Goal: Task Accomplishment & Management: Complete application form

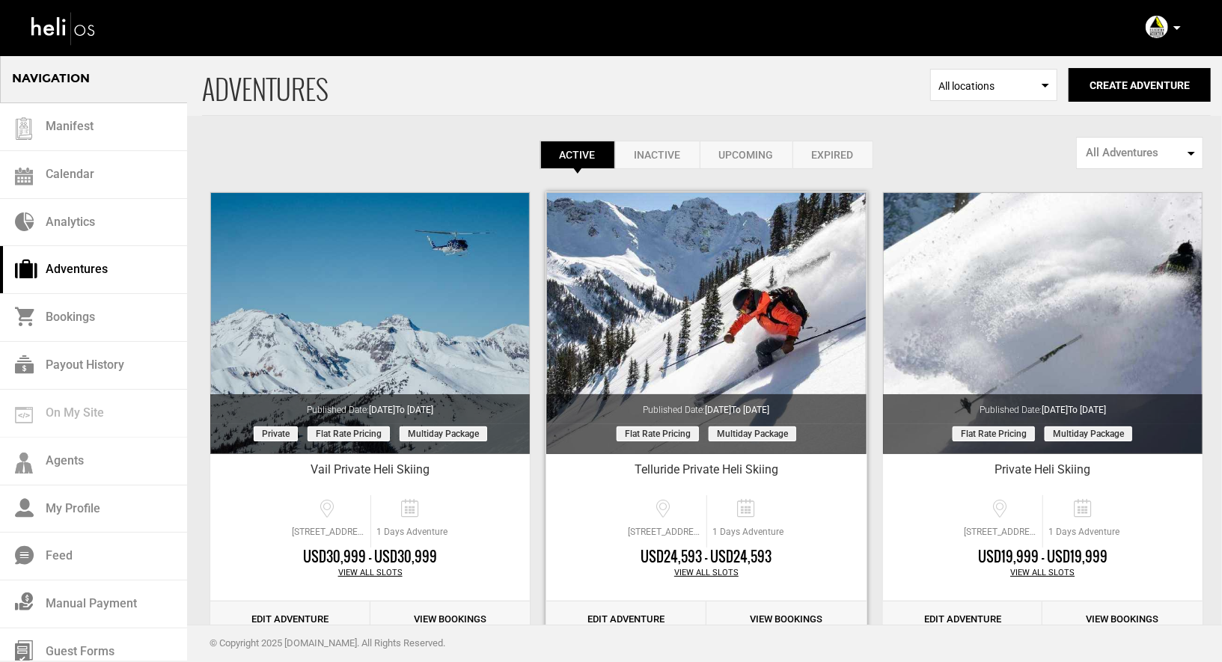
scroll to position [377, 0]
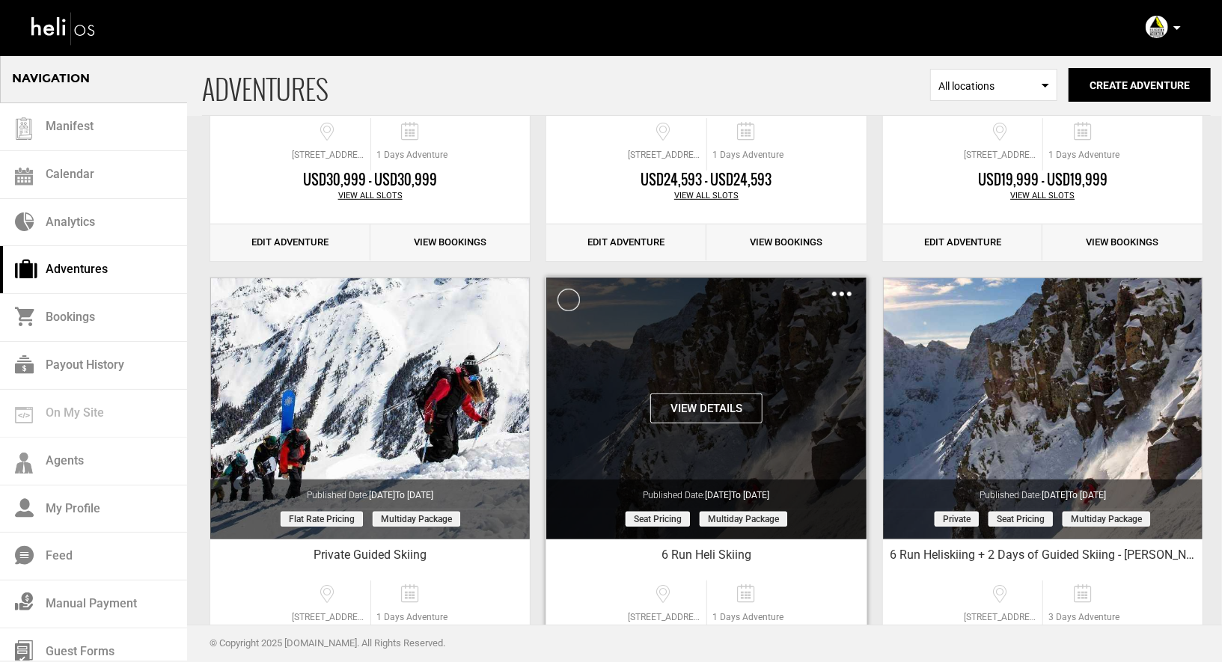
click at [842, 293] on img at bounding box center [841, 294] width 19 height 4
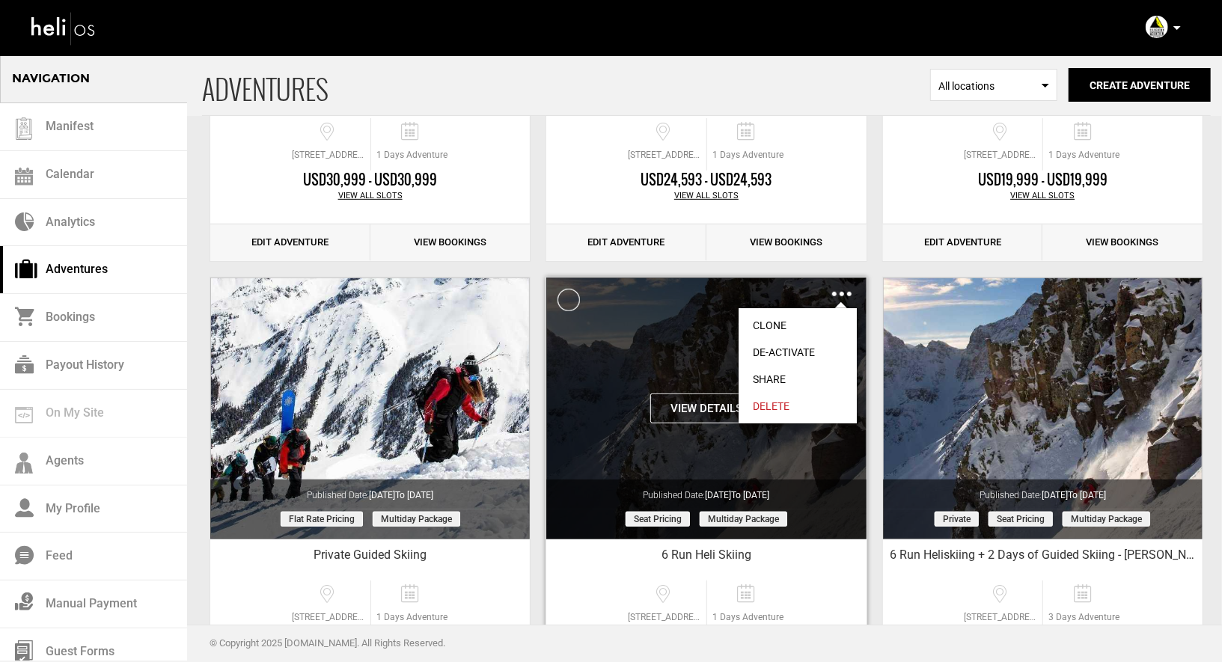
click at [776, 328] on link "Clone" at bounding box center [798, 325] width 118 height 27
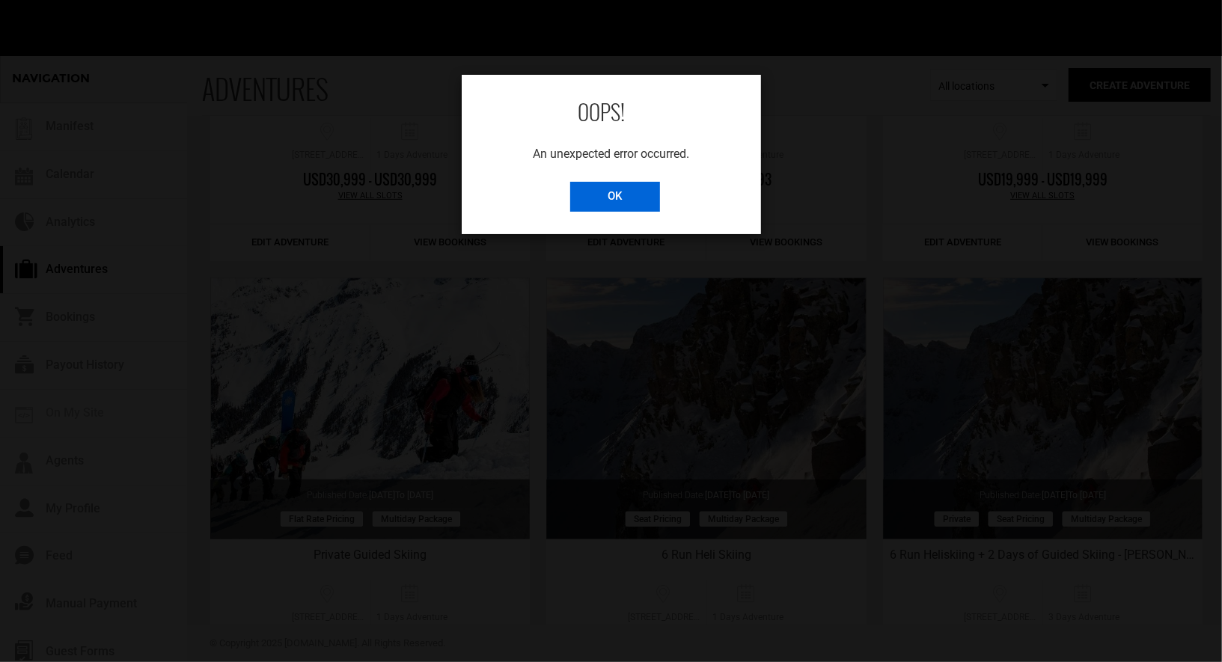
click at [628, 201] on input "OK" at bounding box center [615, 197] width 90 height 30
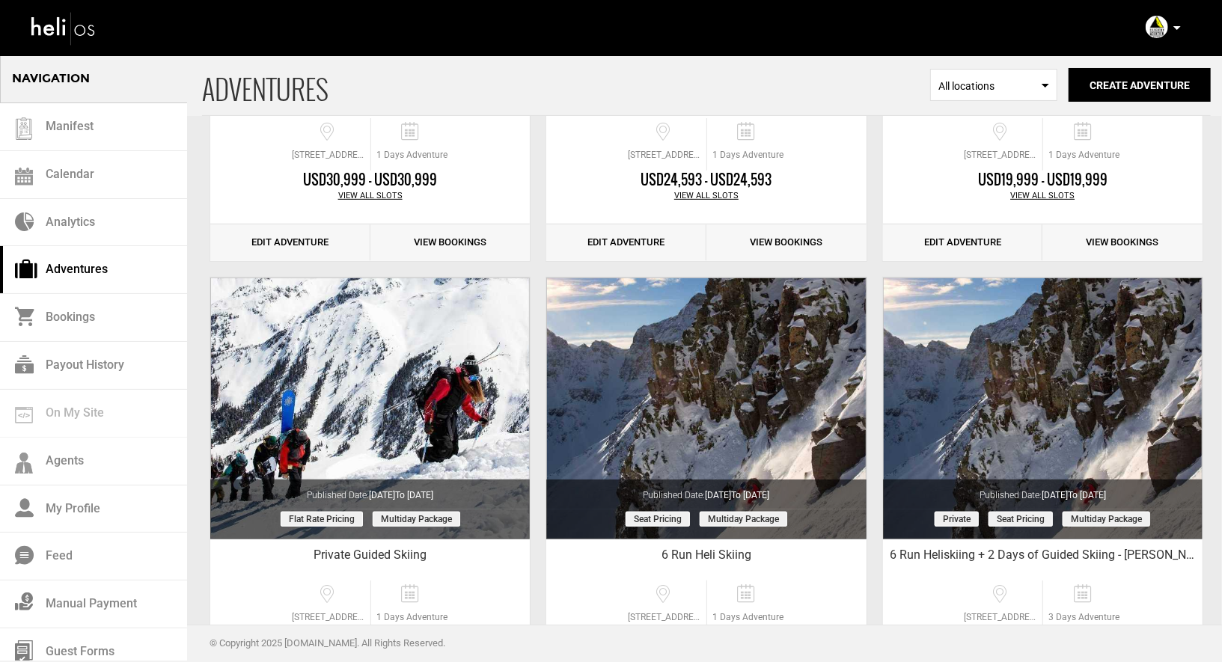
click at [1173, 31] on p at bounding box center [1176, 27] width 9 height 17
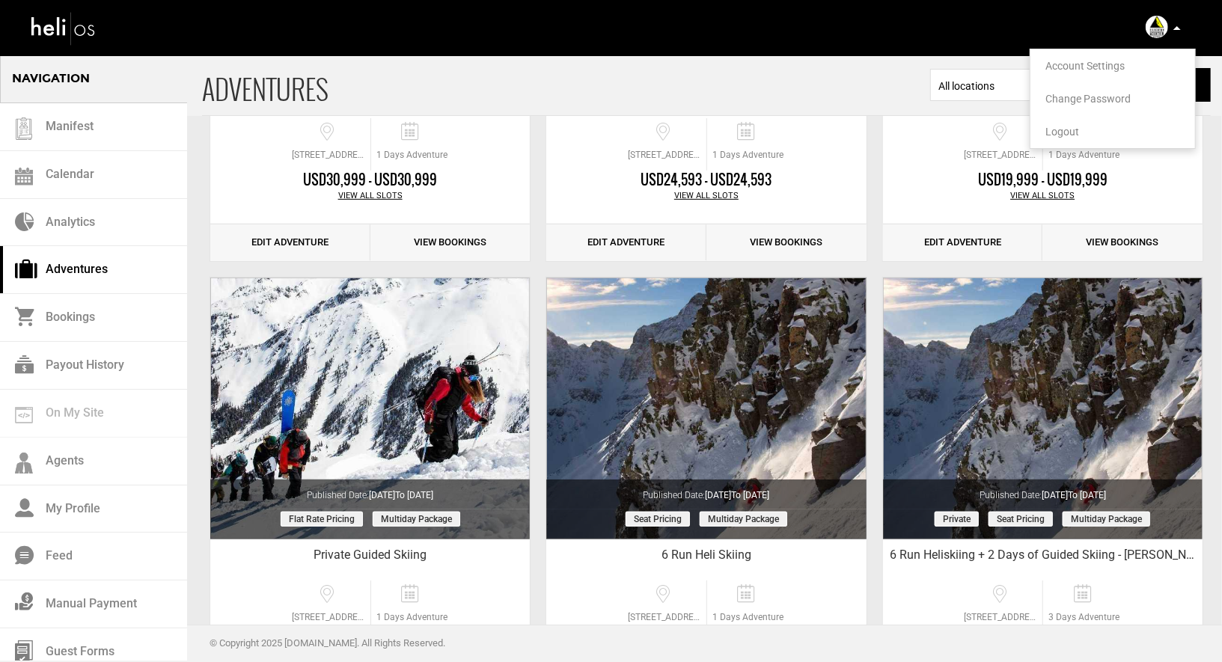
click at [1061, 129] on span "Logout" at bounding box center [1062, 132] width 34 height 12
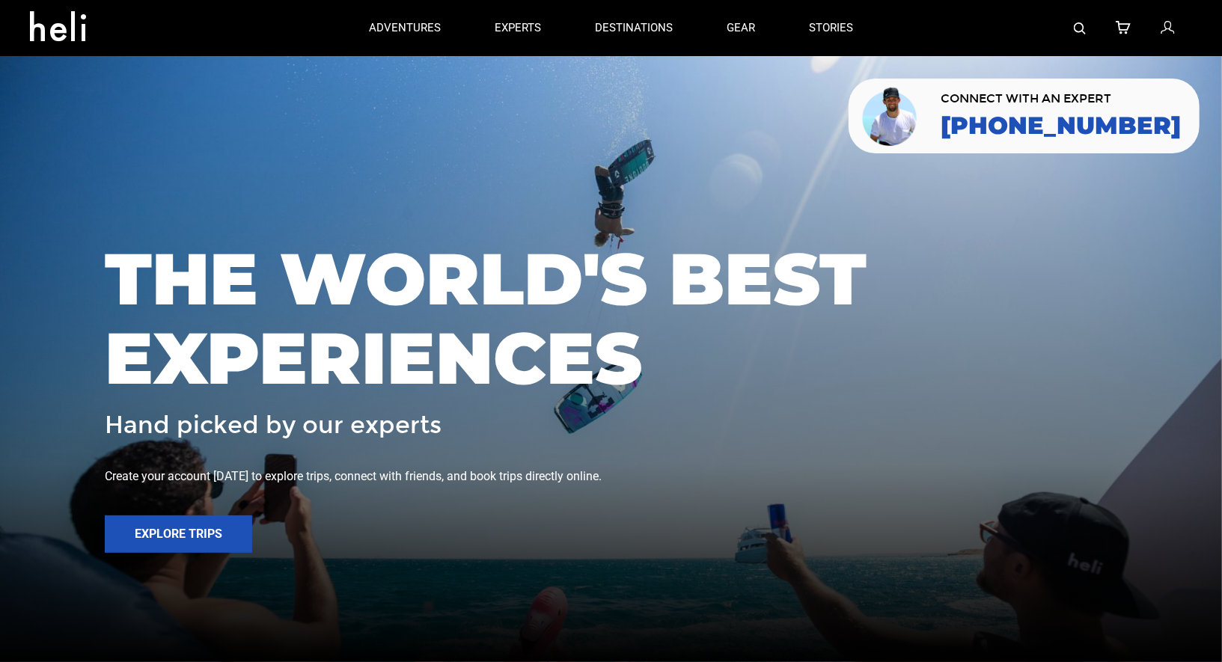
click at [1164, 31] on icon at bounding box center [1167, 28] width 13 height 19
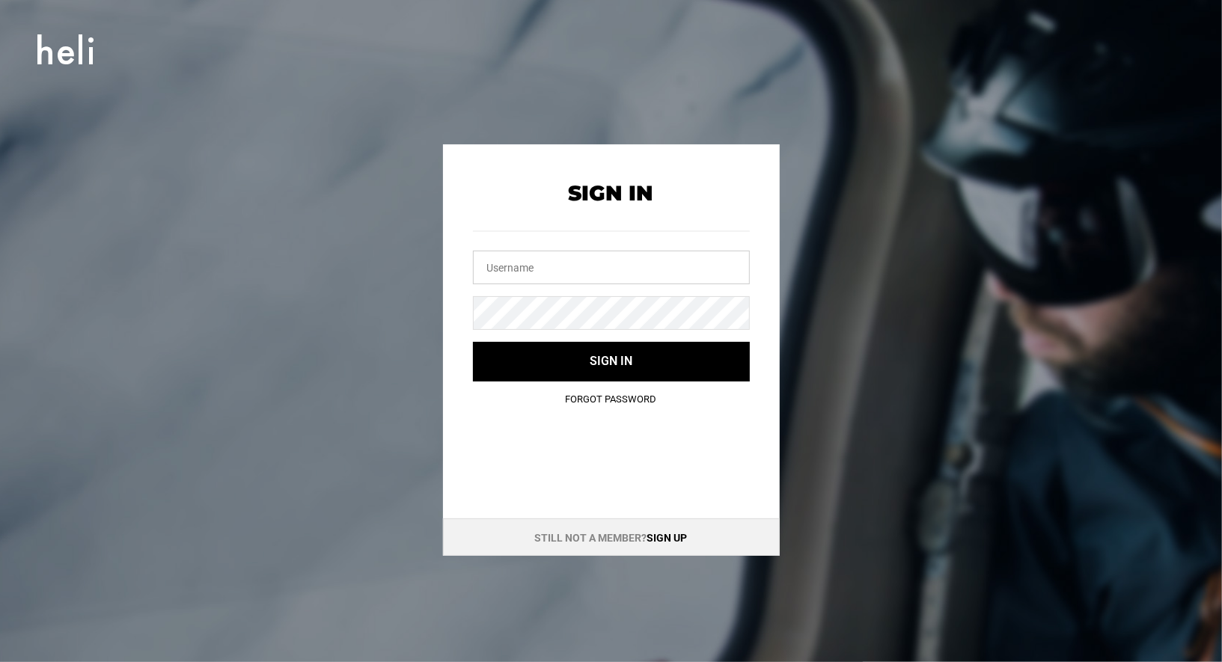
type input "office@silvertonmountain.com"
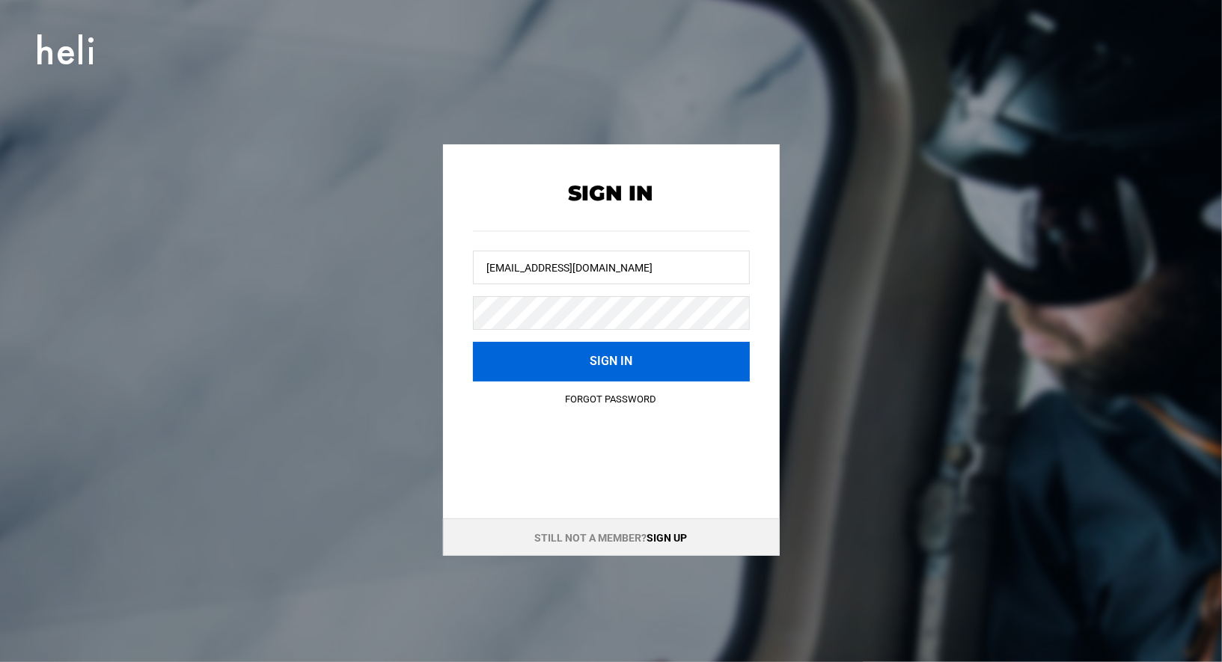
click at [588, 370] on button "Sign in" at bounding box center [611, 362] width 277 height 40
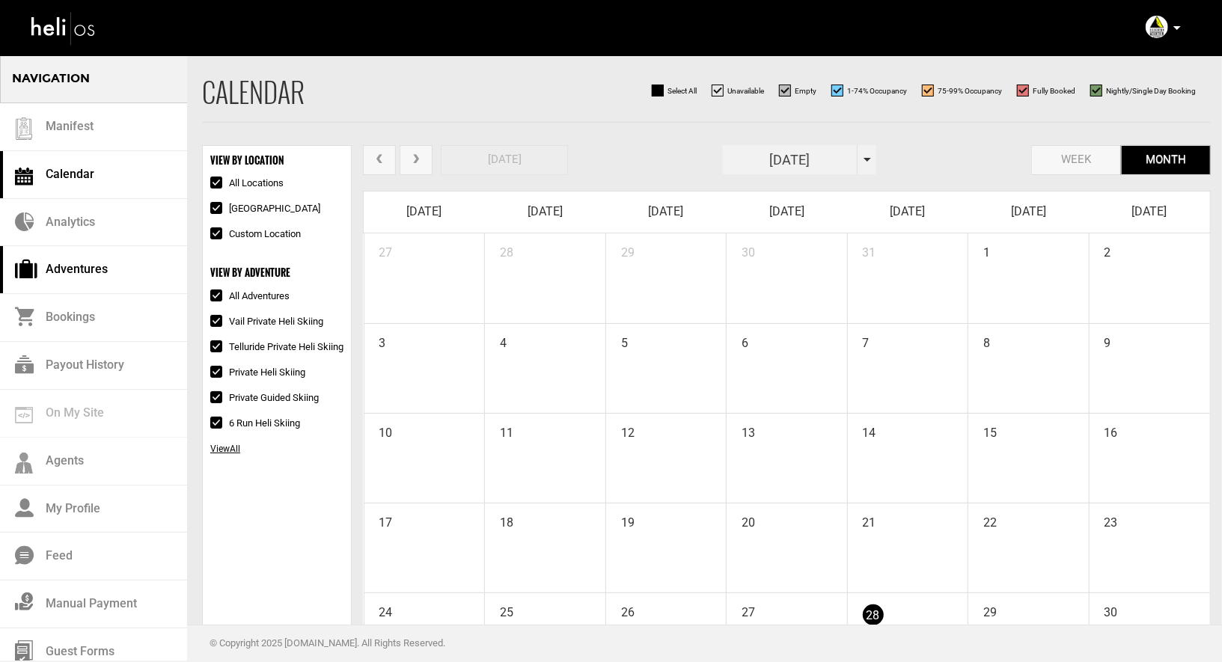
click at [67, 262] on link "Adventures" at bounding box center [93, 270] width 187 height 48
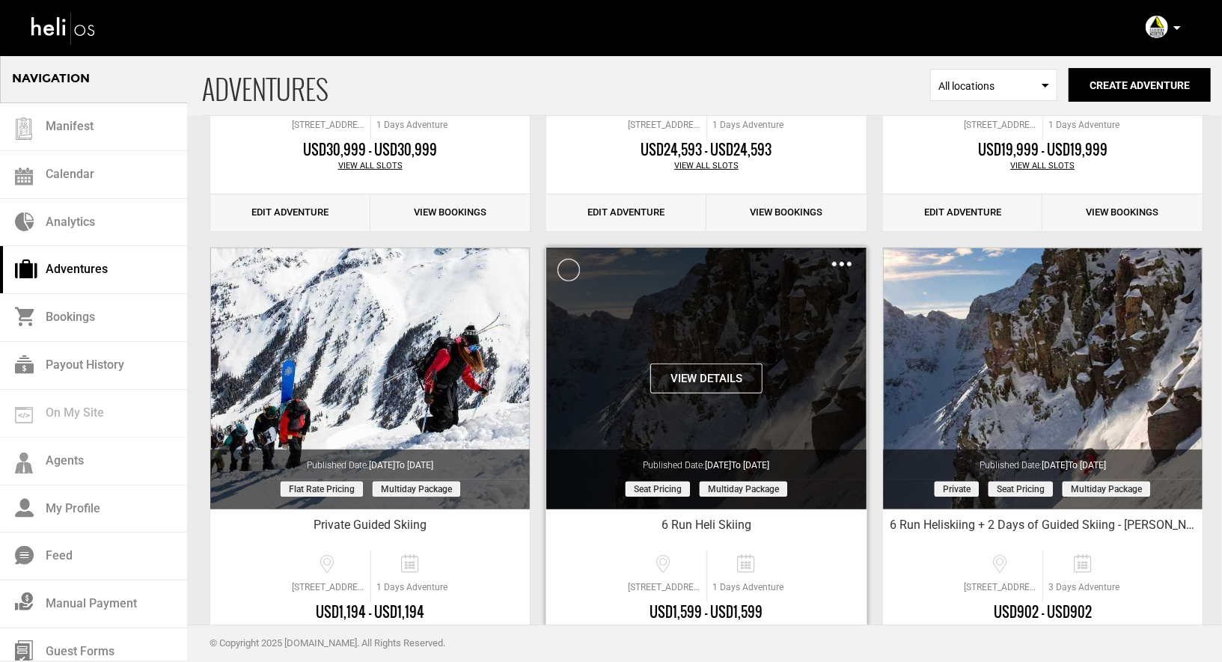
scroll to position [410, 0]
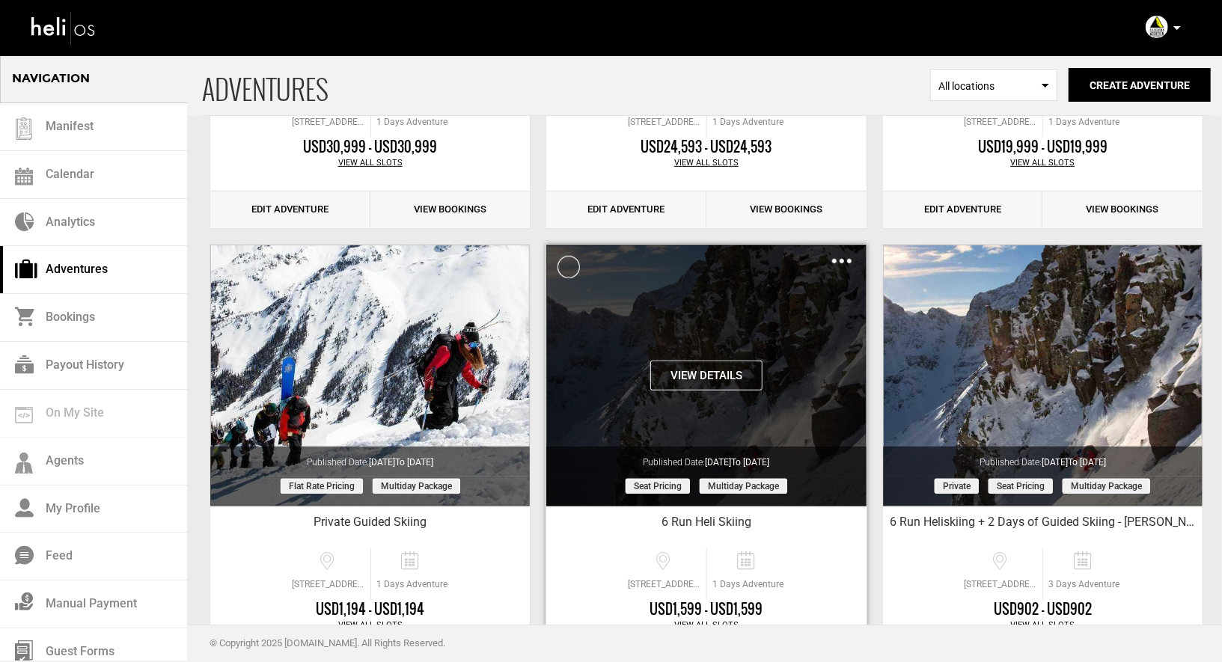
click at [844, 259] on img at bounding box center [841, 261] width 19 height 4
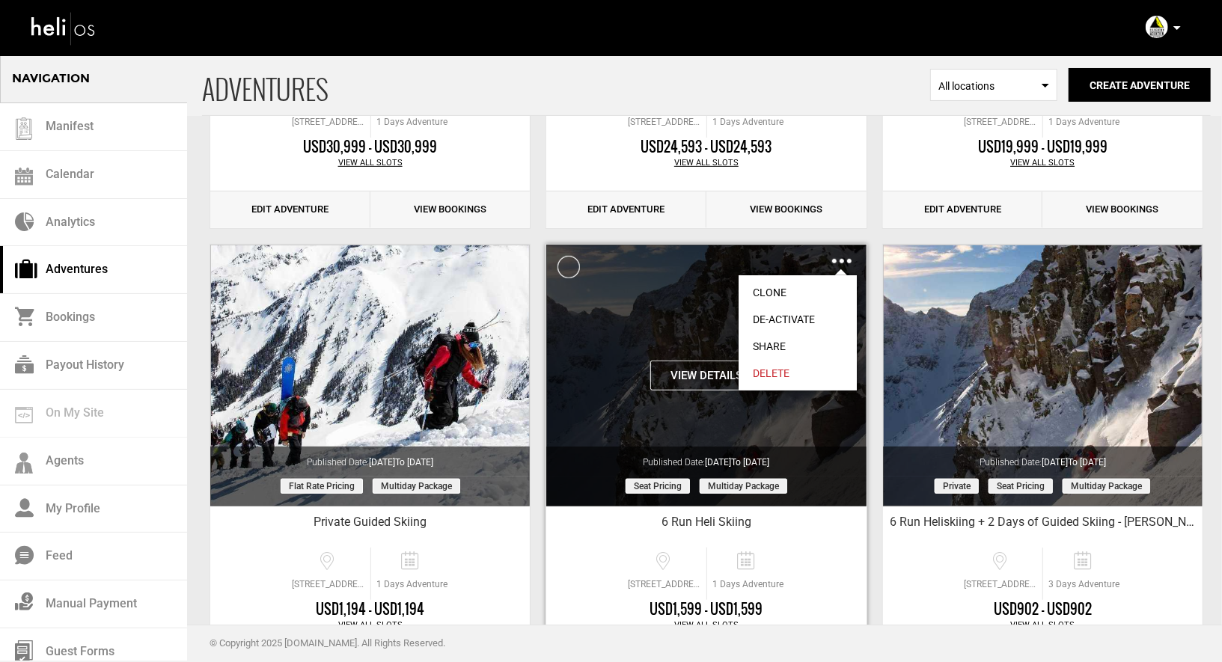
click at [762, 287] on link "Clone" at bounding box center [798, 292] width 118 height 27
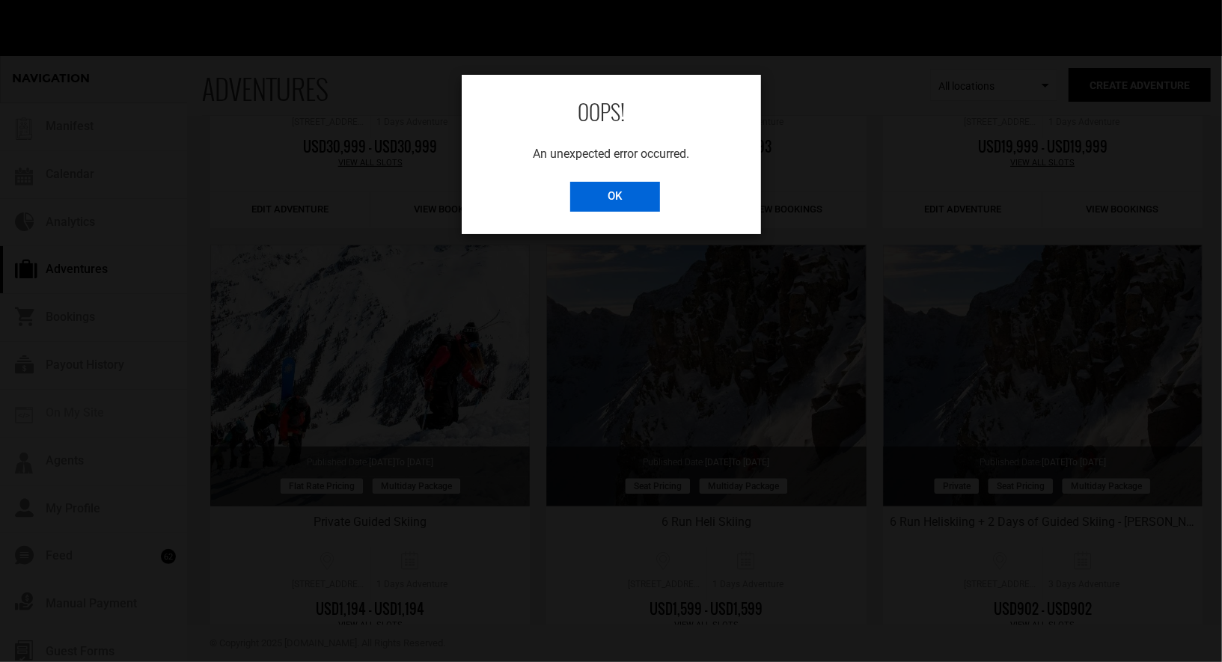
click at [615, 205] on input "OK" at bounding box center [615, 197] width 90 height 30
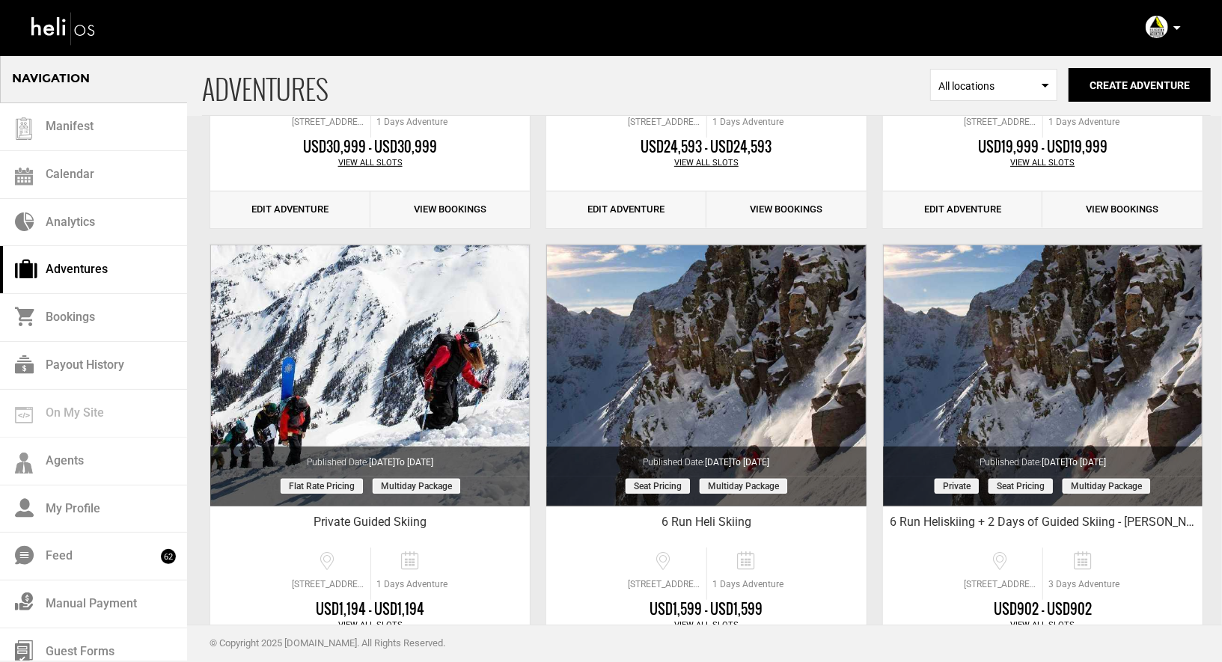
click at [1180, 24] on div "Account Settings Change Password Logout" at bounding box center [1165, 27] width 54 height 29
click at [1172, 31] on p at bounding box center [1176, 27] width 9 height 17
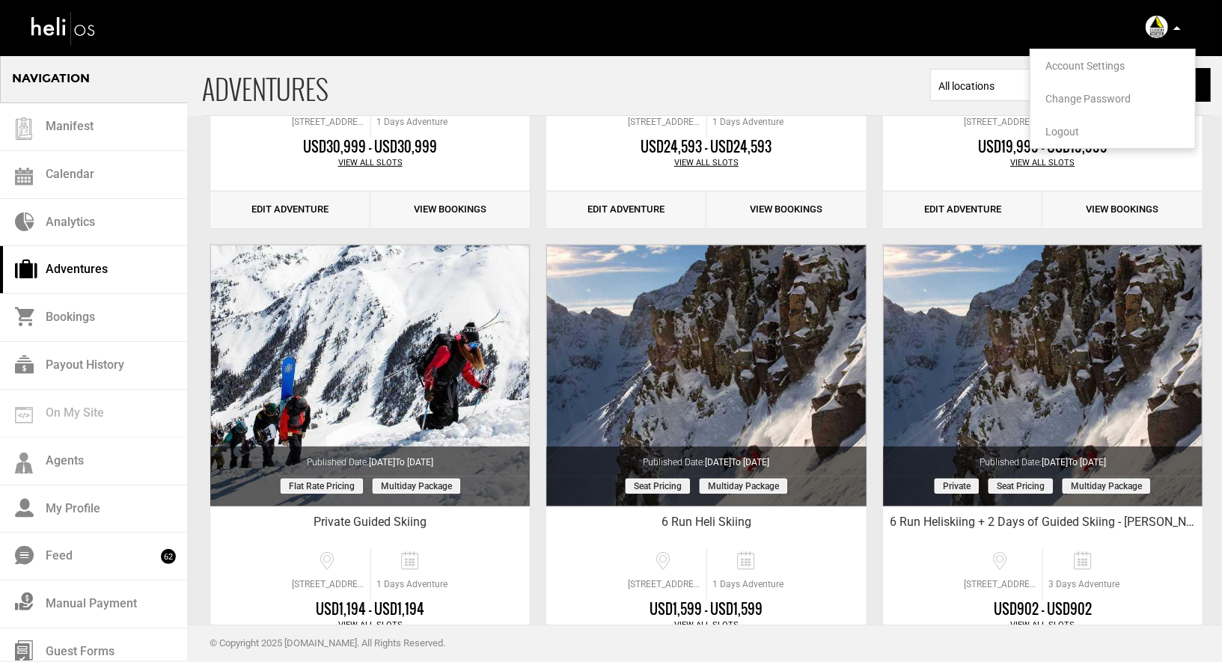
click at [1078, 129] on span "Logout" at bounding box center [1062, 132] width 34 height 12
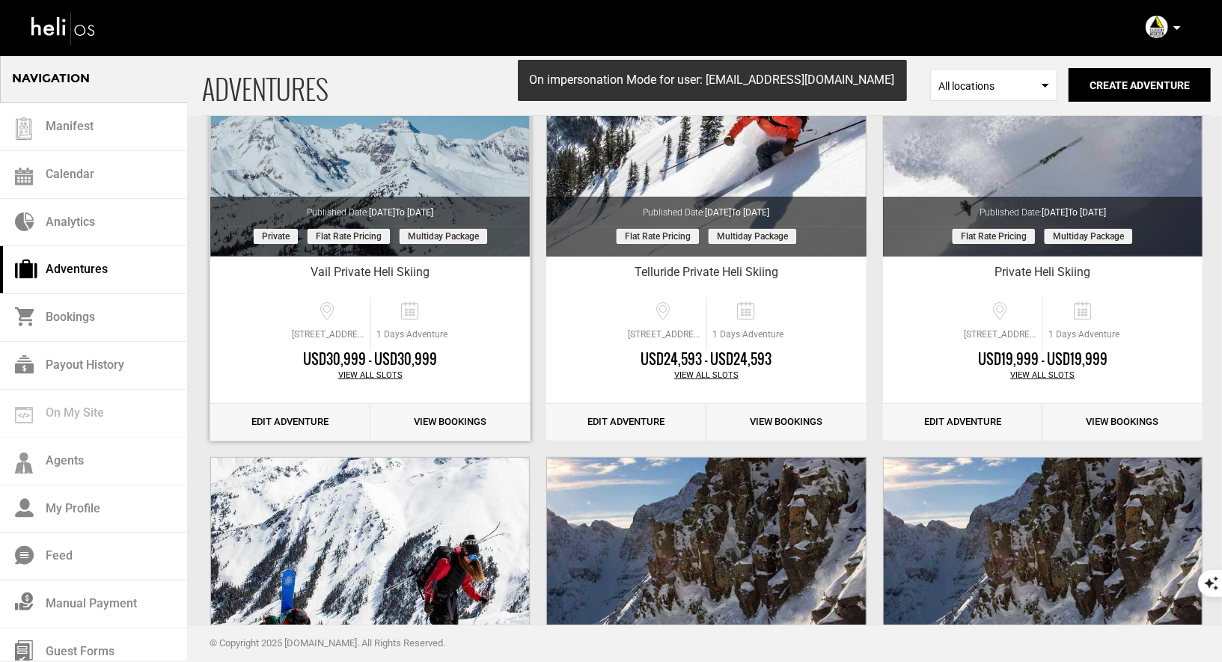
scroll to position [376, 0]
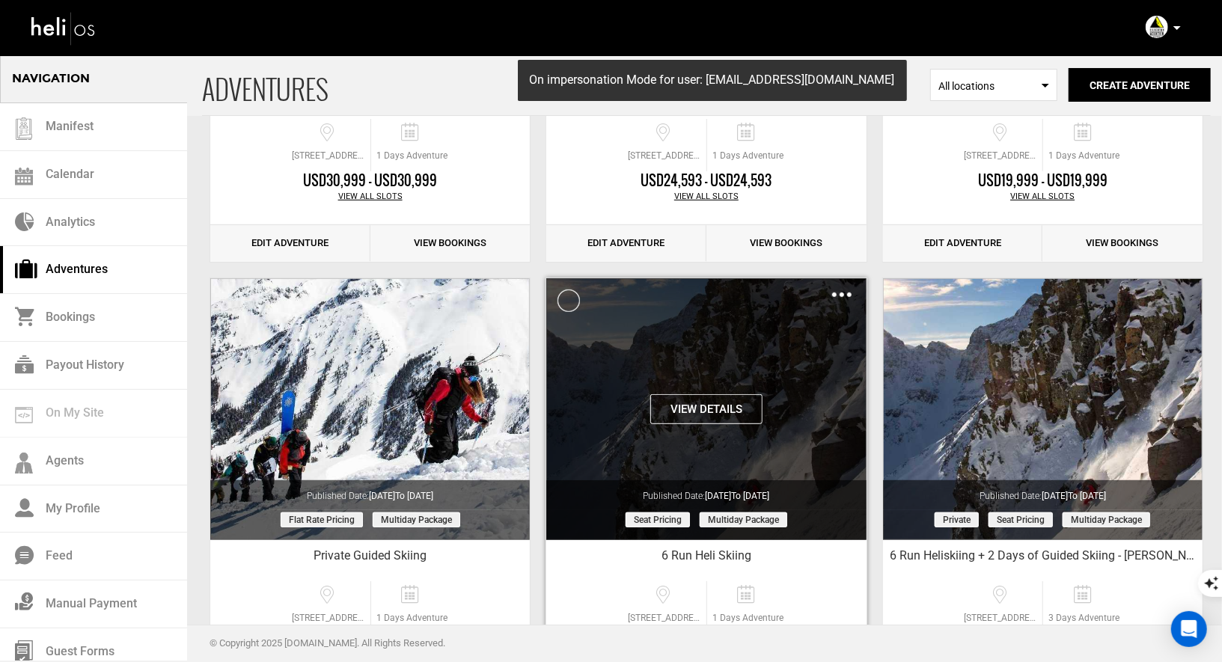
click at [846, 286] on div "Clone De-Activate Share Delete" at bounding box center [841, 294] width 19 height 17
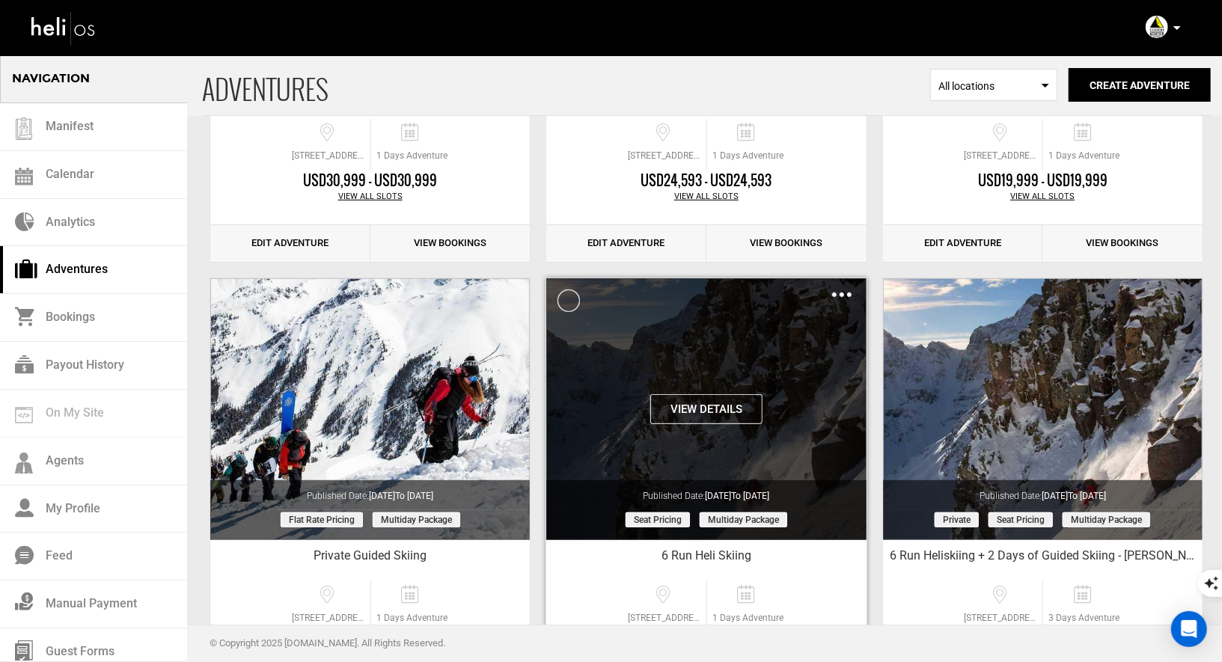
click at [834, 299] on div "Clone De-Activate Share Delete" at bounding box center [841, 294] width 19 height 17
click at [840, 296] on div "Clone De-Activate Share Delete" at bounding box center [841, 294] width 19 height 17
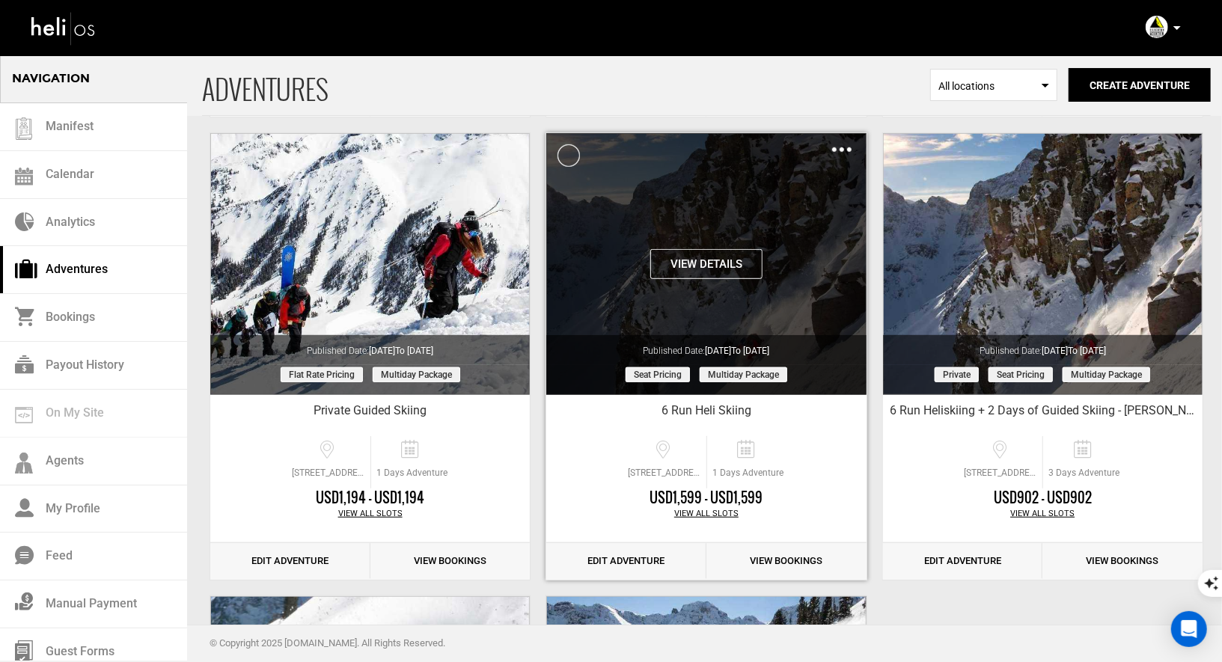
scroll to position [492, 0]
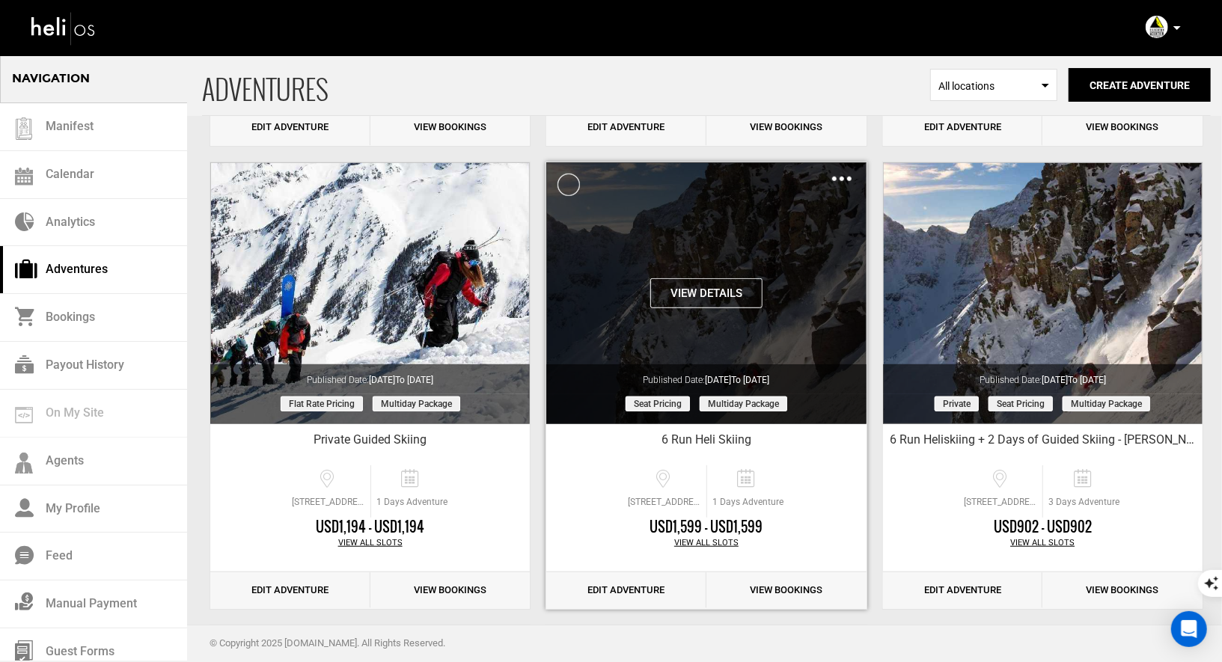
click at [835, 179] on img at bounding box center [841, 179] width 19 height 4
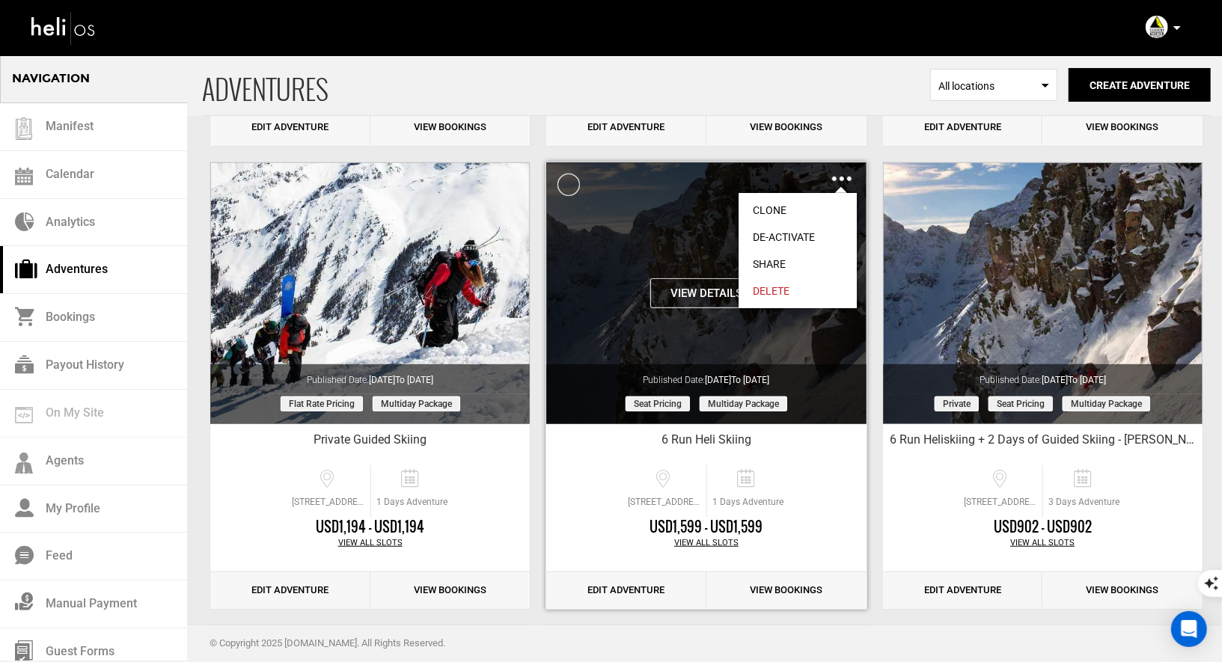
click at [766, 206] on link "Clone" at bounding box center [798, 210] width 118 height 27
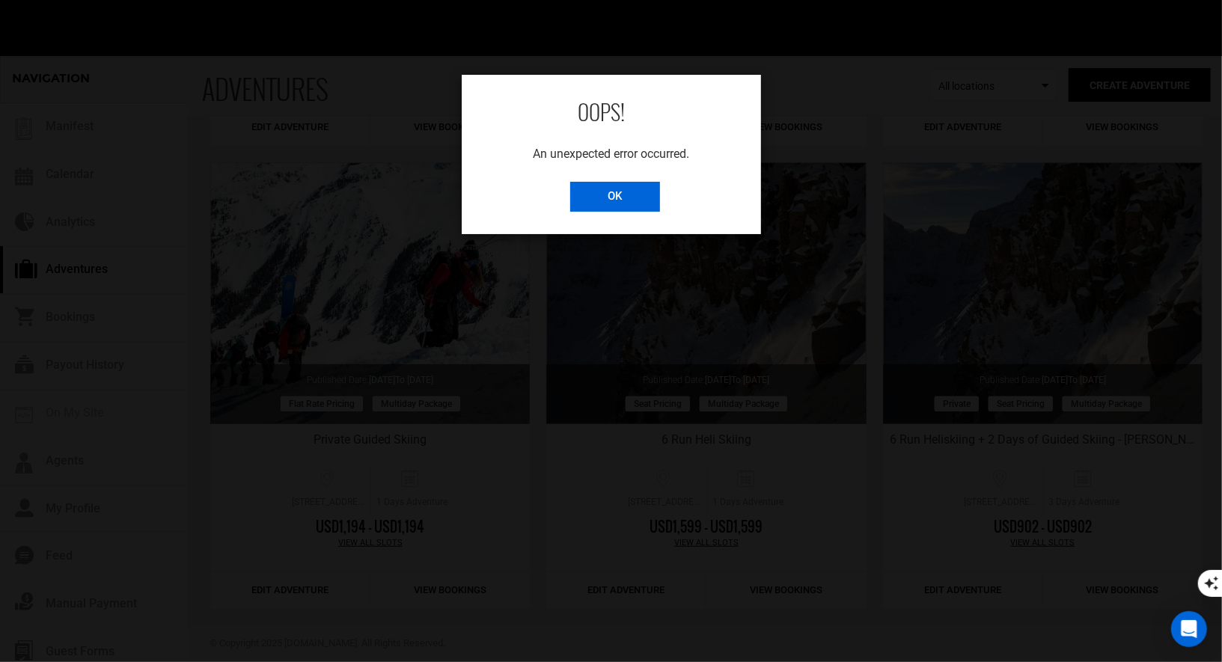
click at [632, 193] on input "OK" at bounding box center [615, 197] width 90 height 30
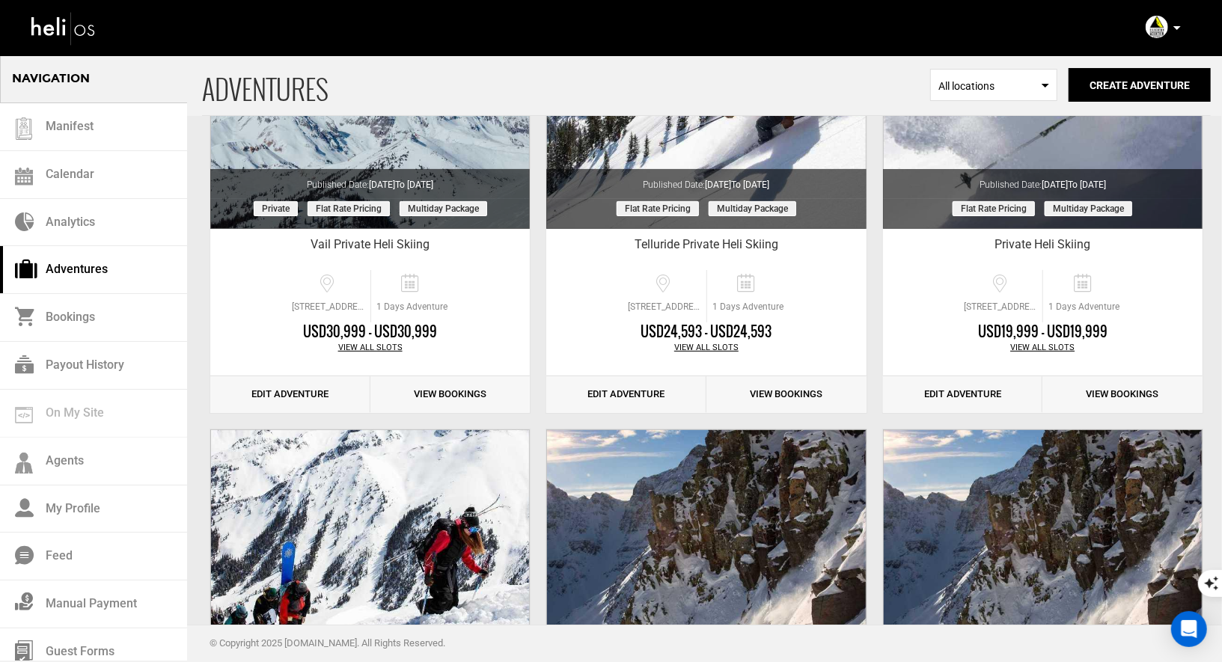
scroll to position [0, 0]
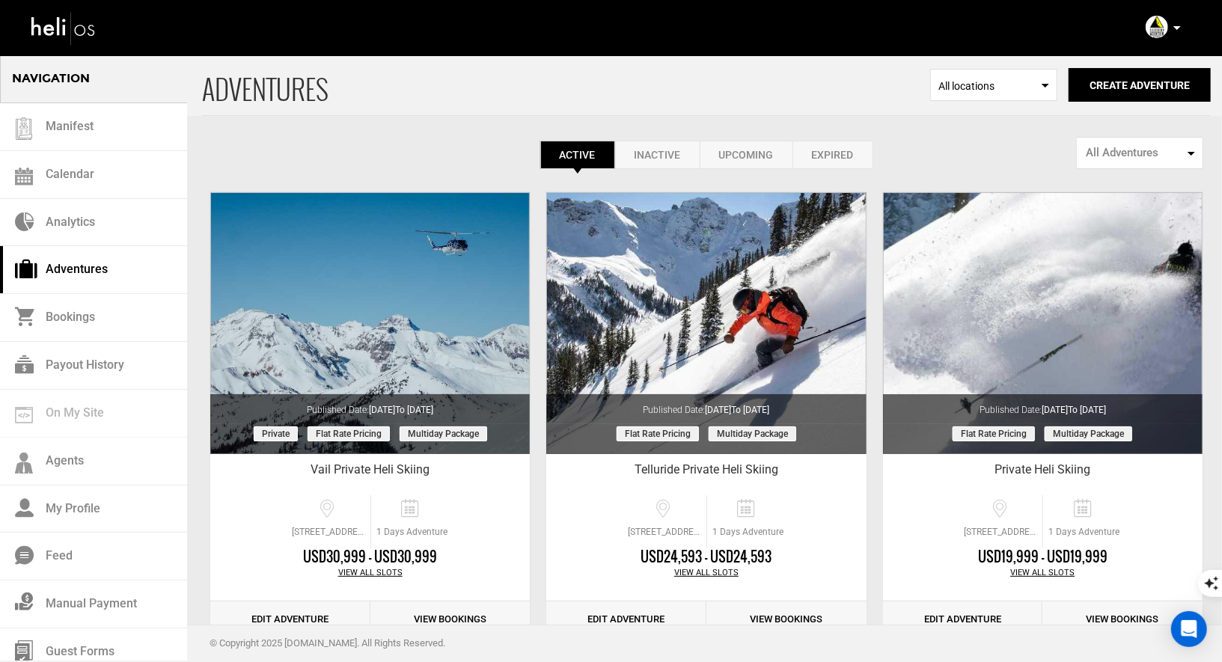
click at [664, 157] on link "Inactive" at bounding box center [657, 155] width 85 height 28
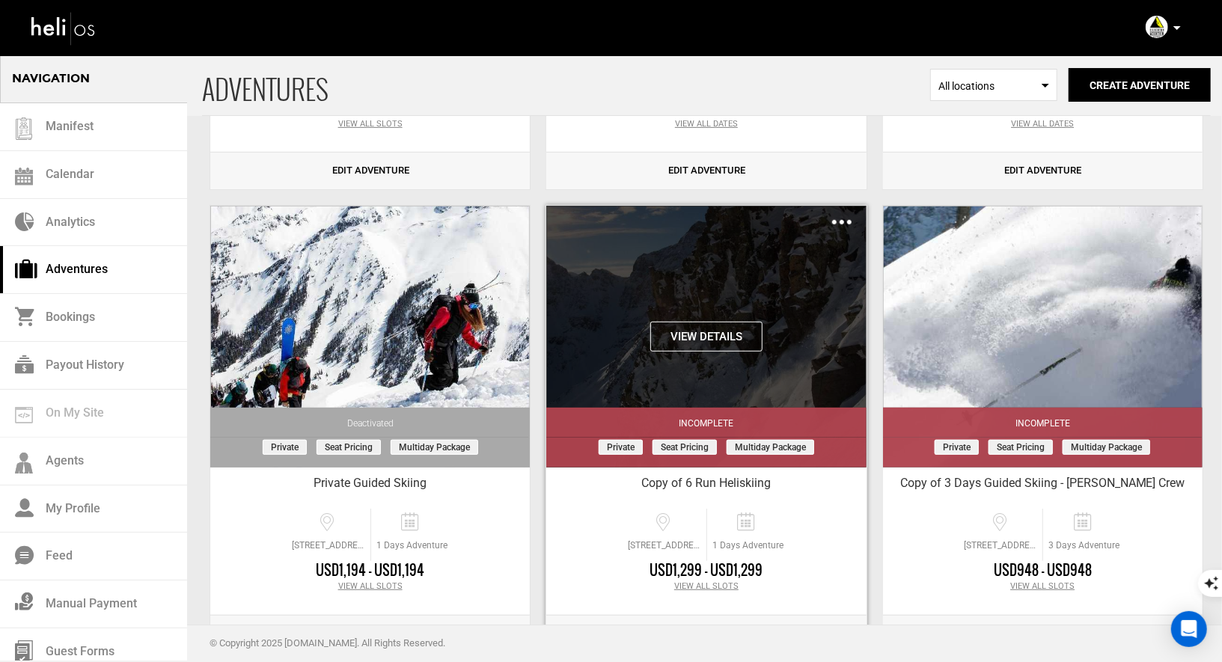
scroll to position [480, 0]
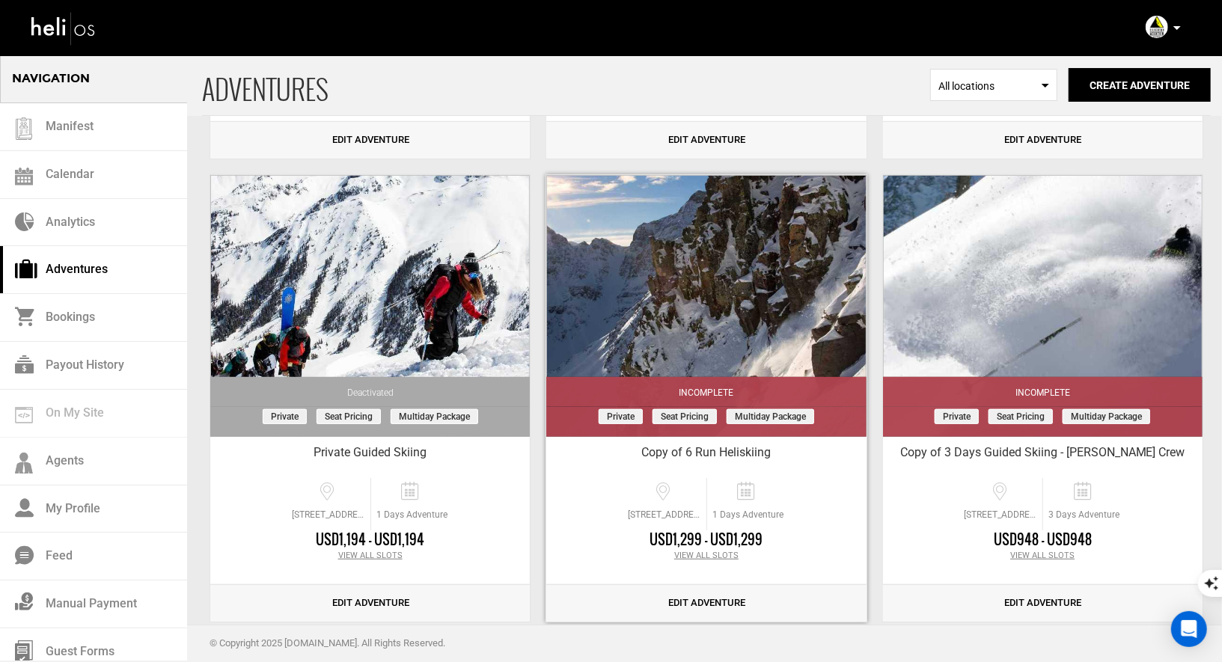
click at [703, 610] on link "Edit Adventure" at bounding box center [706, 603] width 320 height 37
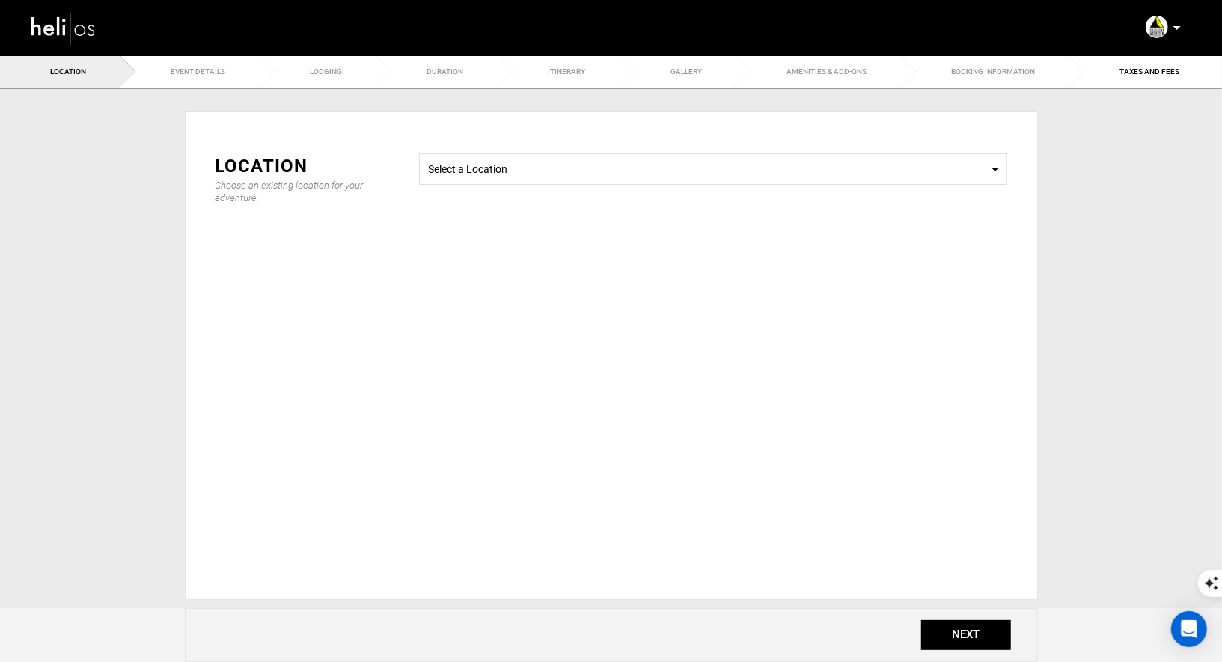
radio input "true"
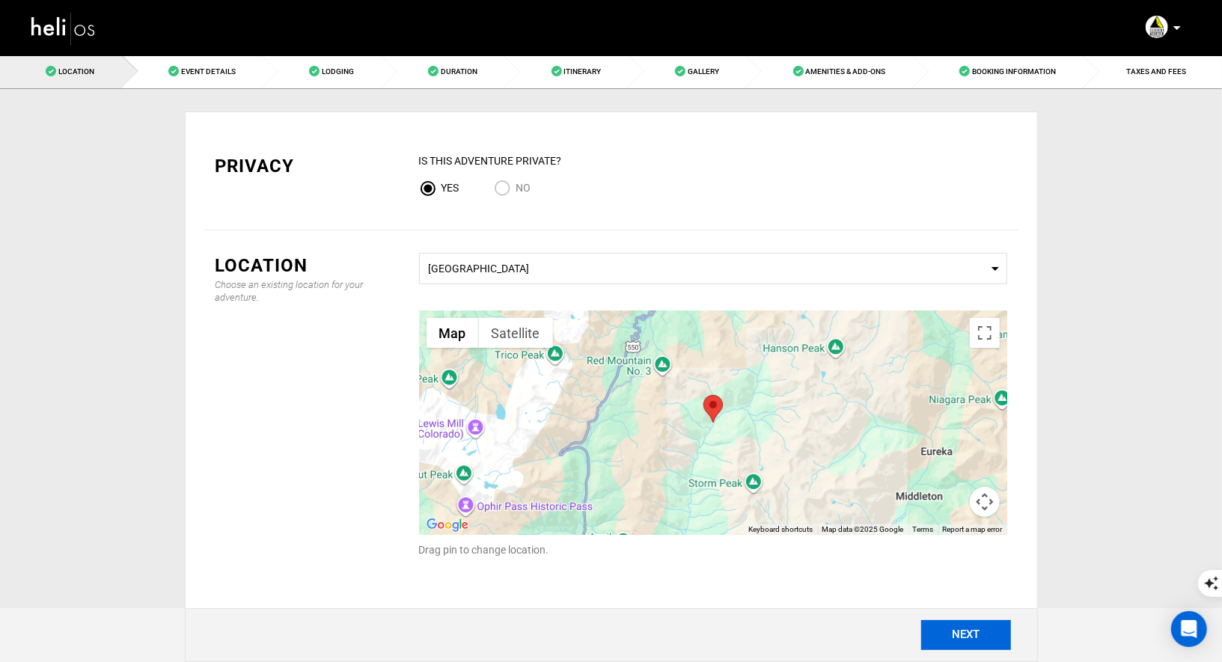
click at [959, 629] on button "NEXT" at bounding box center [966, 635] width 90 height 30
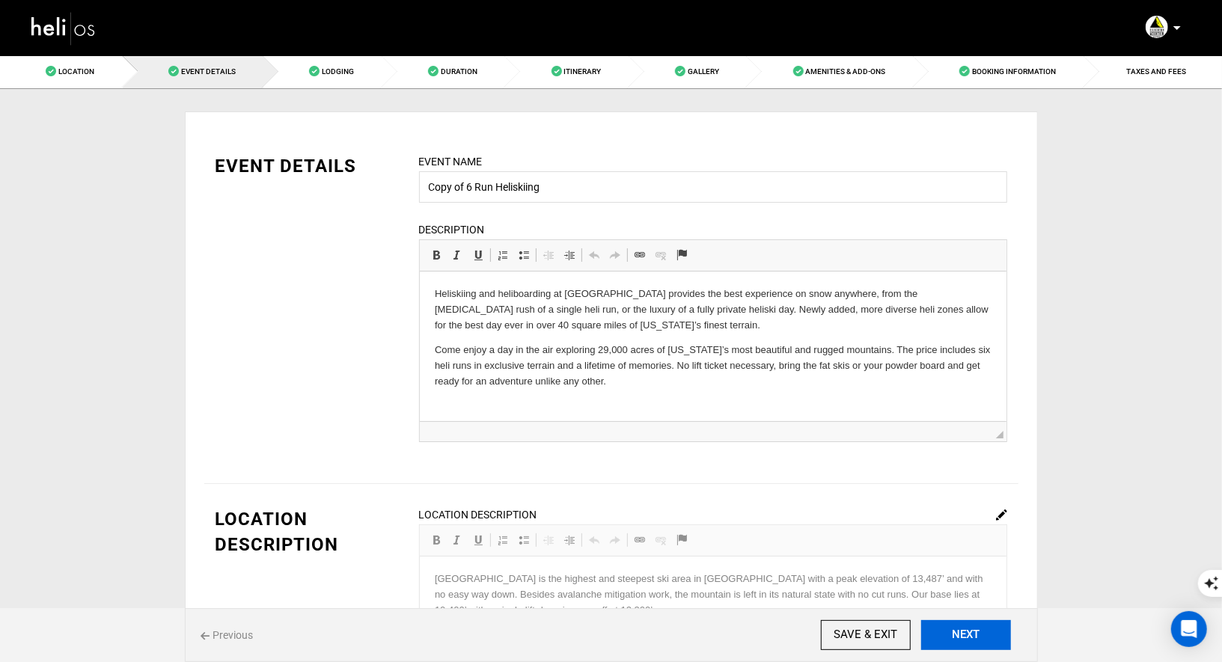
click at [959, 629] on button "NEXT" at bounding box center [966, 635] width 90 height 30
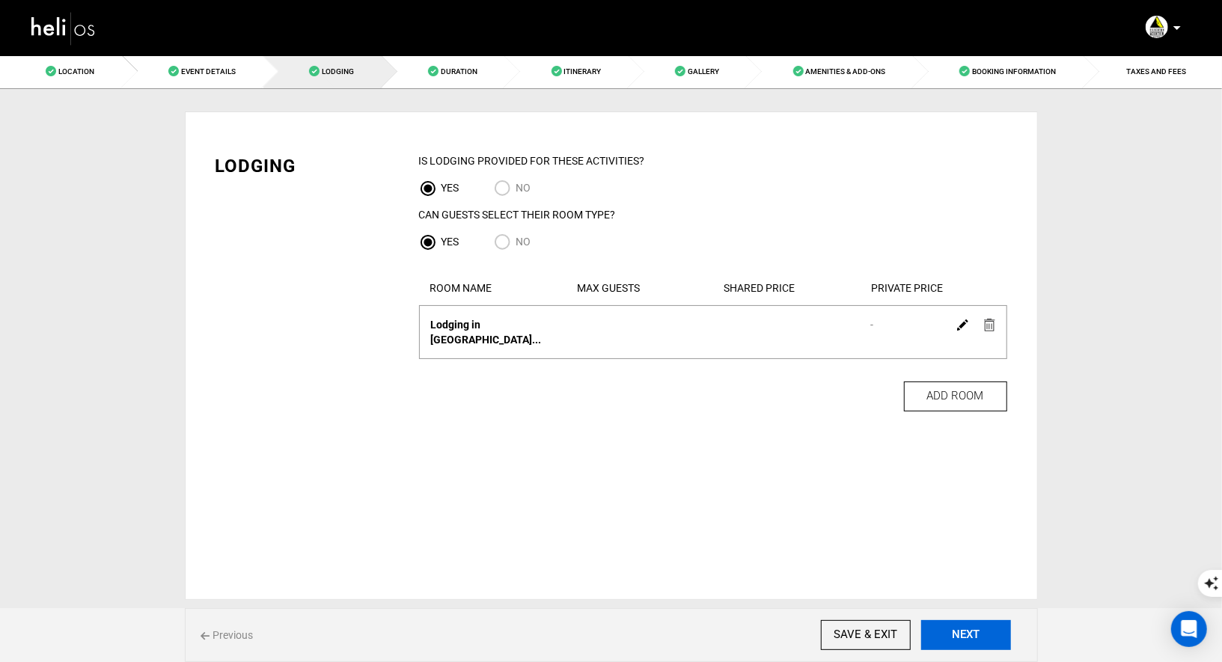
click at [959, 629] on button "NEXT" at bounding box center [966, 635] width 90 height 30
click at [959, 627] on button "NEXT" at bounding box center [966, 635] width 90 height 30
click at [990, 323] on img at bounding box center [989, 325] width 11 height 13
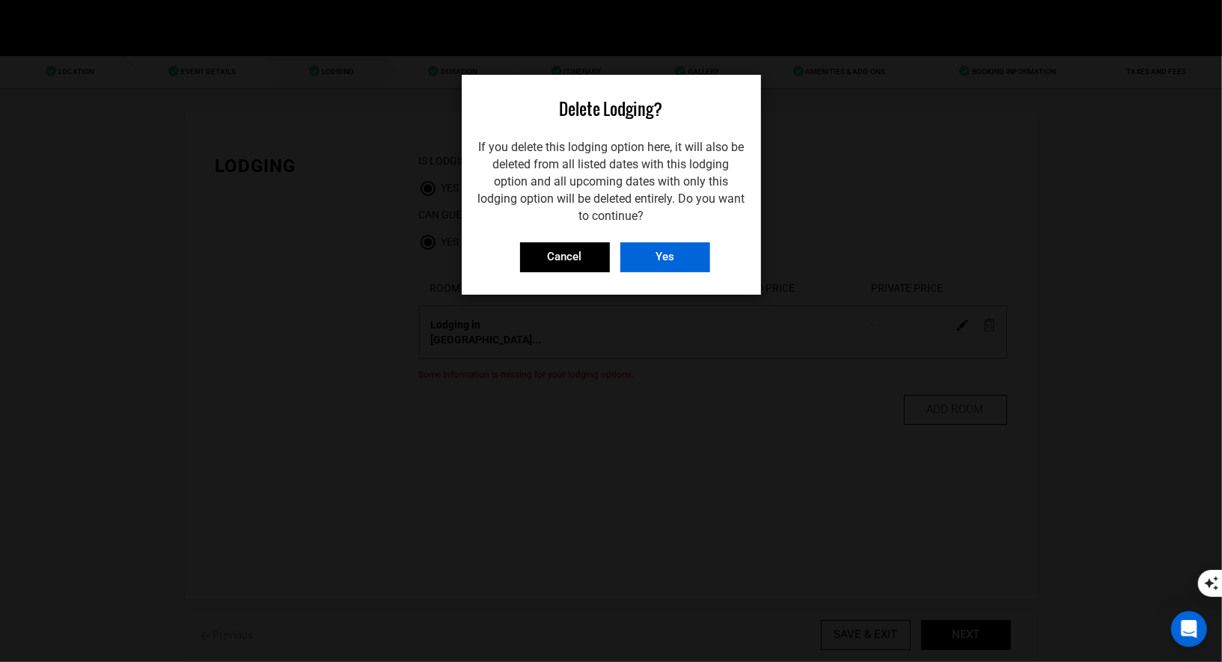
click at [644, 254] on input "Yes" at bounding box center [665, 257] width 90 height 30
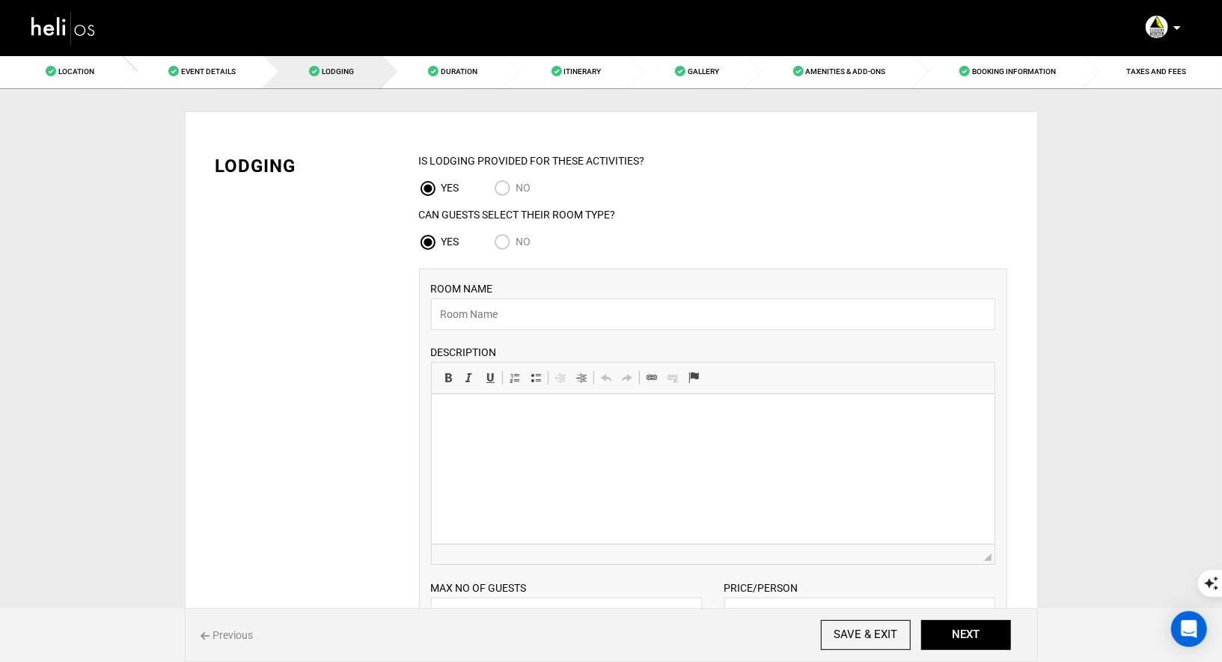
click at [508, 242] on input "No" at bounding box center [505, 243] width 22 height 20
radio input "true"
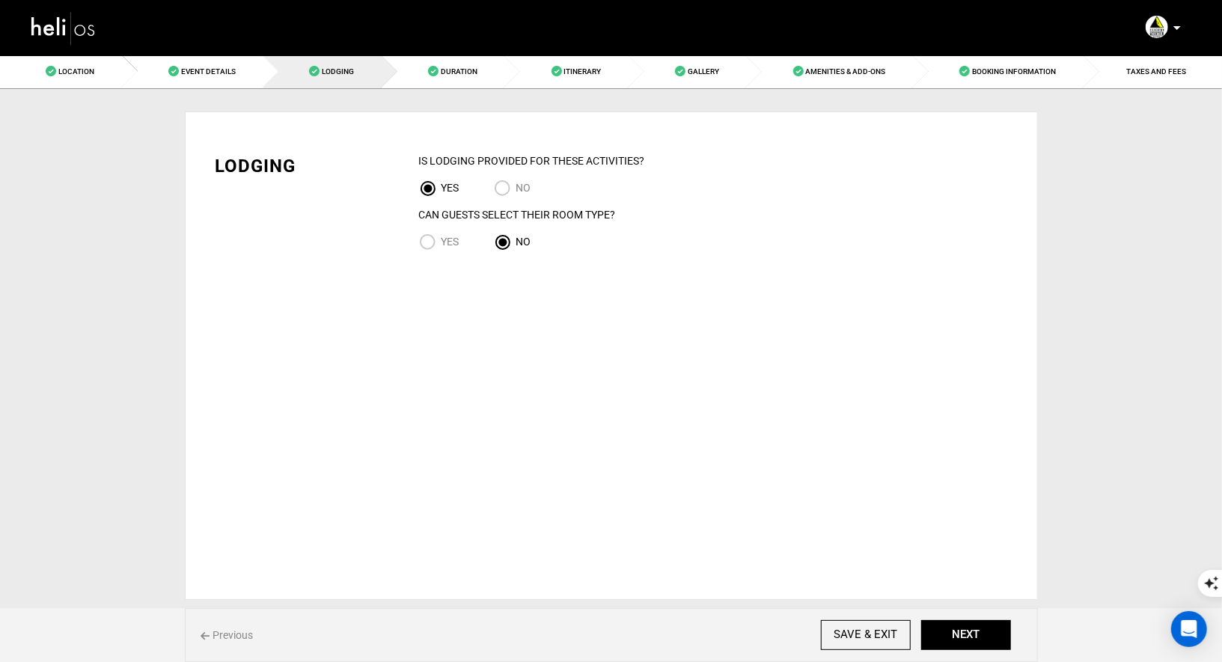
click at [498, 198] on input "NO" at bounding box center [505, 190] width 22 height 20
radio input "true"
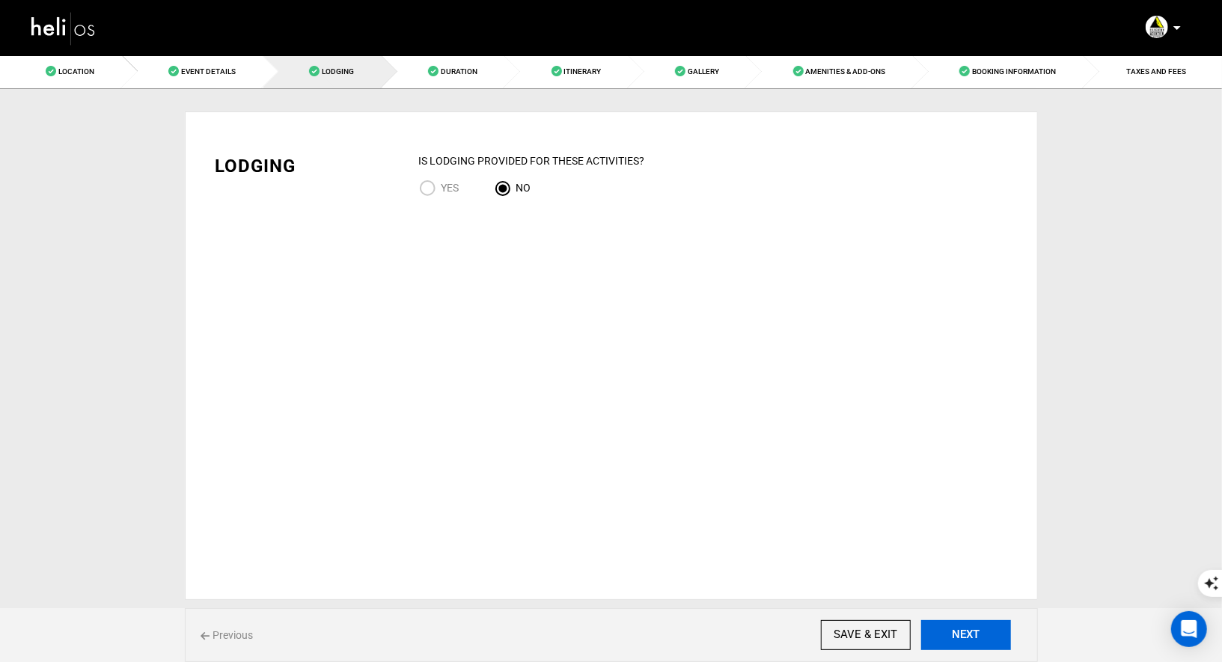
click at [945, 633] on button "NEXT" at bounding box center [966, 635] width 90 height 30
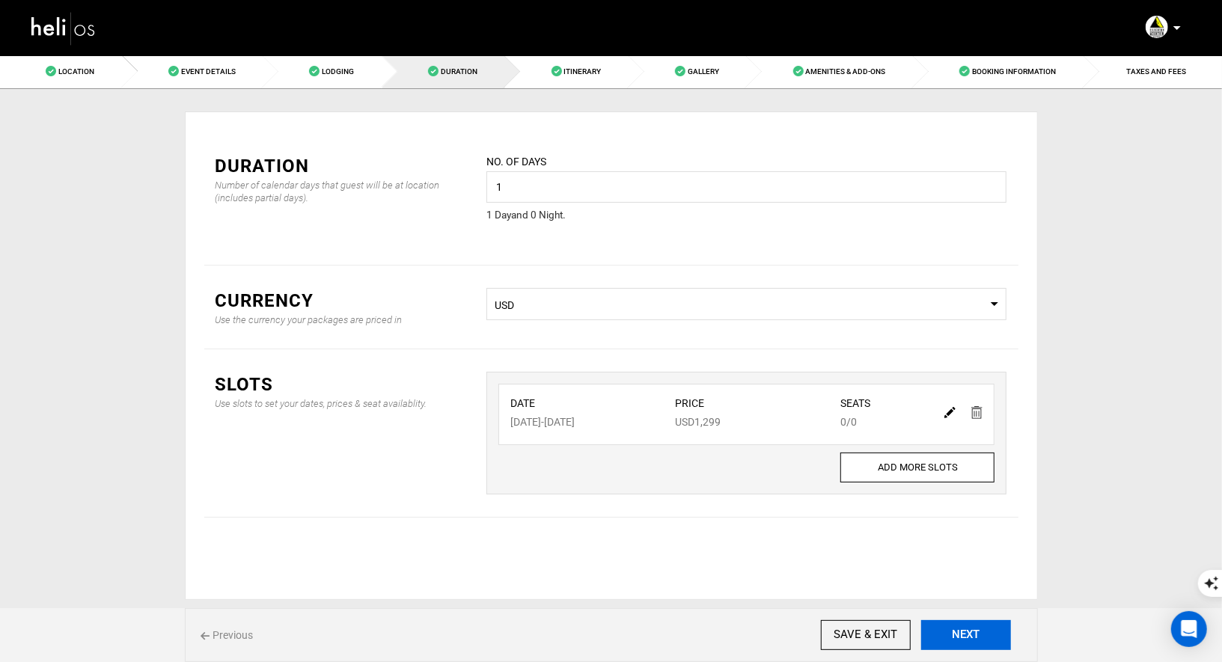
click at [945, 633] on button "NEXT" at bounding box center [966, 635] width 90 height 30
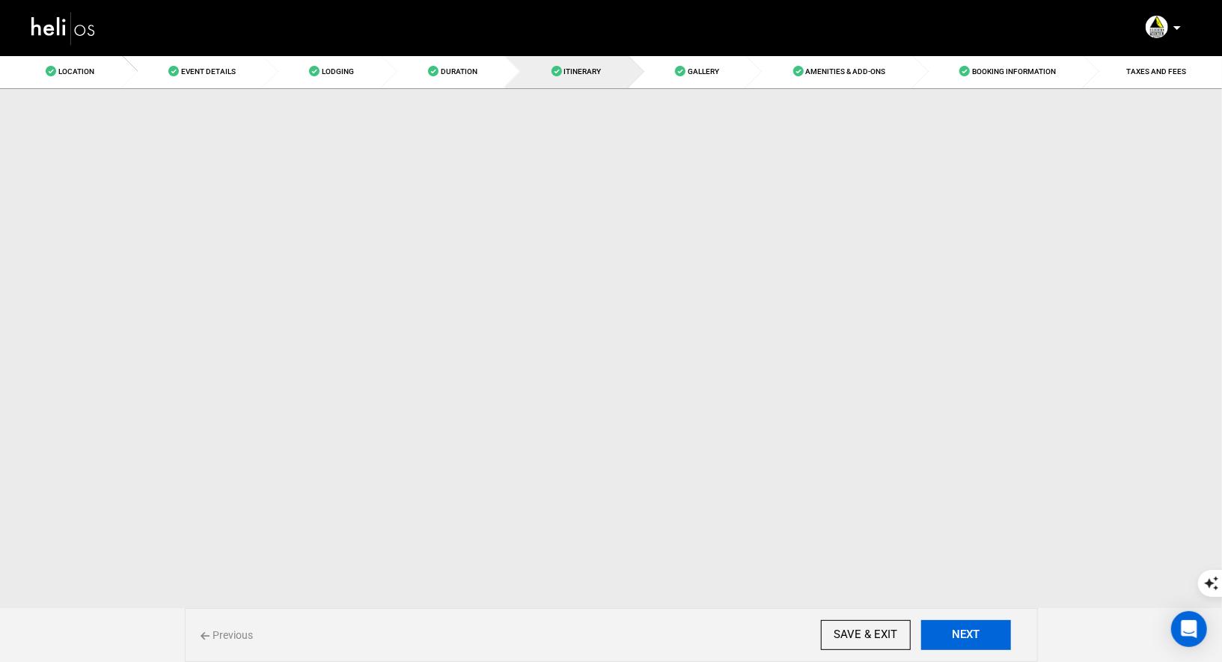
click at [945, 633] on button "NEXT" at bounding box center [966, 635] width 90 height 30
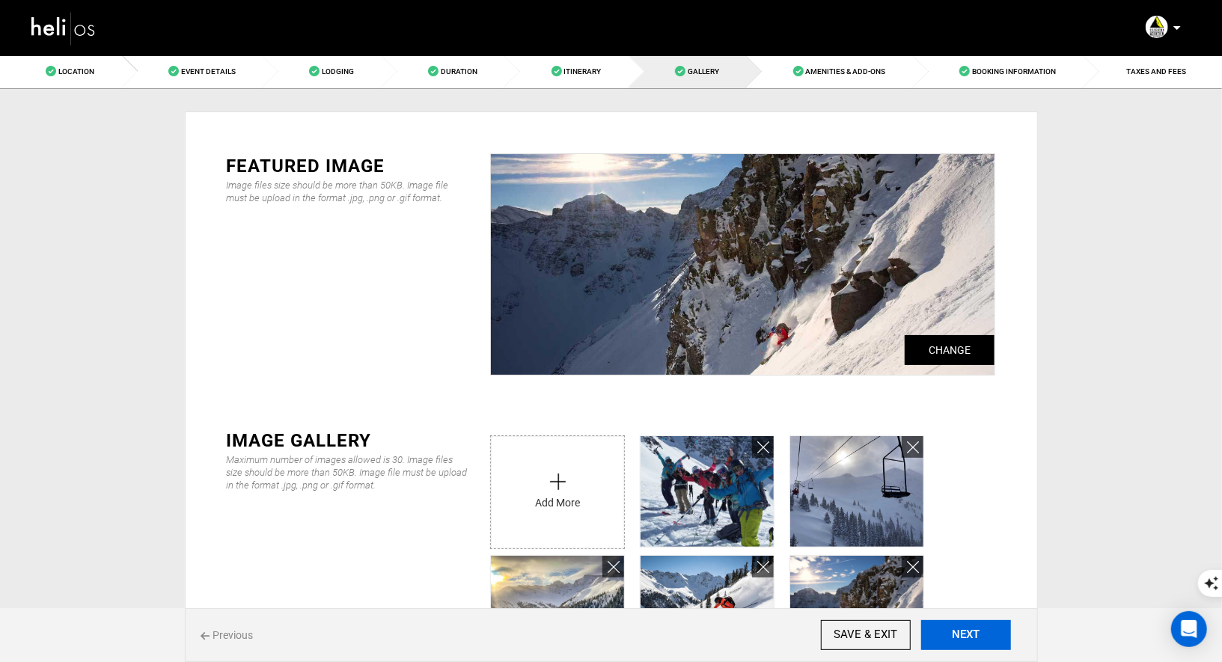
click at [945, 633] on button "NEXT" at bounding box center [966, 635] width 90 height 30
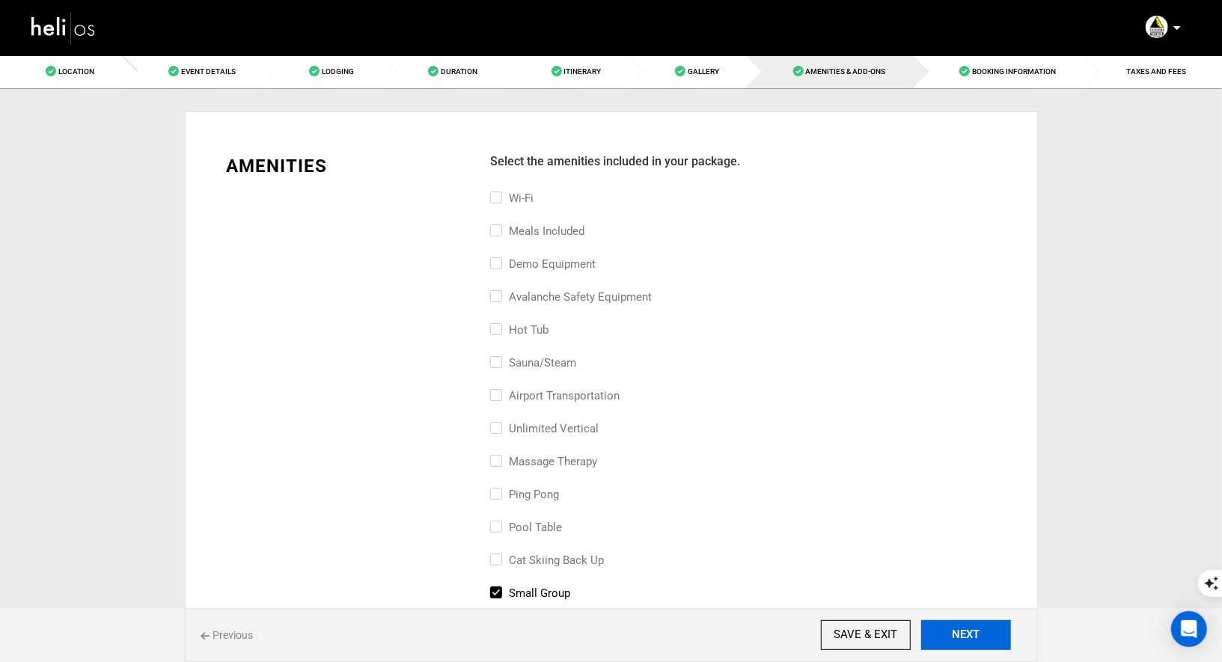
click at [945, 633] on button "NEXT" at bounding box center [966, 635] width 90 height 30
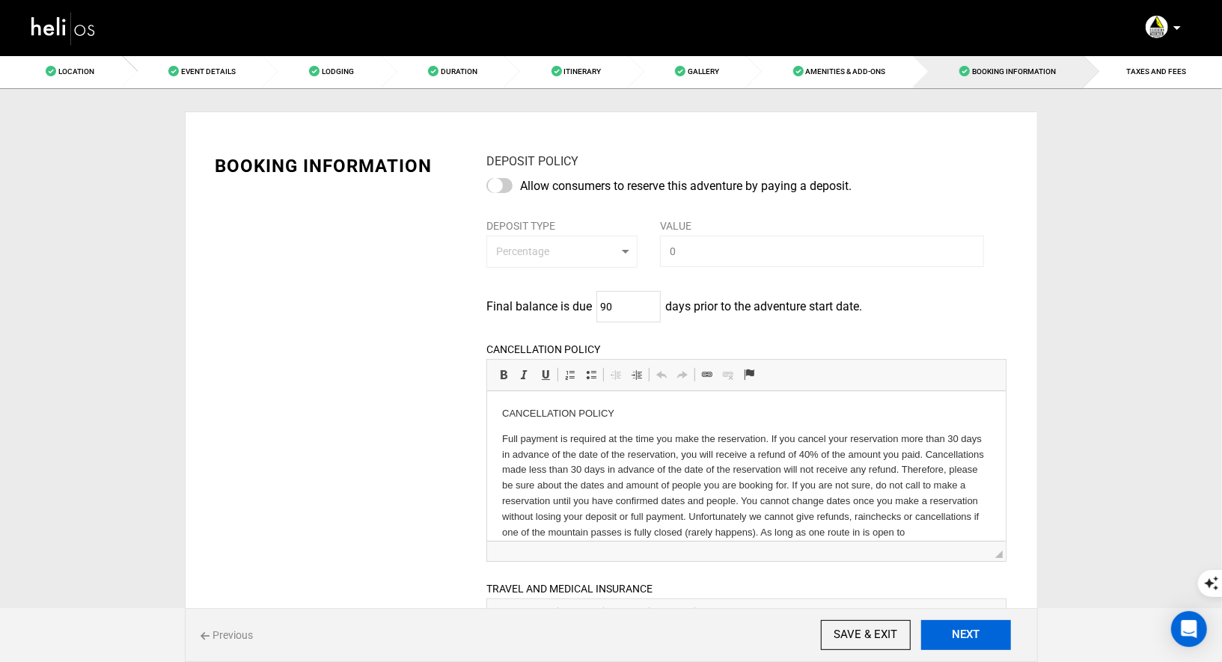
click at [945, 633] on button "NEXT" at bounding box center [966, 635] width 90 height 30
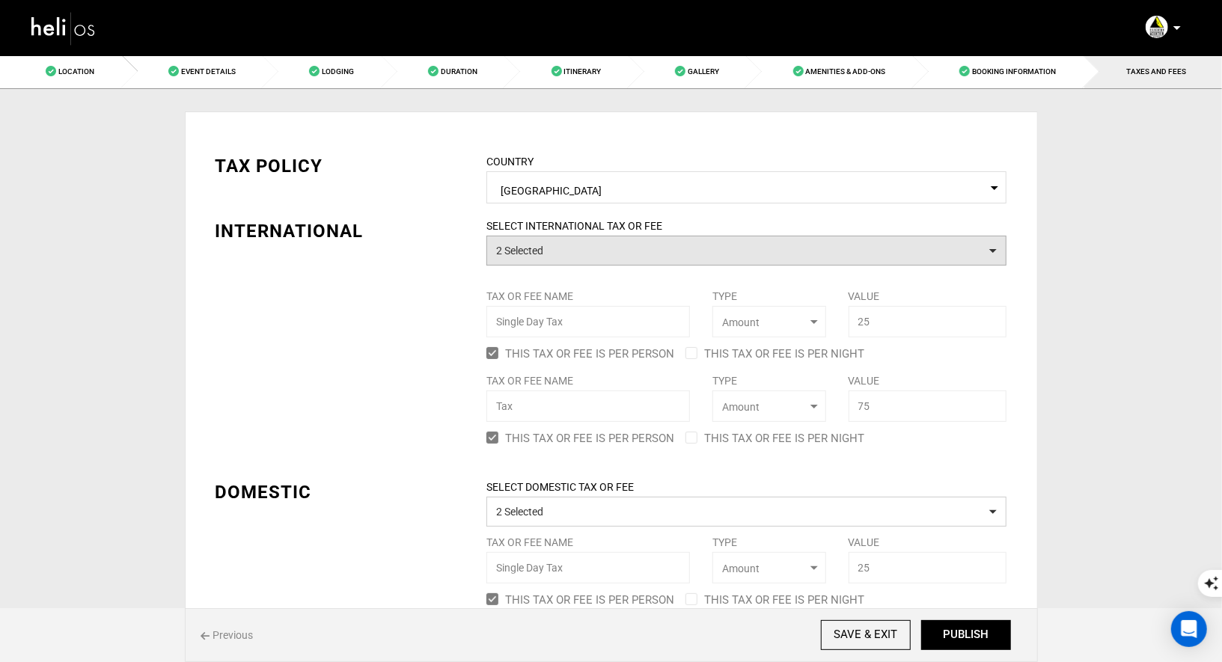
click at [846, 255] on button "2 Selected" at bounding box center [746, 251] width 520 height 30
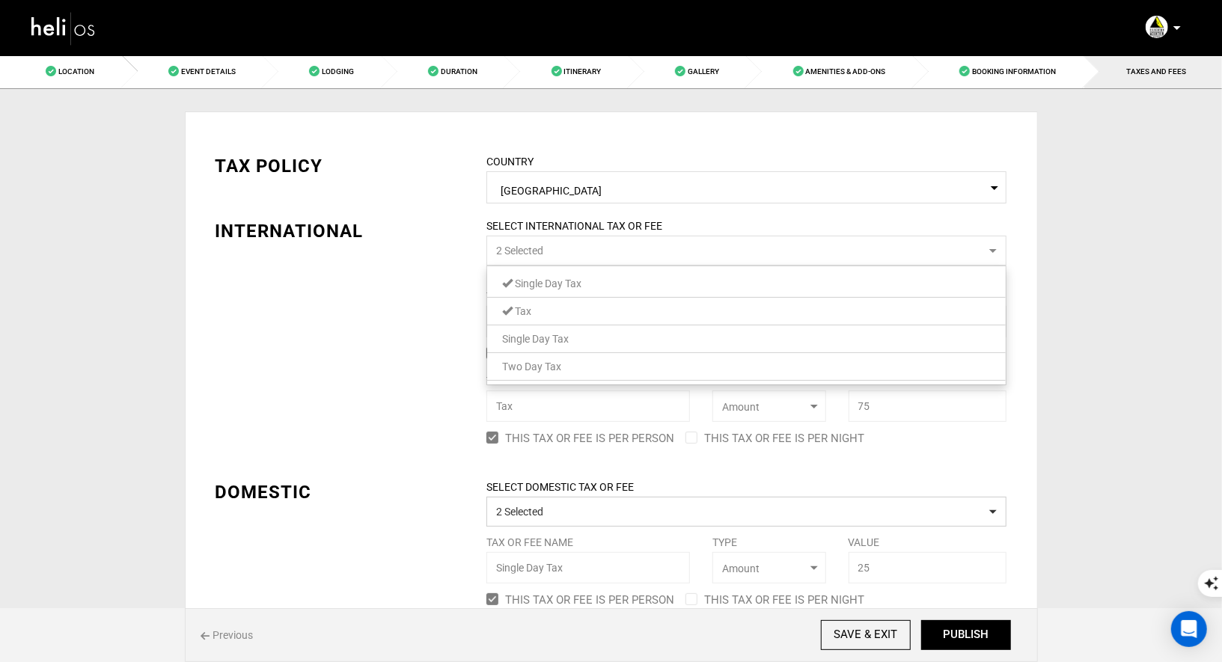
click at [772, 291] on link "Single Day Tax" at bounding box center [746, 283] width 519 height 19
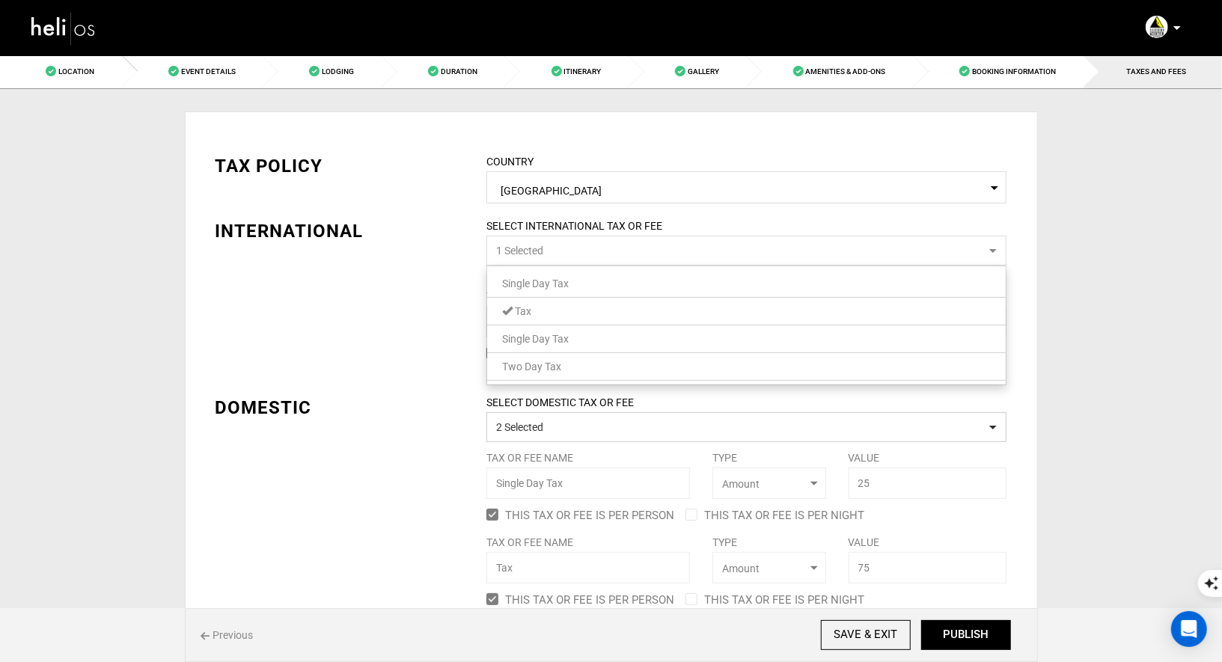
click at [761, 305] on link "Tax" at bounding box center [746, 311] width 519 height 19
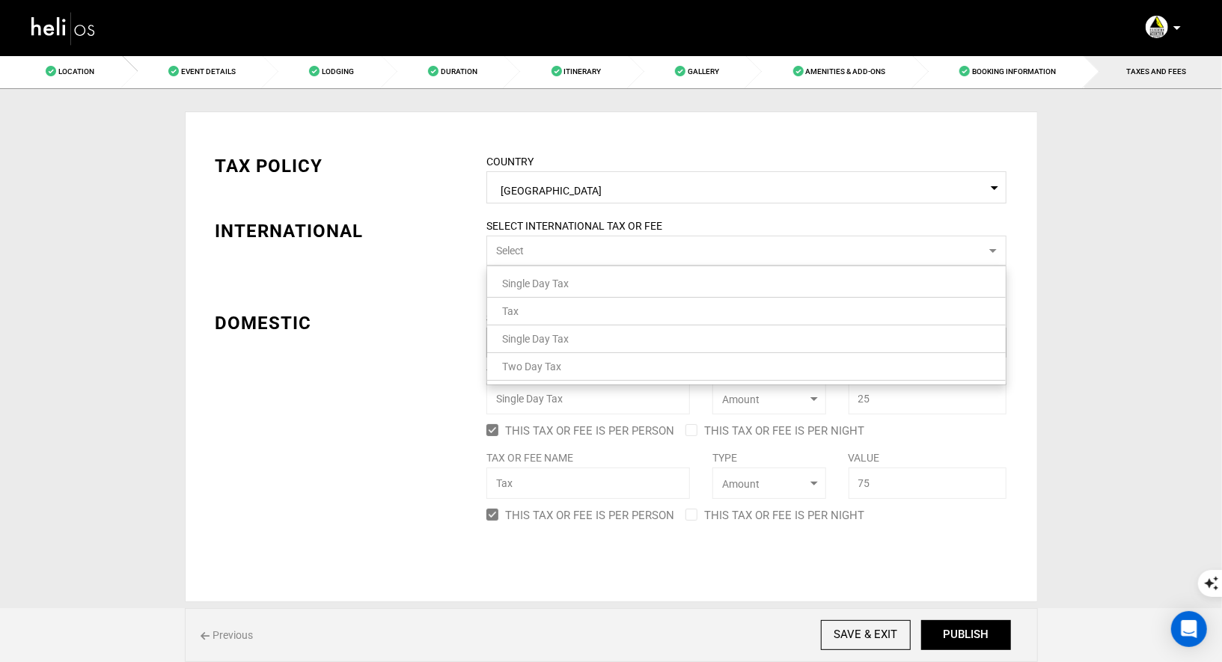
click at [543, 437] on div "SELECT DOMESTIC TAX OR FEE 2 Selected Tax or Fee Name Single Day Tax Type Selec…" at bounding box center [746, 419] width 543 height 216
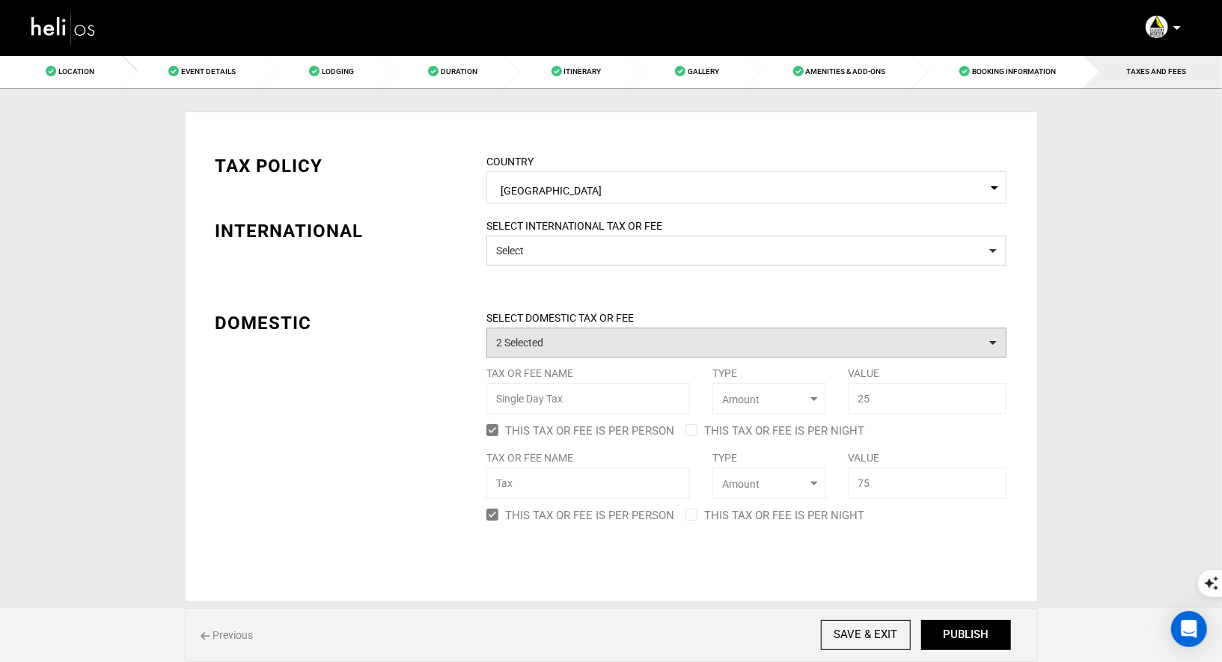
click at [567, 353] on button "2 Selected" at bounding box center [746, 343] width 520 height 30
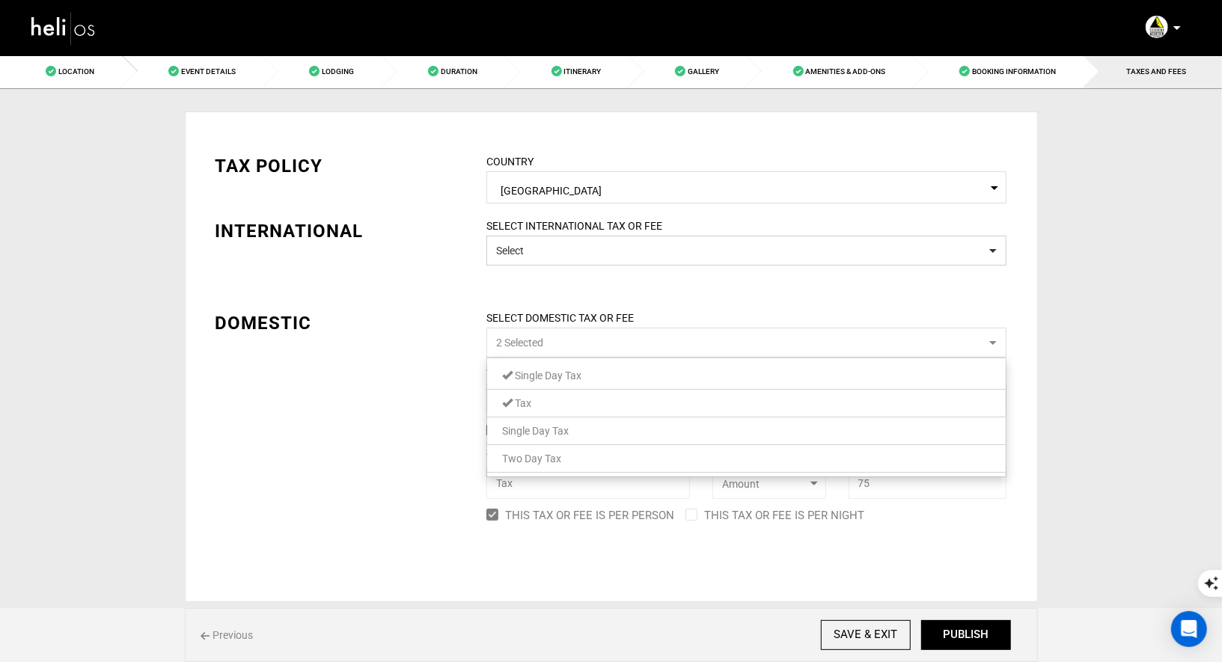
click at [537, 397] on link "Tax" at bounding box center [746, 403] width 519 height 19
click at [547, 367] on link "Single Day Tax" at bounding box center [746, 375] width 519 height 19
click at [988, 635] on button "PUBLISH" at bounding box center [966, 635] width 90 height 30
type input "12/19/2025"
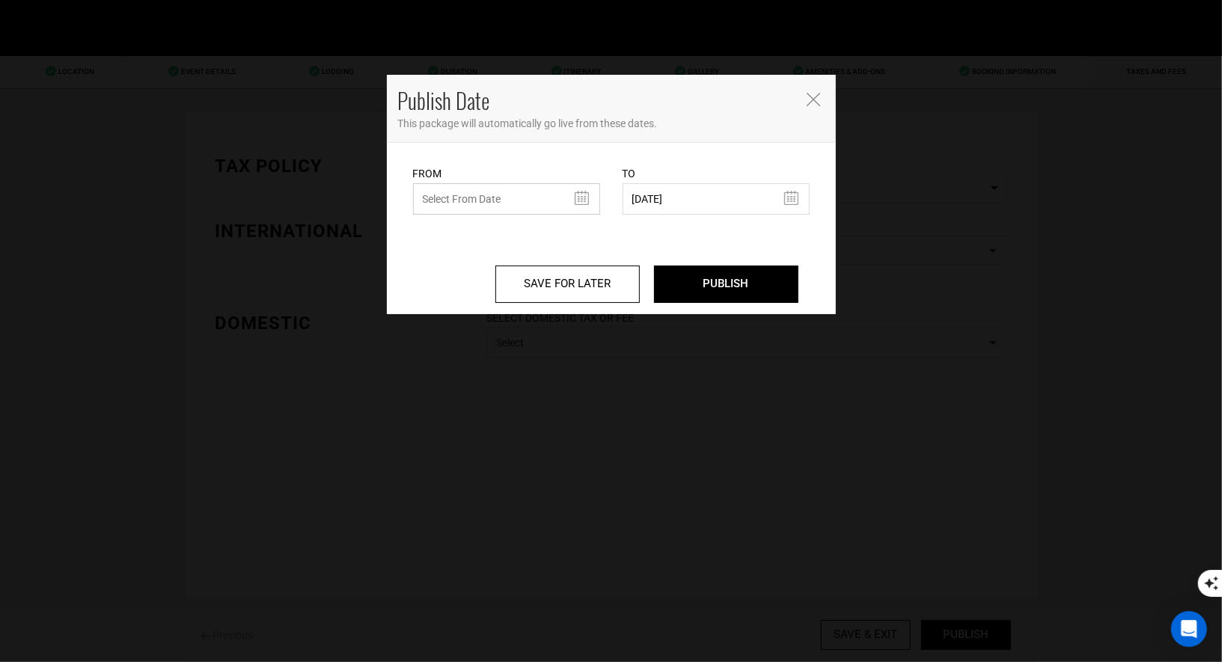
click at [531, 197] on input "text" at bounding box center [506, 198] width 187 height 31
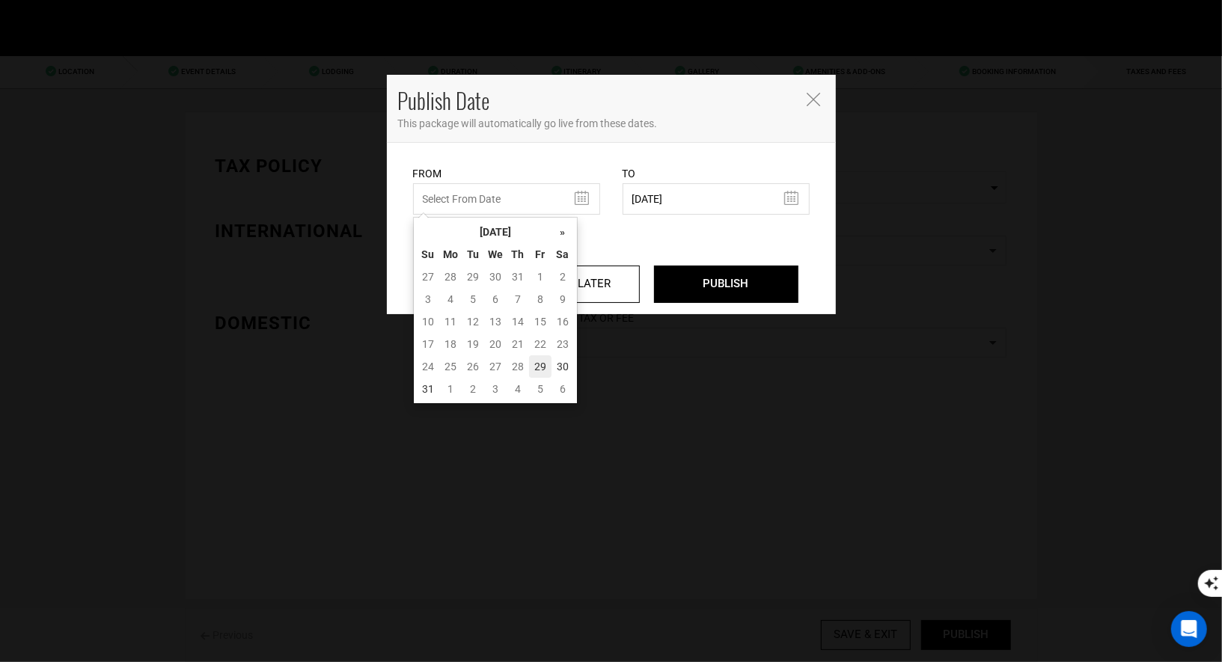
click at [533, 363] on td "29" at bounding box center [540, 366] width 22 height 22
type input "08/29/2025"
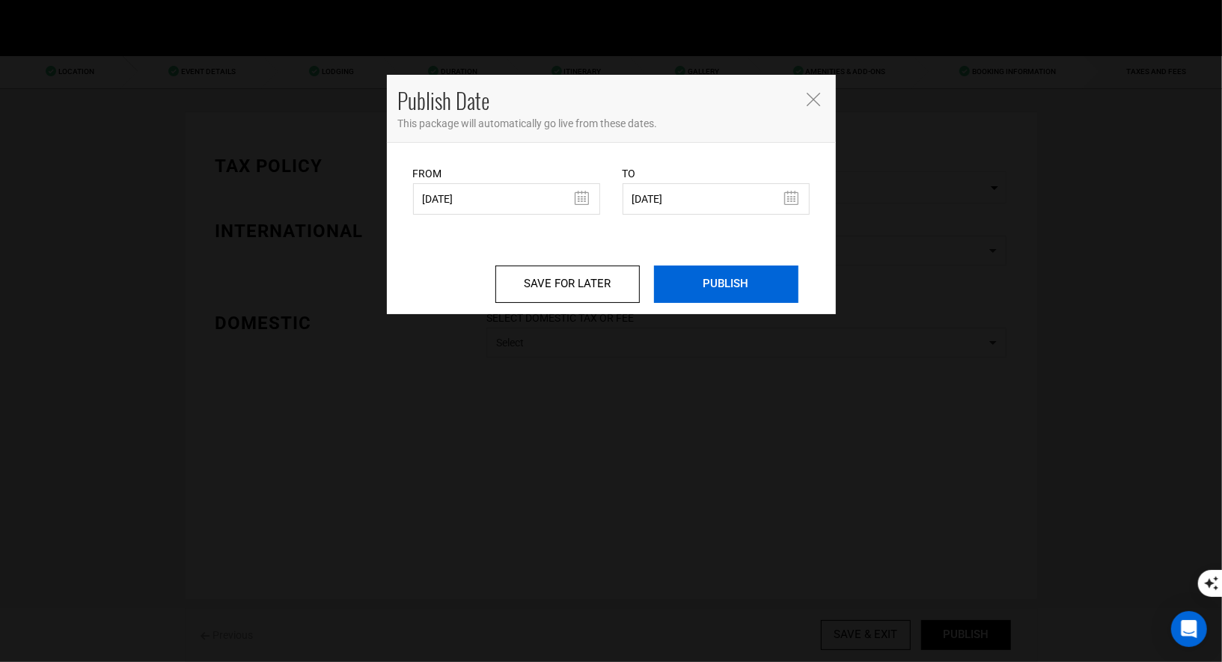
click at [721, 281] on input "PUBLISH" at bounding box center [726, 284] width 144 height 37
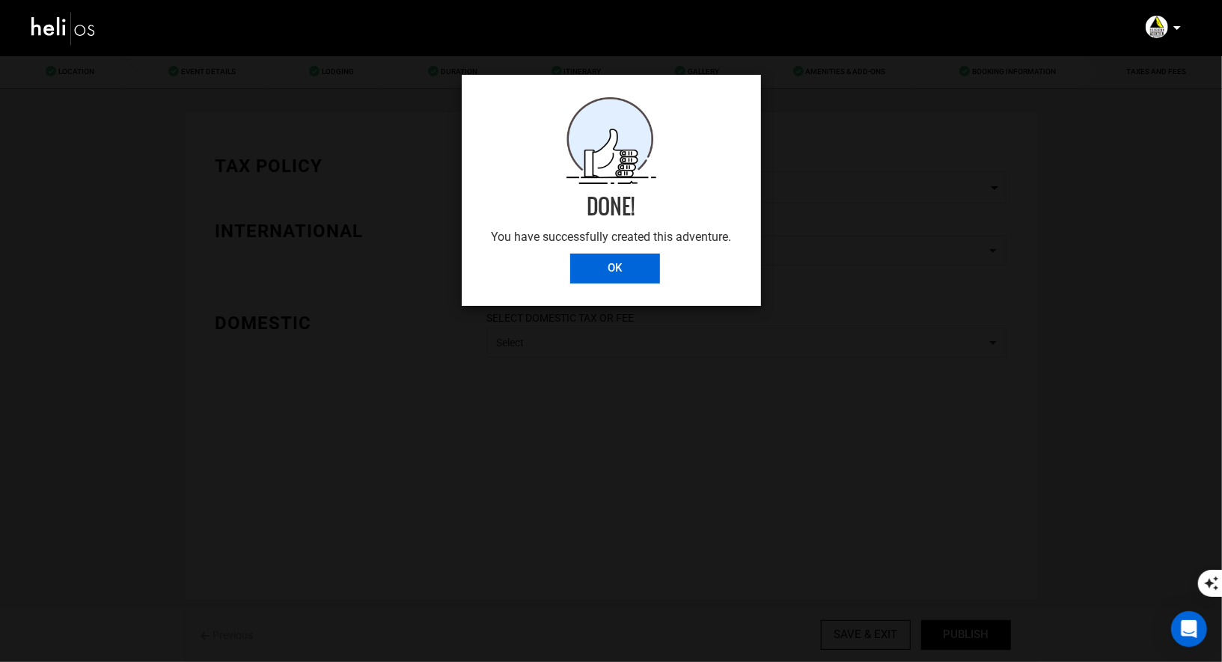
click at [613, 266] on input "OK" at bounding box center [615, 269] width 90 height 30
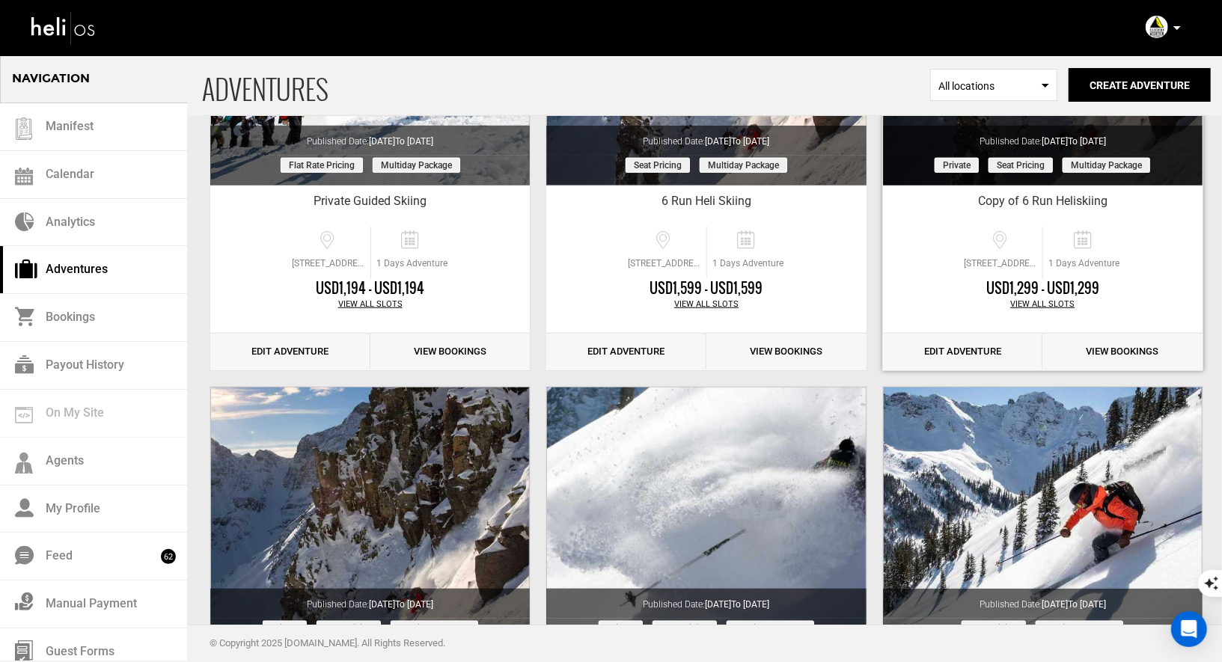
scroll to position [222, 0]
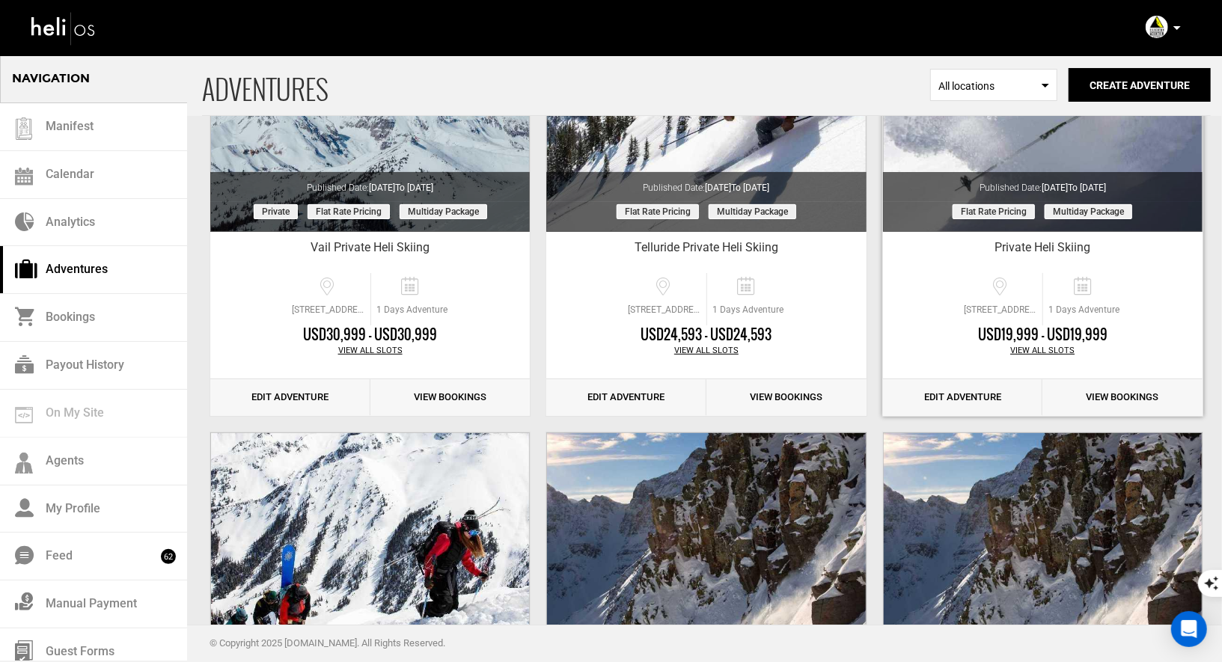
click at [962, 396] on link "Edit Adventure" at bounding box center [963, 397] width 160 height 37
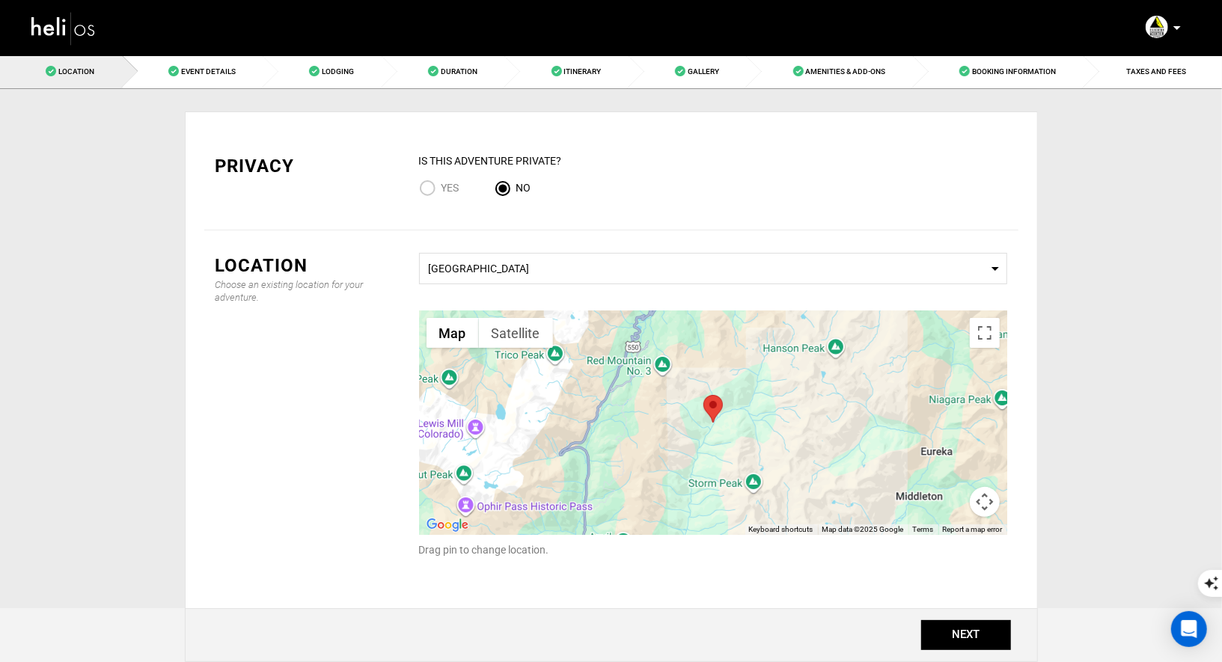
click at [422, 189] on input "Yes" at bounding box center [430, 190] width 22 height 20
radio input "true"
click at [231, 84] on link "Event Details" at bounding box center [193, 72] width 141 height 34
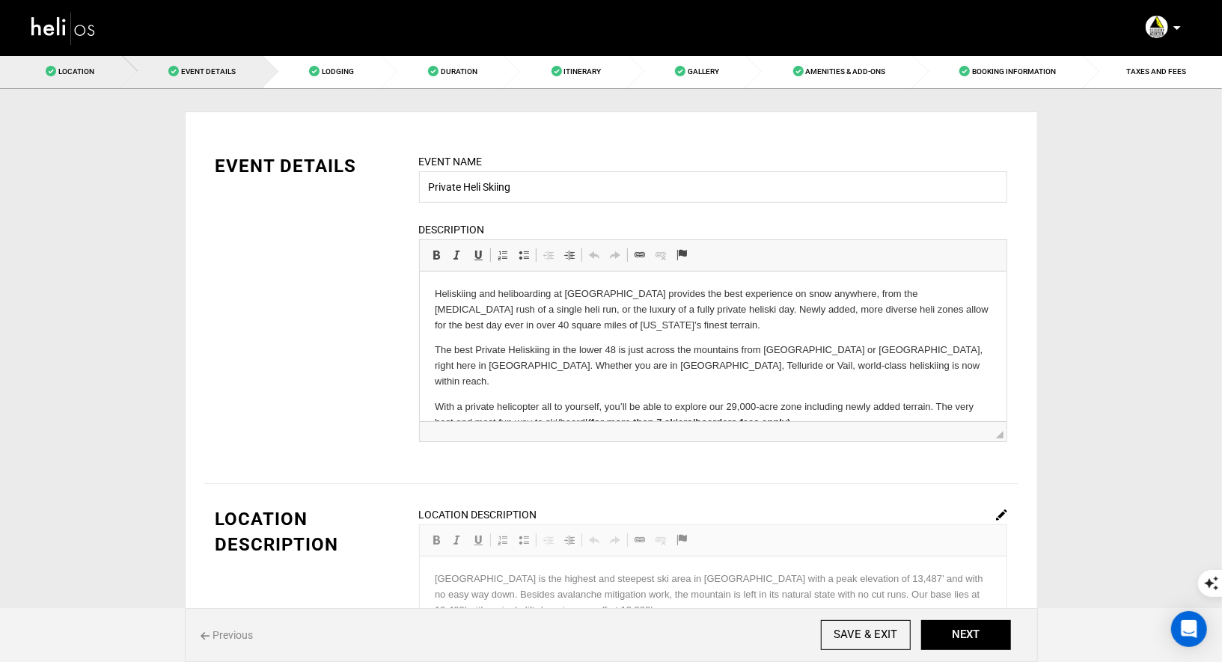
click at [63, 67] on span "Location" at bounding box center [76, 71] width 36 height 8
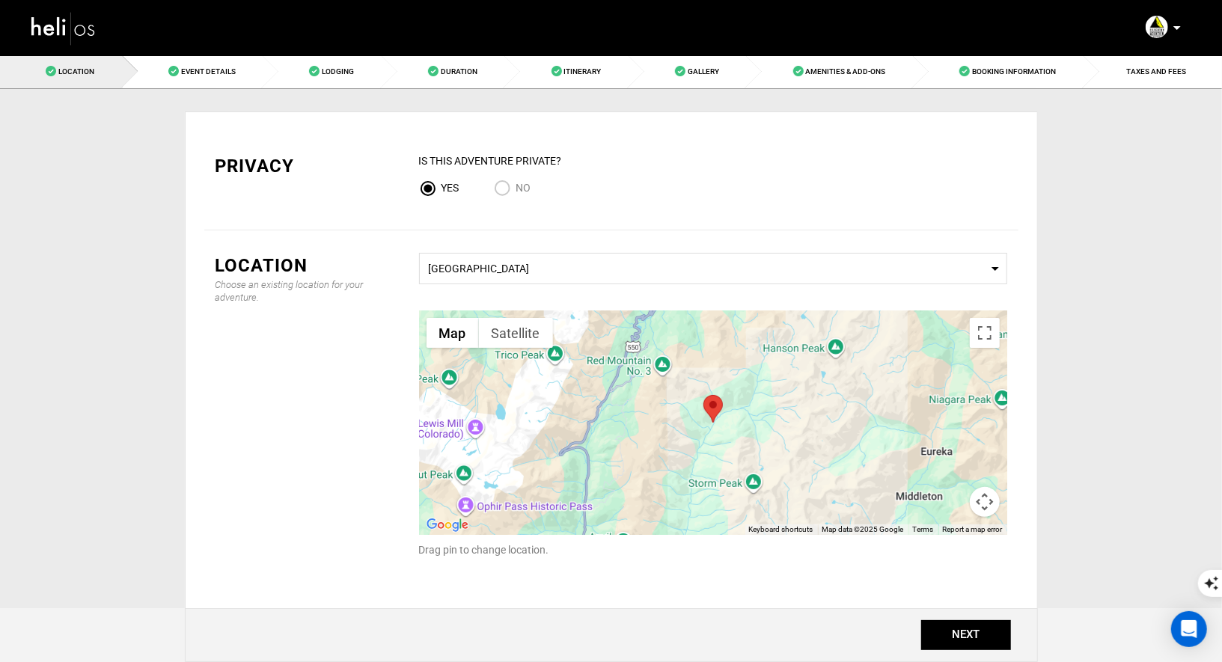
click at [503, 184] on input "No" at bounding box center [505, 190] width 22 height 20
radio input "true"
radio input "false"
click at [55, 22] on img at bounding box center [63, 28] width 67 height 40
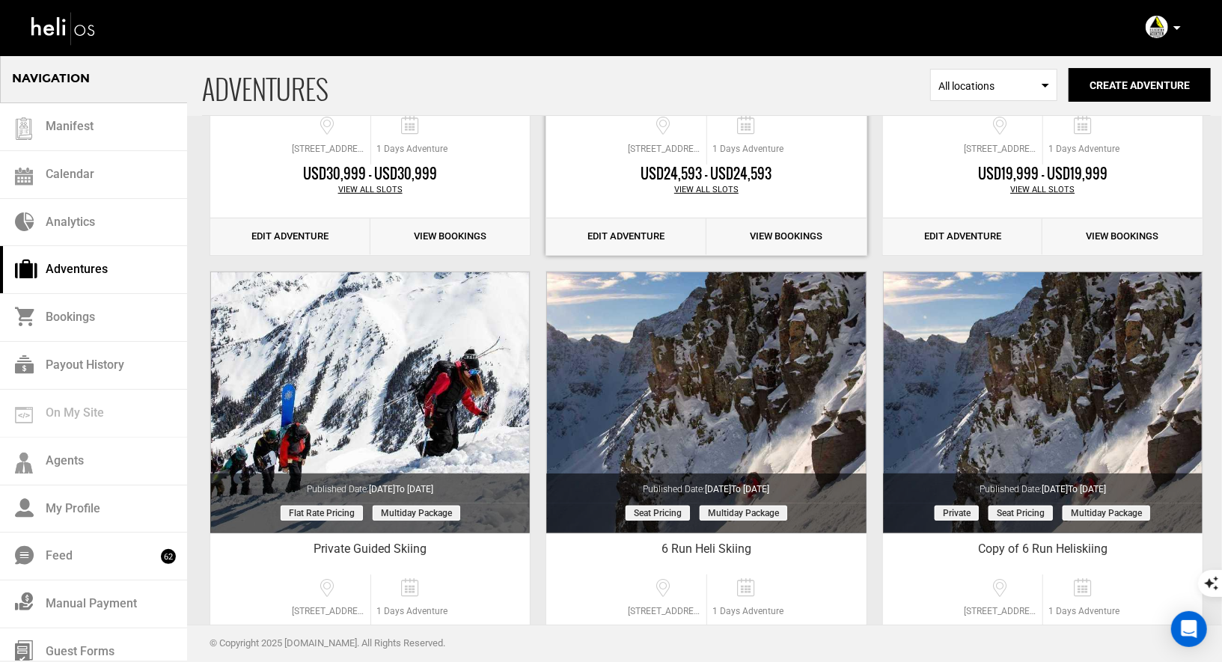
scroll to position [474, 0]
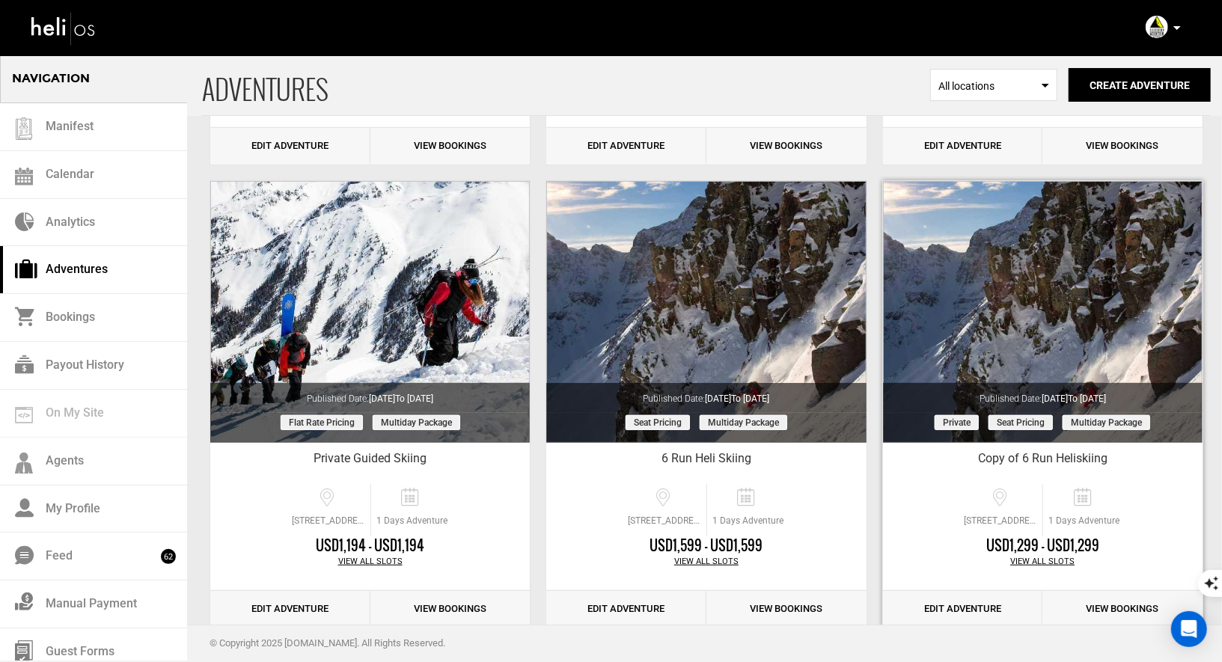
click at [956, 606] on link "Edit Adventure" at bounding box center [963, 609] width 160 height 37
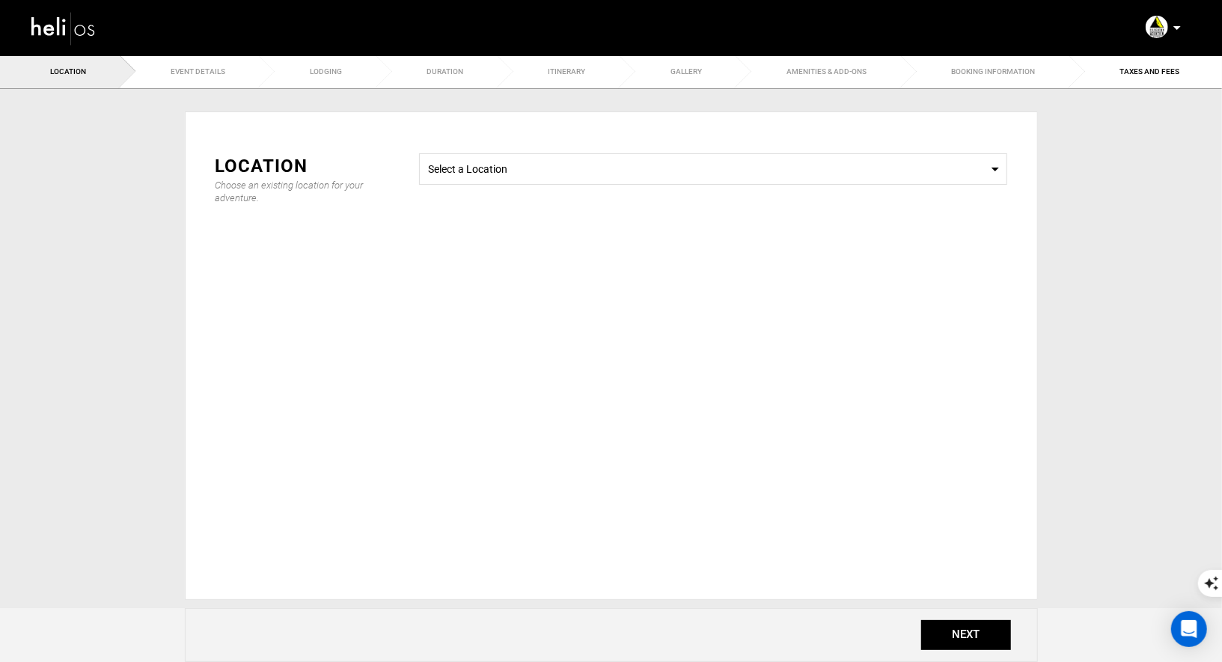
type input "Copy of 6 Run Heliskiing"
checkbox input "true"
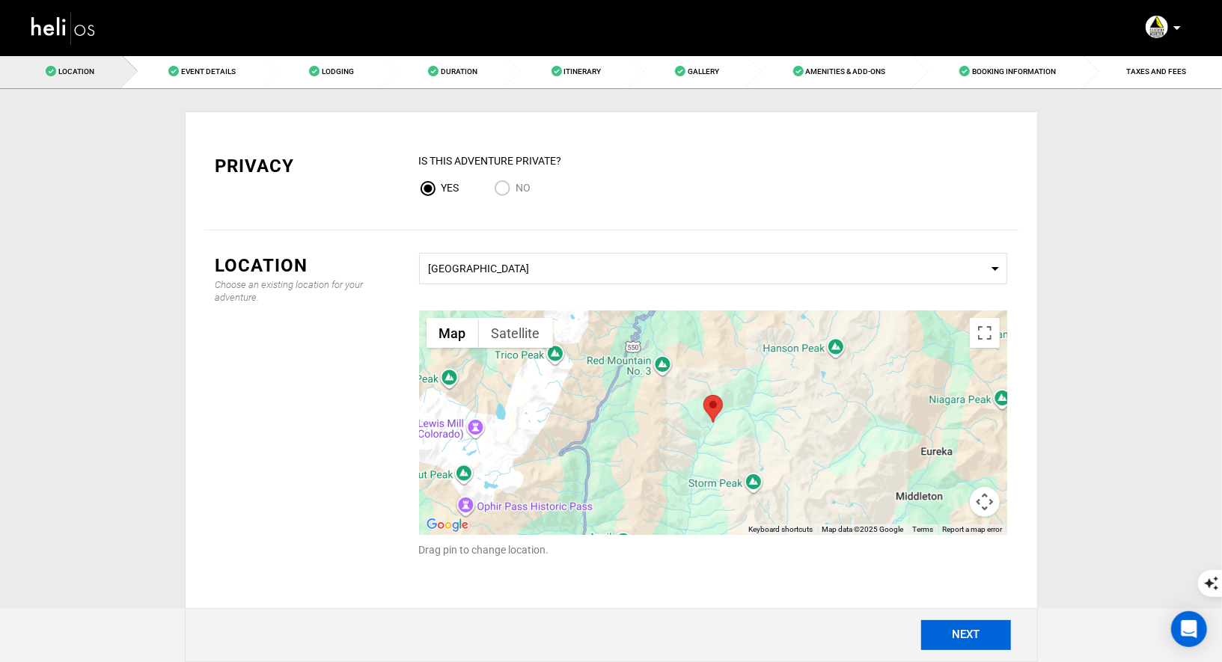
click at [932, 626] on button "NEXT" at bounding box center [966, 635] width 90 height 30
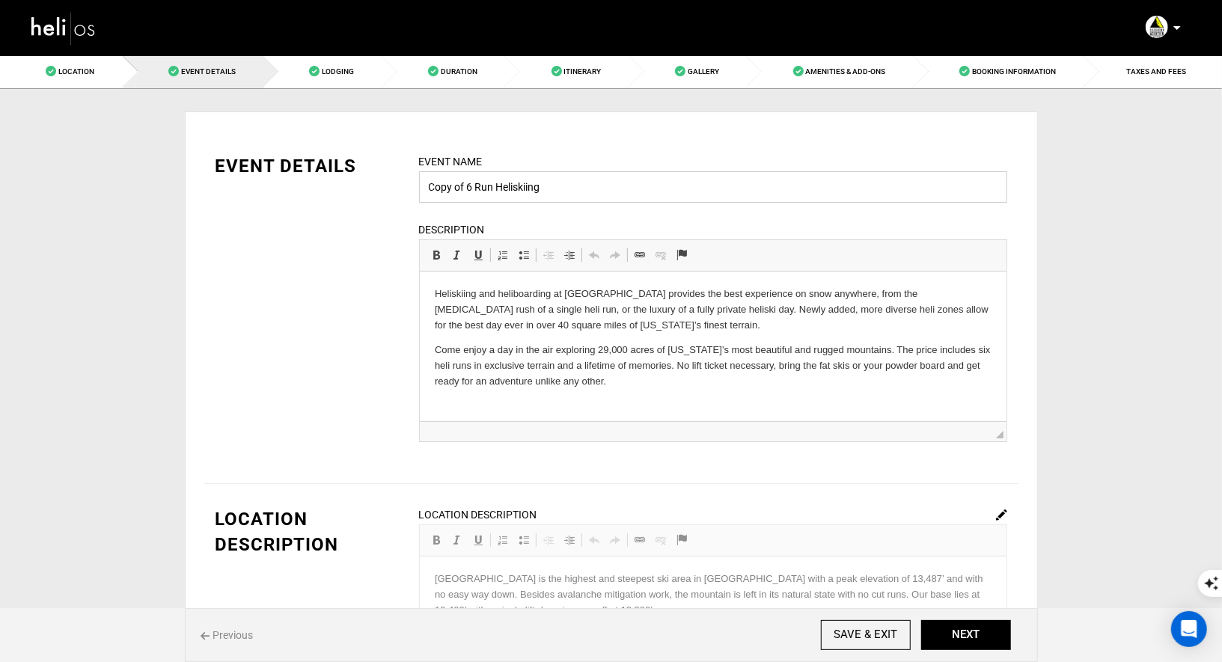
drag, startPoint x: 465, startPoint y: 189, endPoint x: 403, endPoint y: 182, distance: 63.2
click at [406, 182] on div "EVENT DETAILS Event Name Copy of 6 Run Heliskiing Event name can not be less th…" at bounding box center [611, 307] width 814 height 308
click at [437, 181] on input "6 Run Heliskiing" at bounding box center [713, 186] width 588 height 31
click at [438, 191] on input "6 Run Heliskiing" at bounding box center [713, 186] width 588 height 31
click at [511, 195] on input "6-Run Heliskiing" at bounding box center [713, 186] width 588 height 31
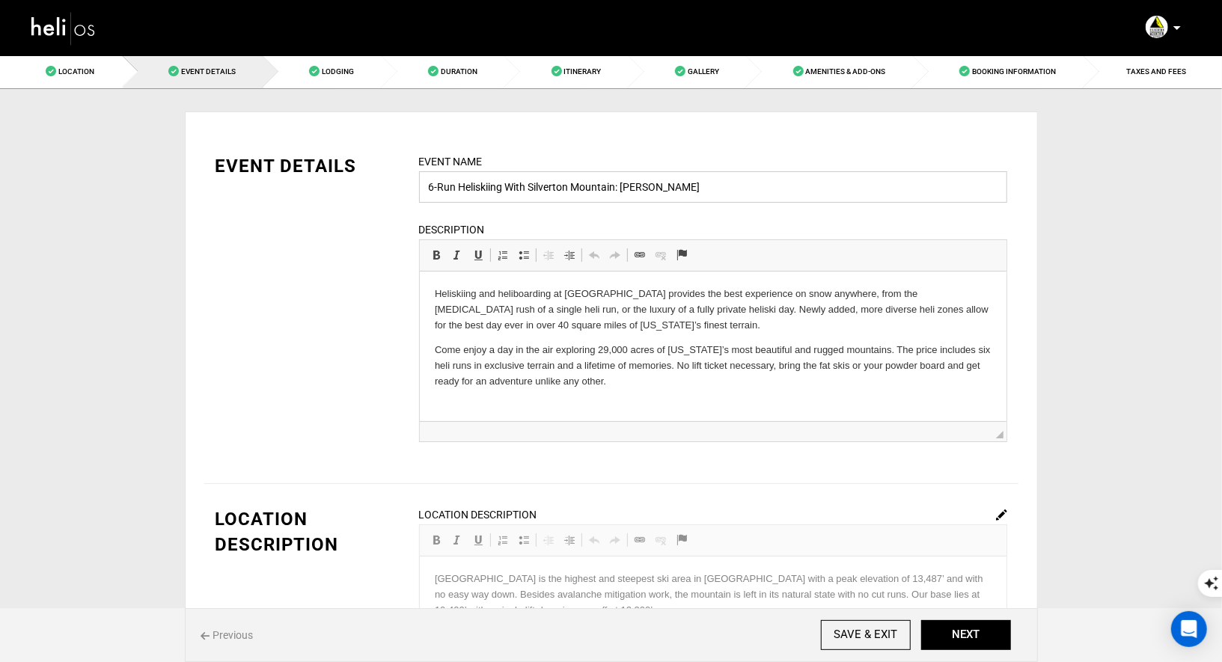
type input "6-Run Heliskiing With Silverton Mountain: [PERSON_NAME]"
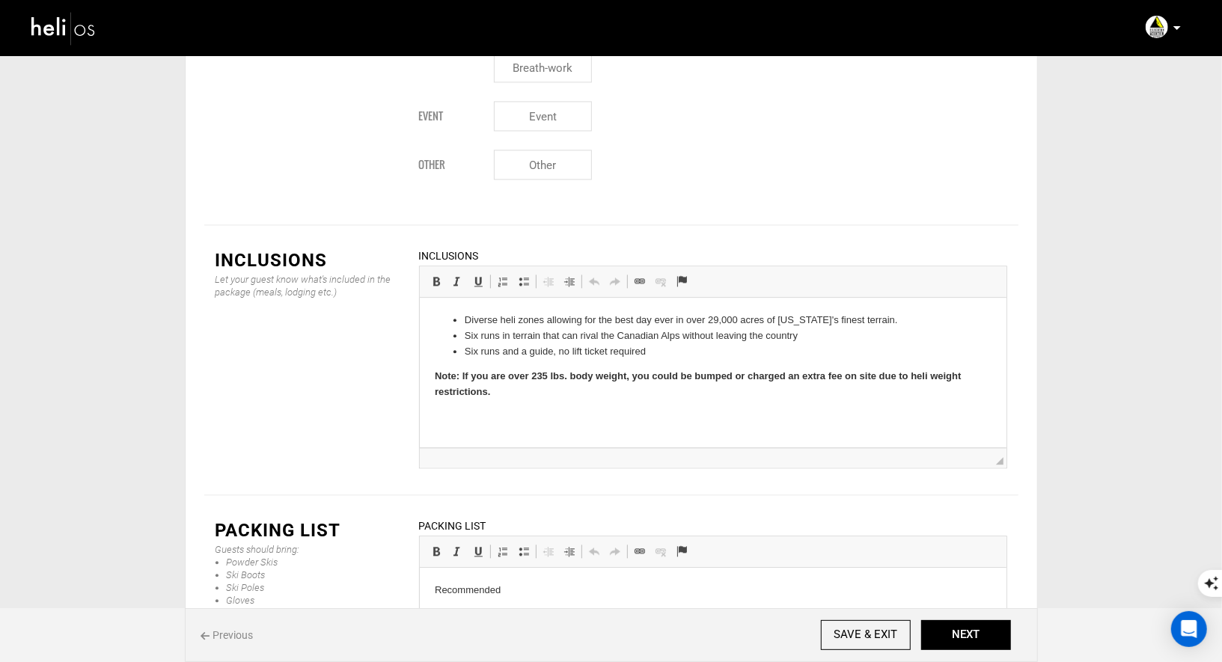
scroll to position [2039, 0]
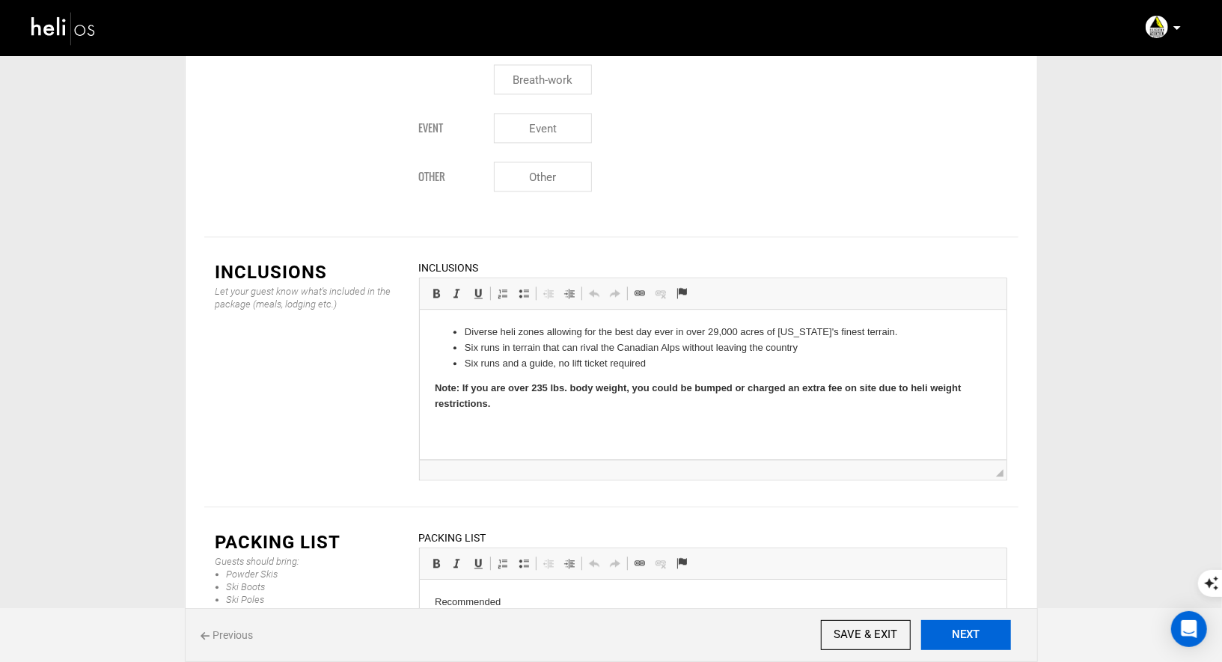
click at [953, 632] on button "NEXT" at bounding box center [966, 635] width 90 height 30
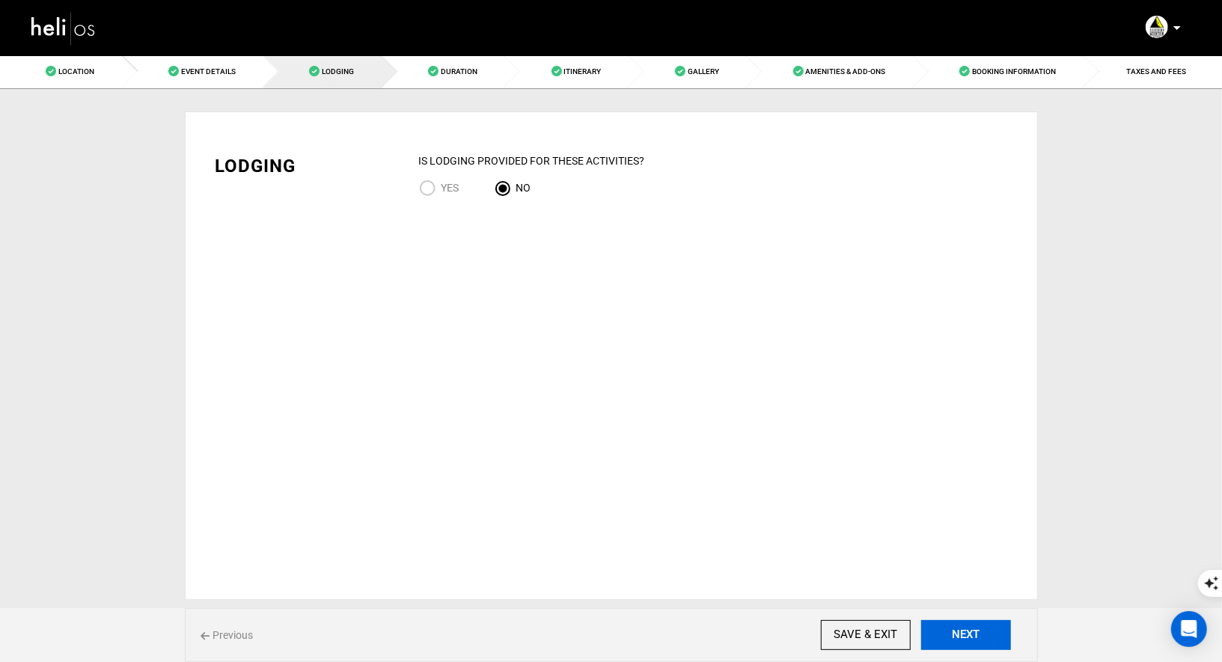
click at [953, 632] on button "NEXT" at bounding box center [966, 635] width 90 height 30
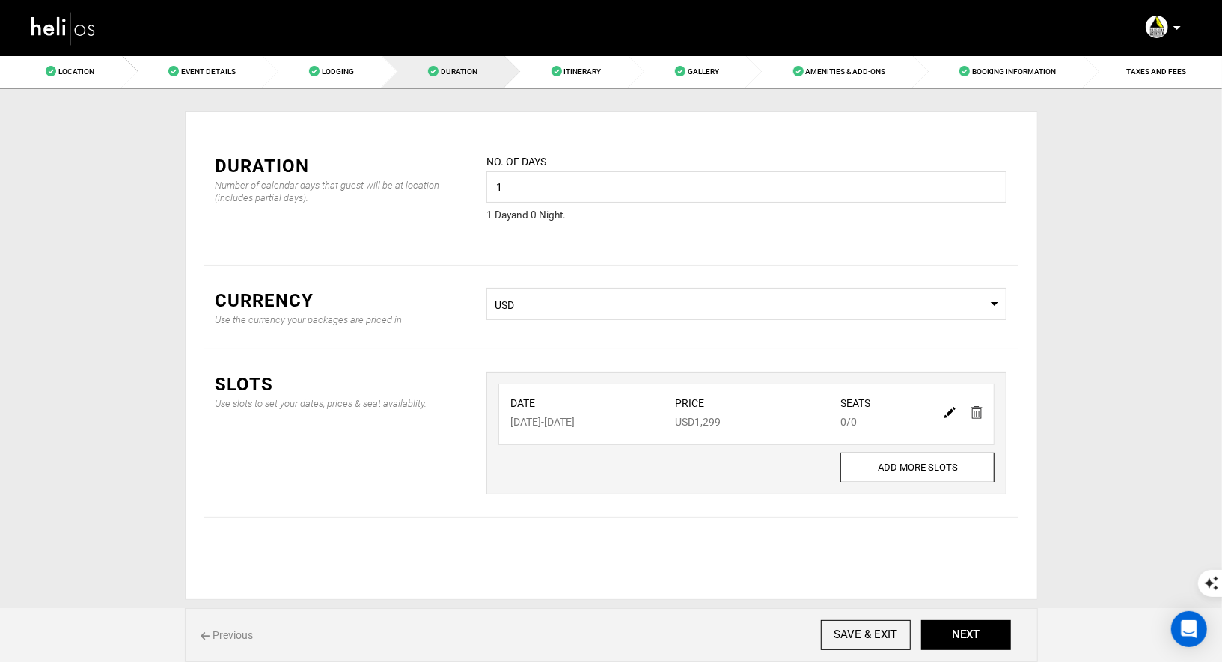
click at [956, 412] on img at bounding box center [949, 412] width 11 height 11
type input "12/19/2025"
type input "1299"
type input "0"
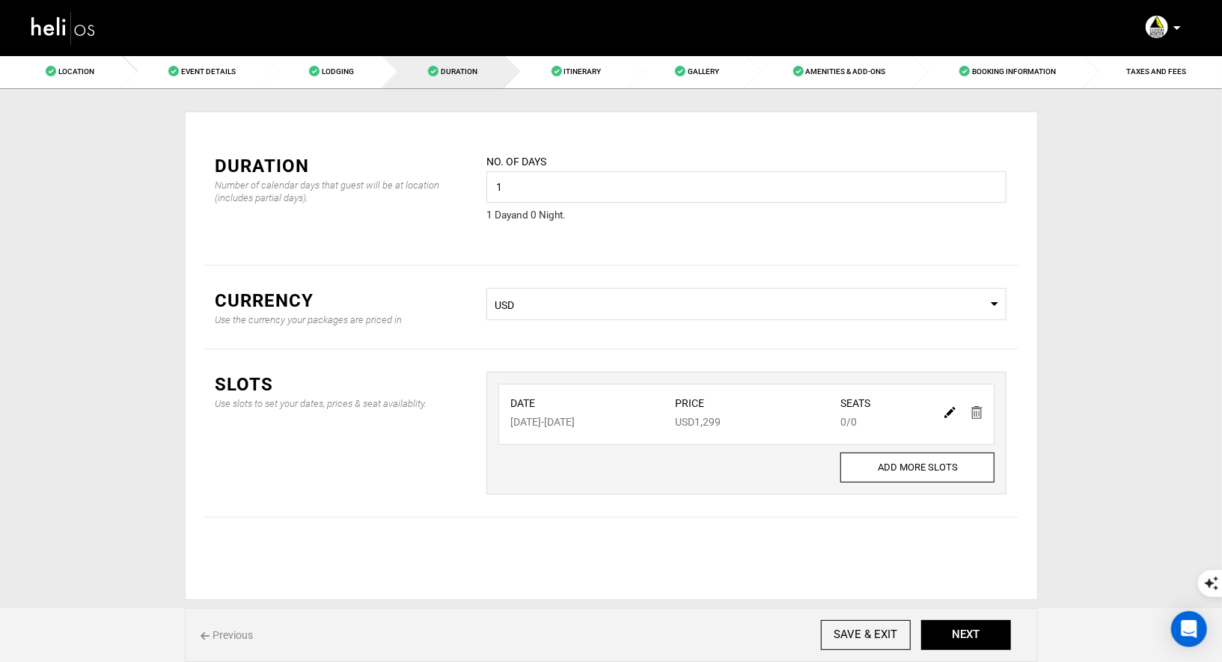
type input "0"
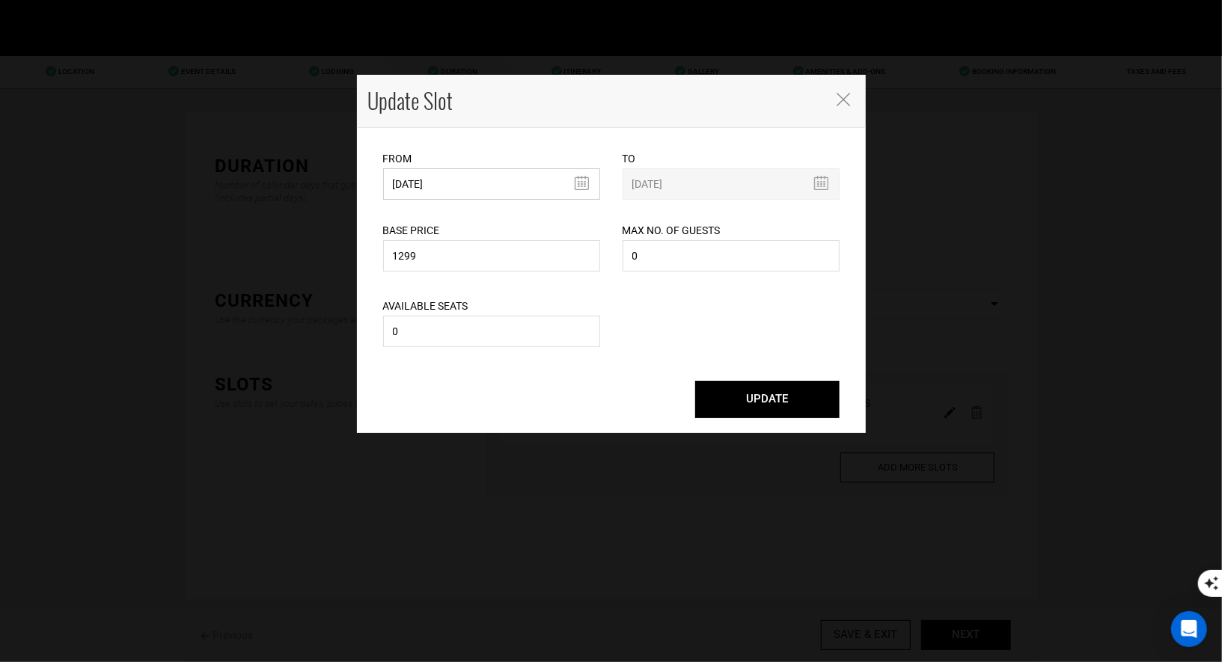
click at [480, 180] on input "12/19/2025" at bounding box center [491, 183] width 217 height 31
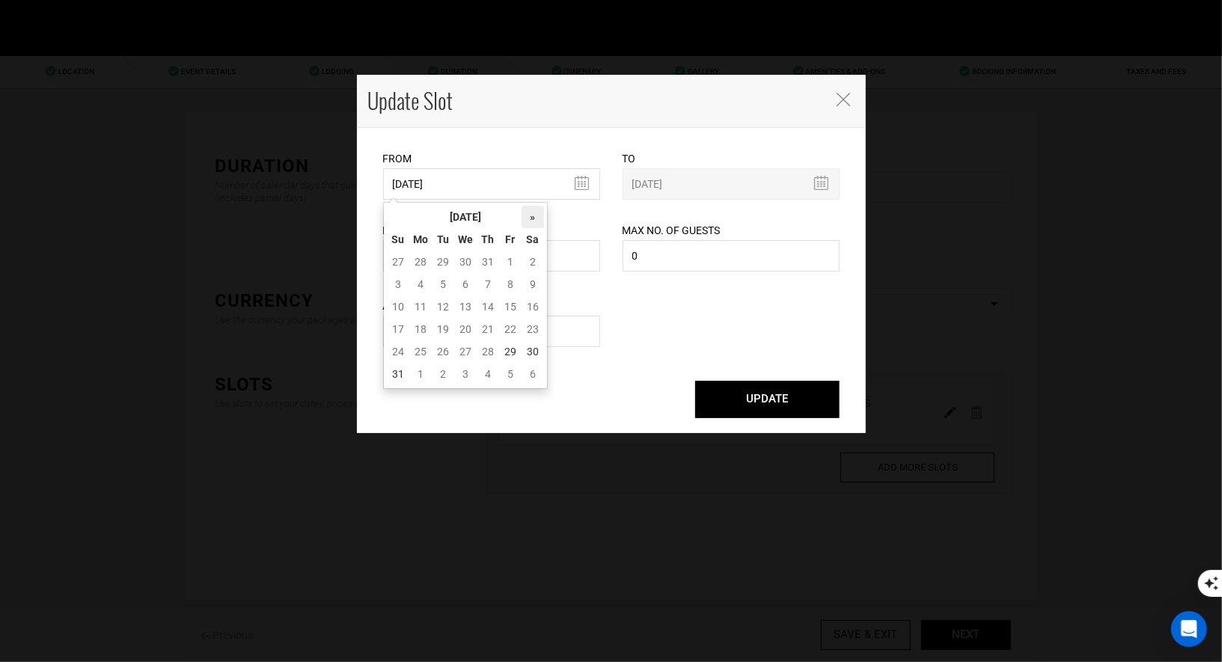
click at [531, 222] on th "»" at bounding box center [533, 217] width 22 height 22
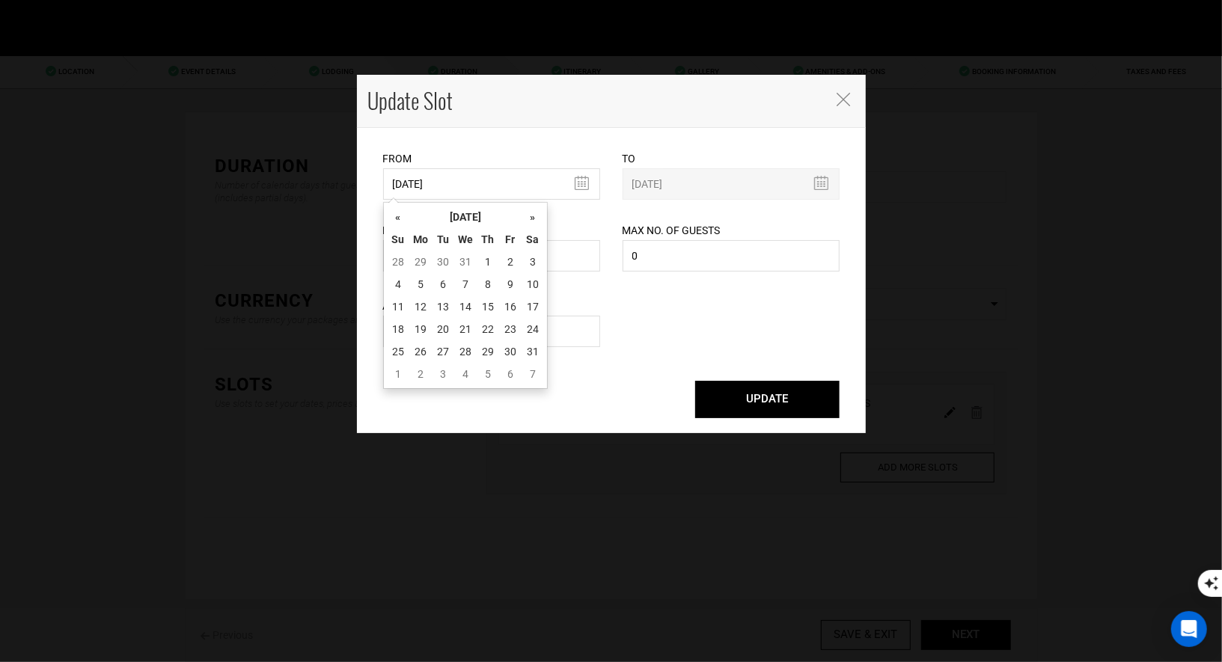
click at [531, 222] on th "»" at bounding box center [533, 217] width 22 height 22
click at [537, 351] on td "28" at bounding box center [533, 351] width 22 height 22
type input "02/28/2026"
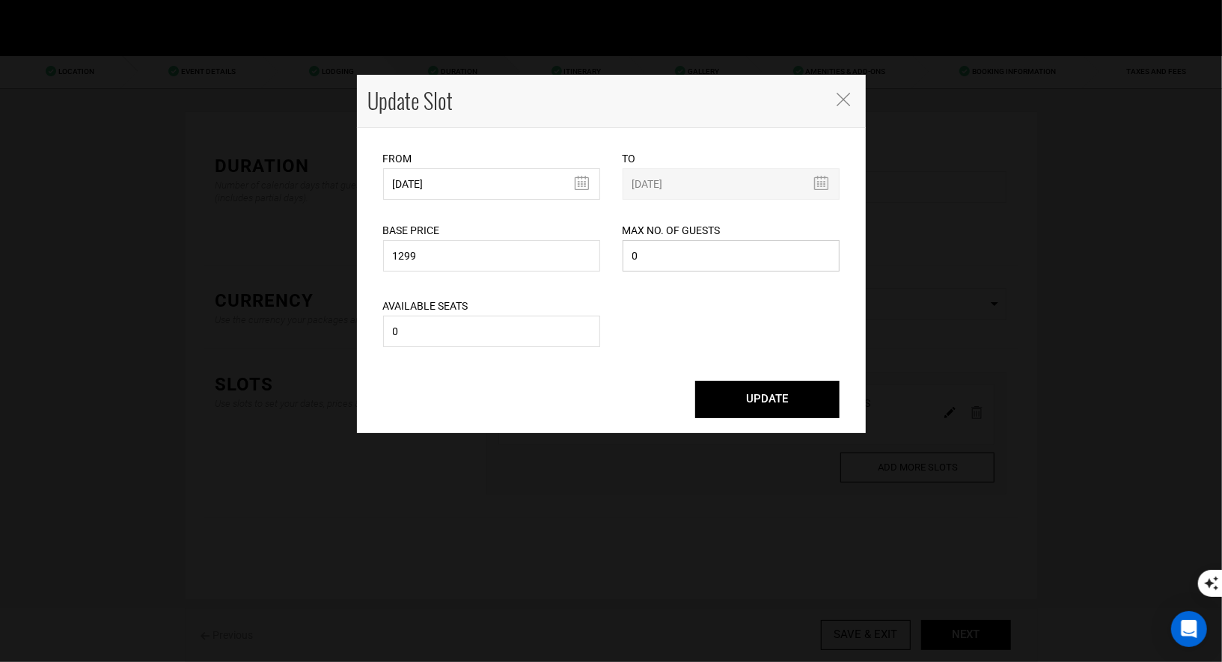
click at [675, 253] on input "0" at bounding box center [731, 255] width 217 height 31
type input "4"
drag, startPoint x: 507, startPoint y: 343, endPoint x: 489, endPoint y: 343, distance: 18.0
click at [487, 343] on input "0" at bounding box center [491, 331] width 217 height 31
type input "4"
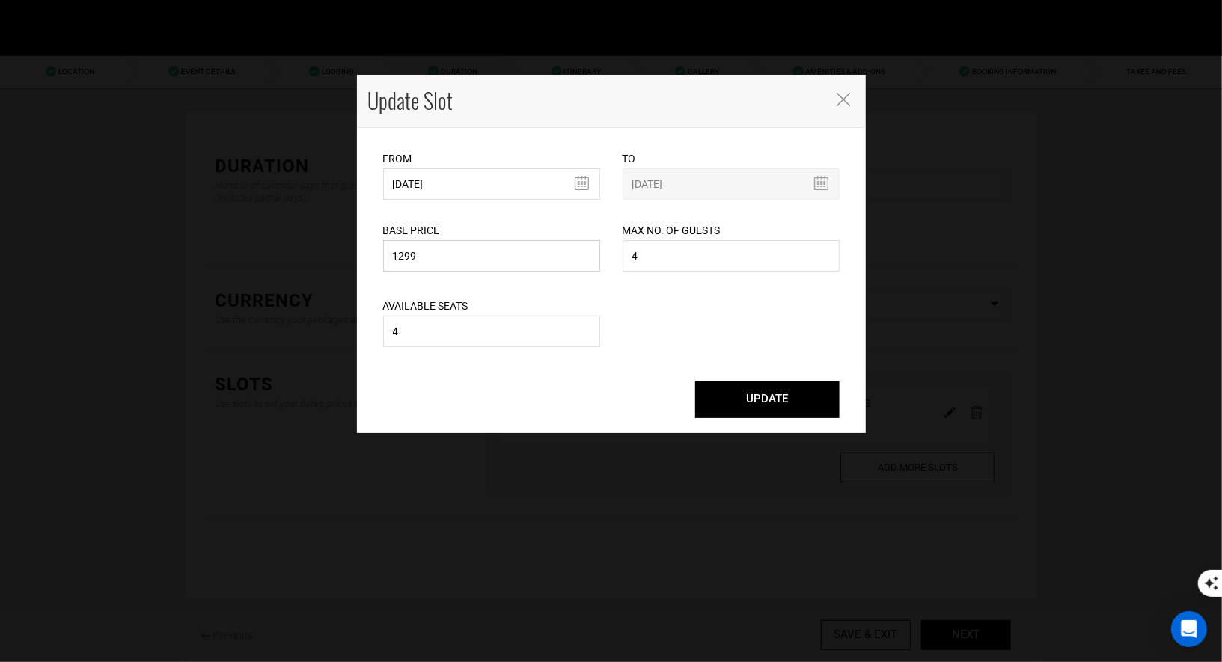
click at [447, 259] on input "1299" at bounding box center [491, 255] width 217 height 31
type input "1599"
click at [742, 398] on button "UPDATE" at bounding box center [767, 399] width 144 height 37
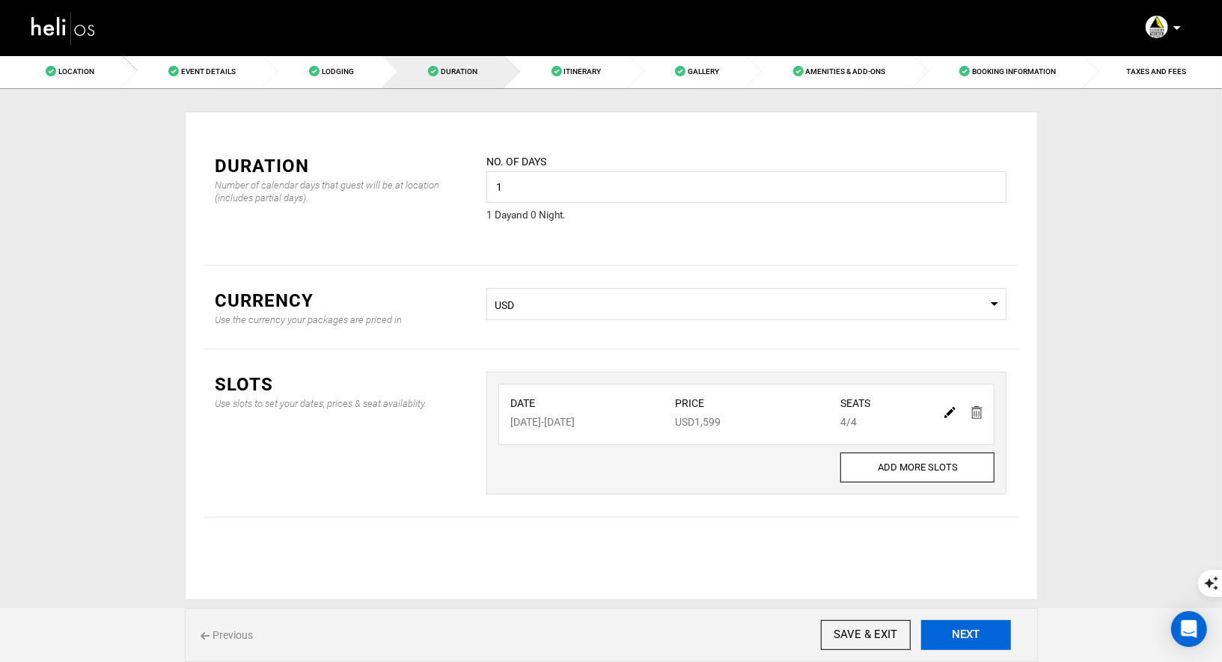
click at [945, 632] on button "NEXT" at bounding box center [966, 635] width 90 height 30
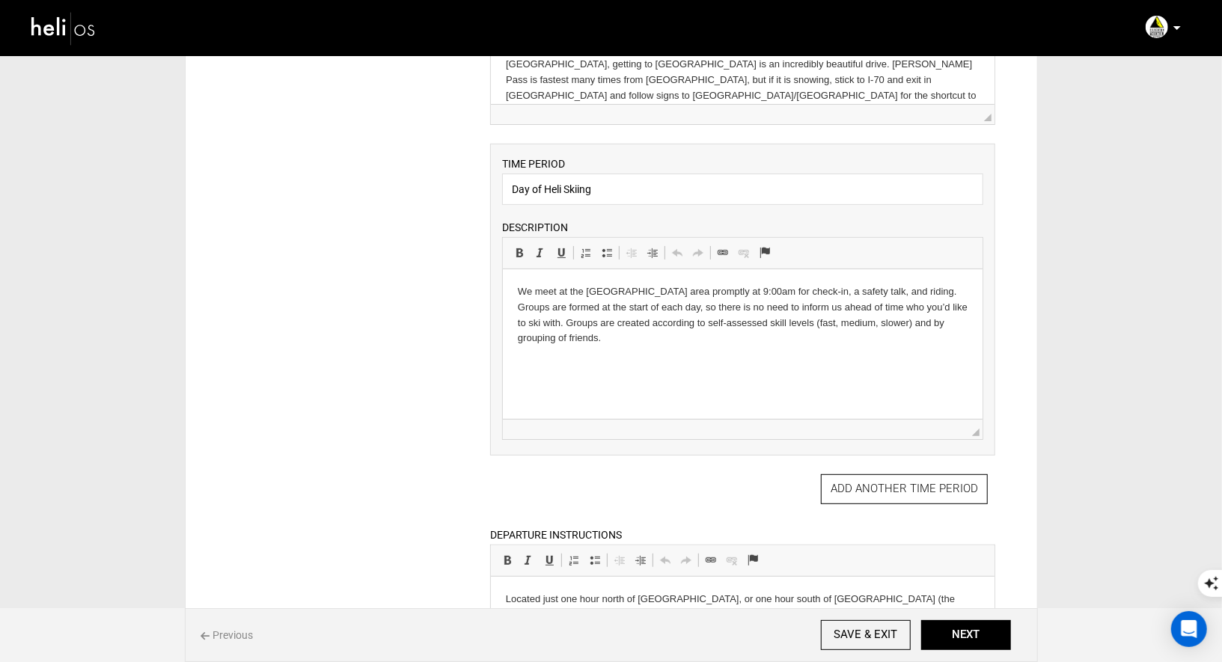
scroll to position [386, 0]
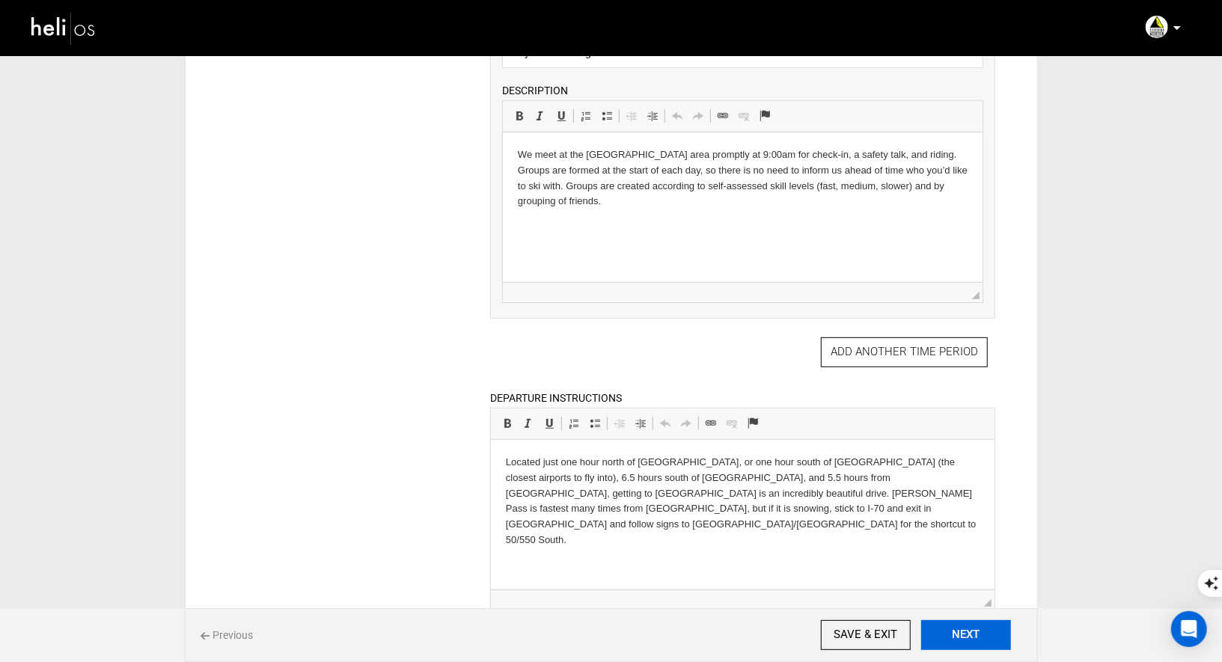
click at [977, 634] on button "NEXT" at bounding box center [966, 635] width 90 height 30
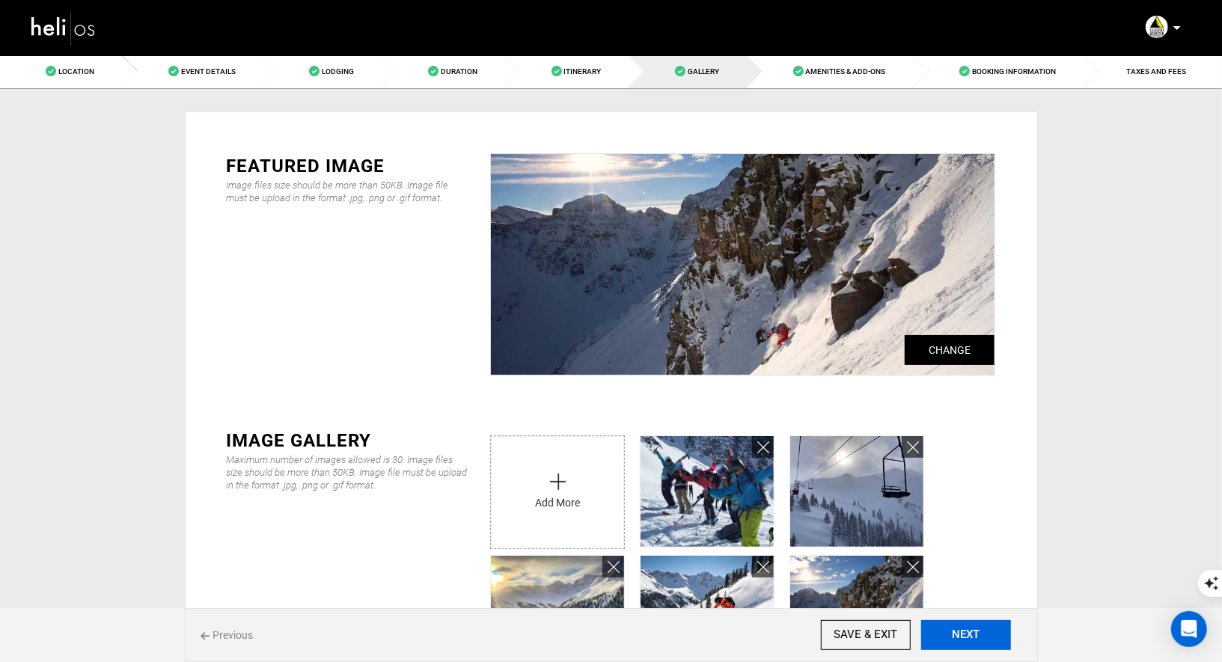
click at [977, 634] on button "NEXT" at bounding box center [966, 635] width 90 height 30
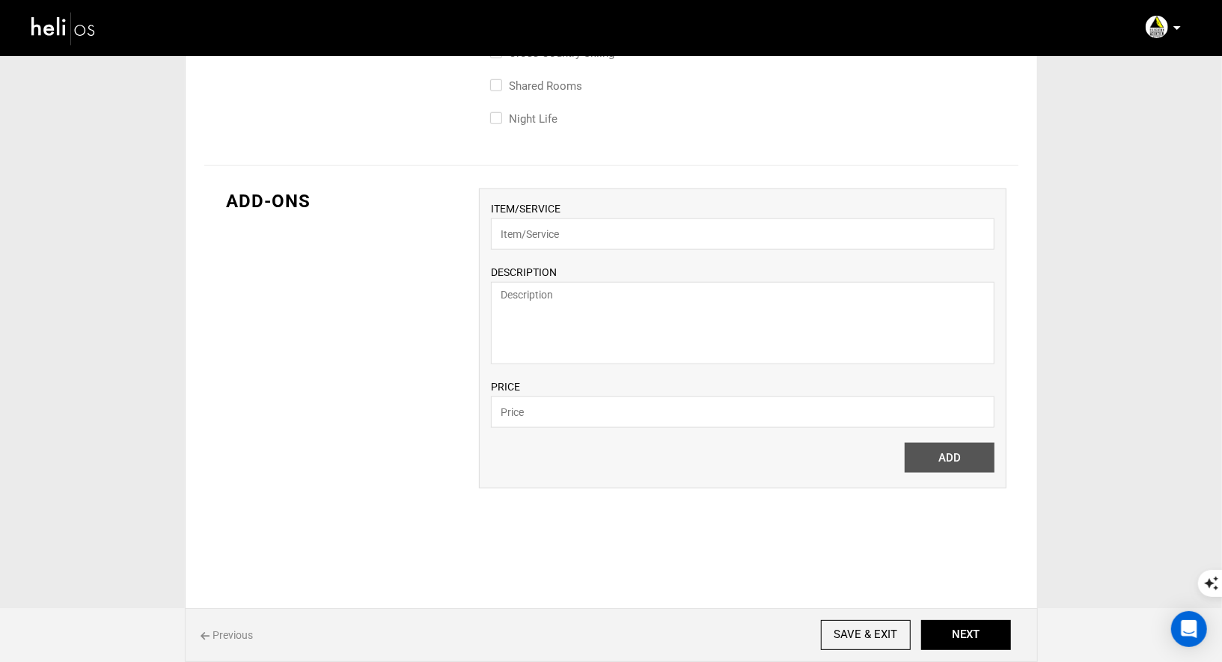
scroll to position [1003, 0]
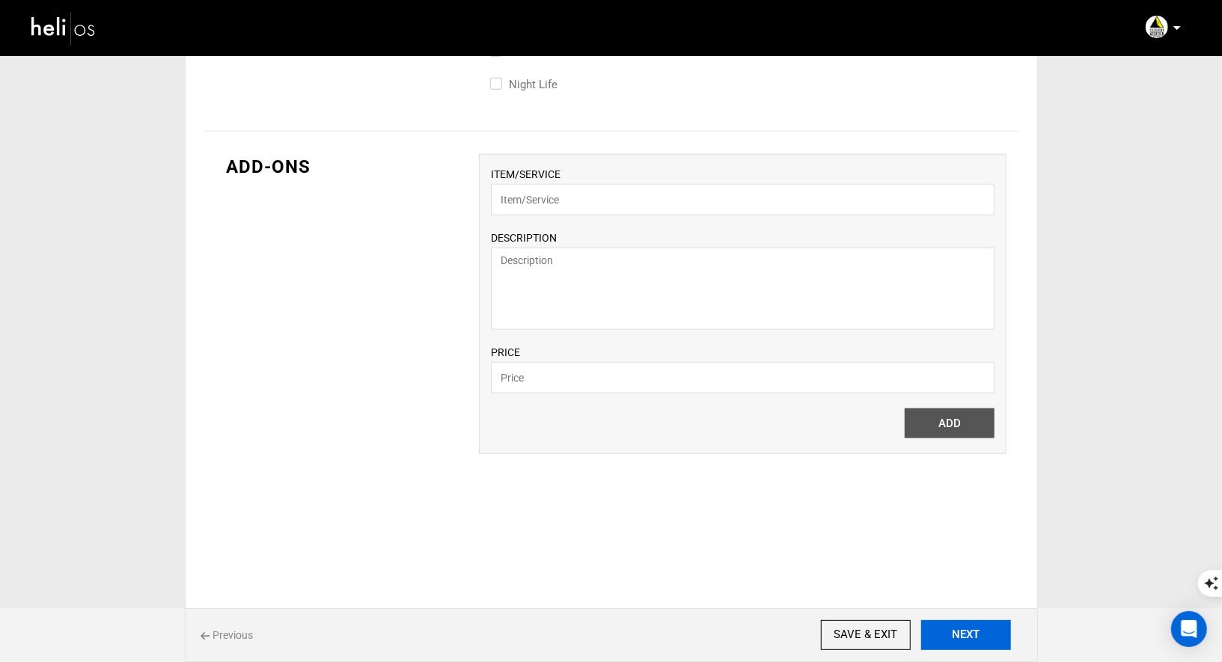
click at [998, 633] on button "NEXT" at bounding box center [966, 635] width 90 height 30
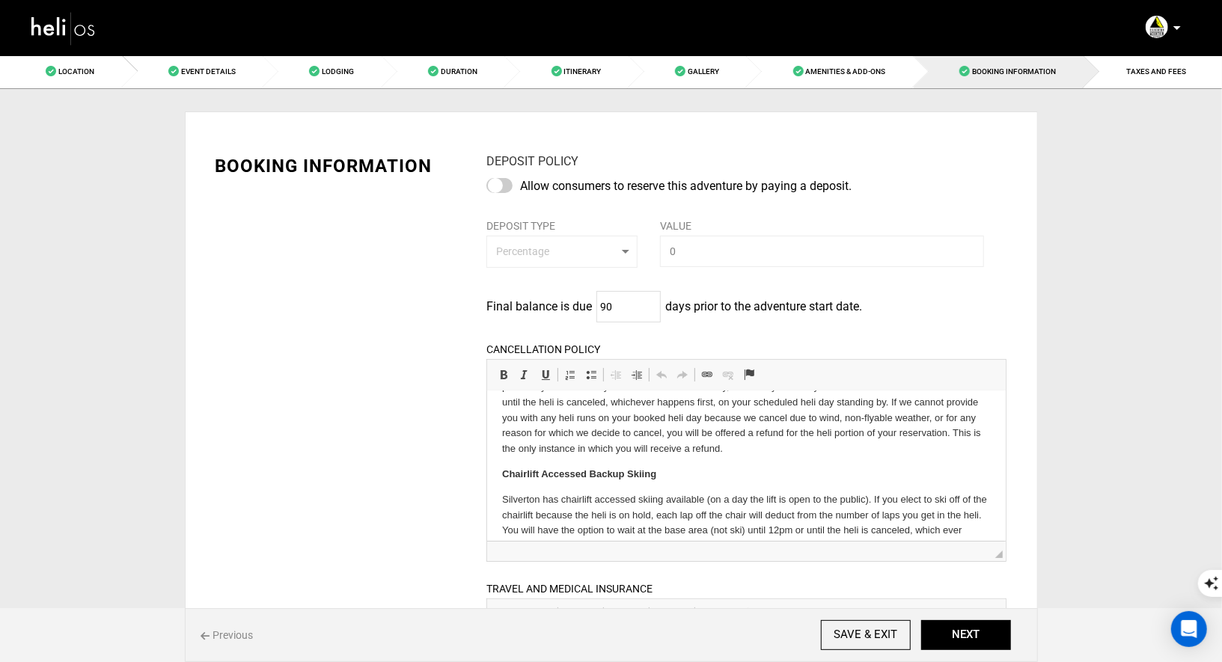
scroll to position [510, 0]
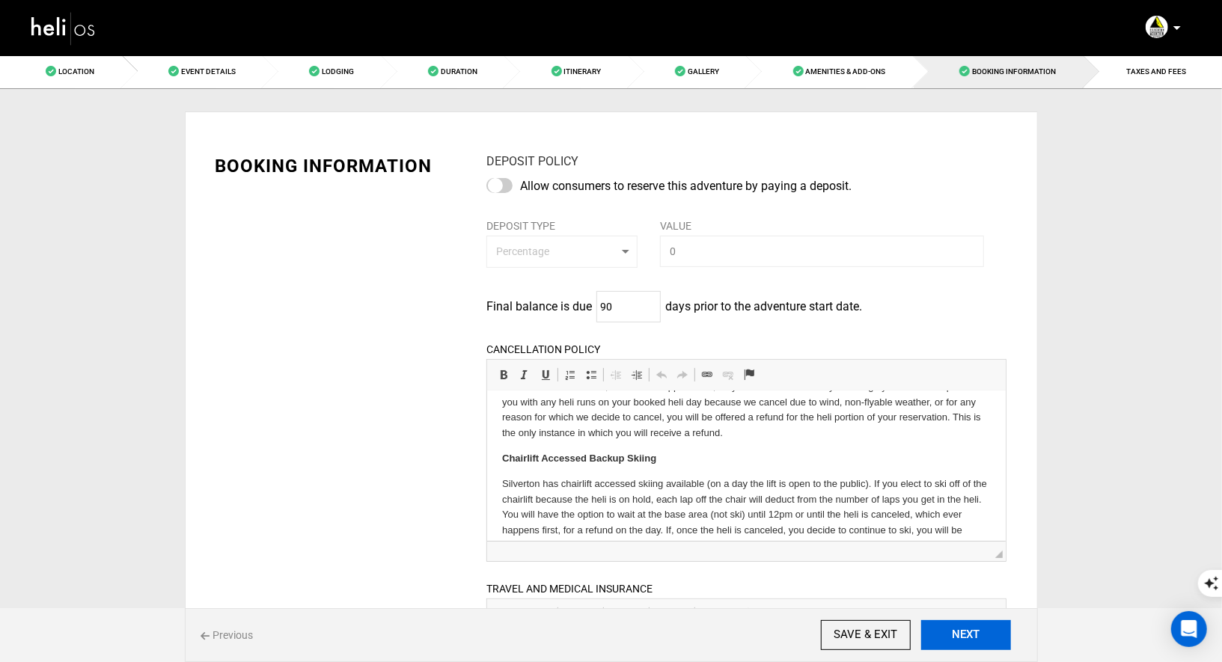
click at [944, 643] on button "NEXT" at bounding box center [966, 635] width 90 height 30
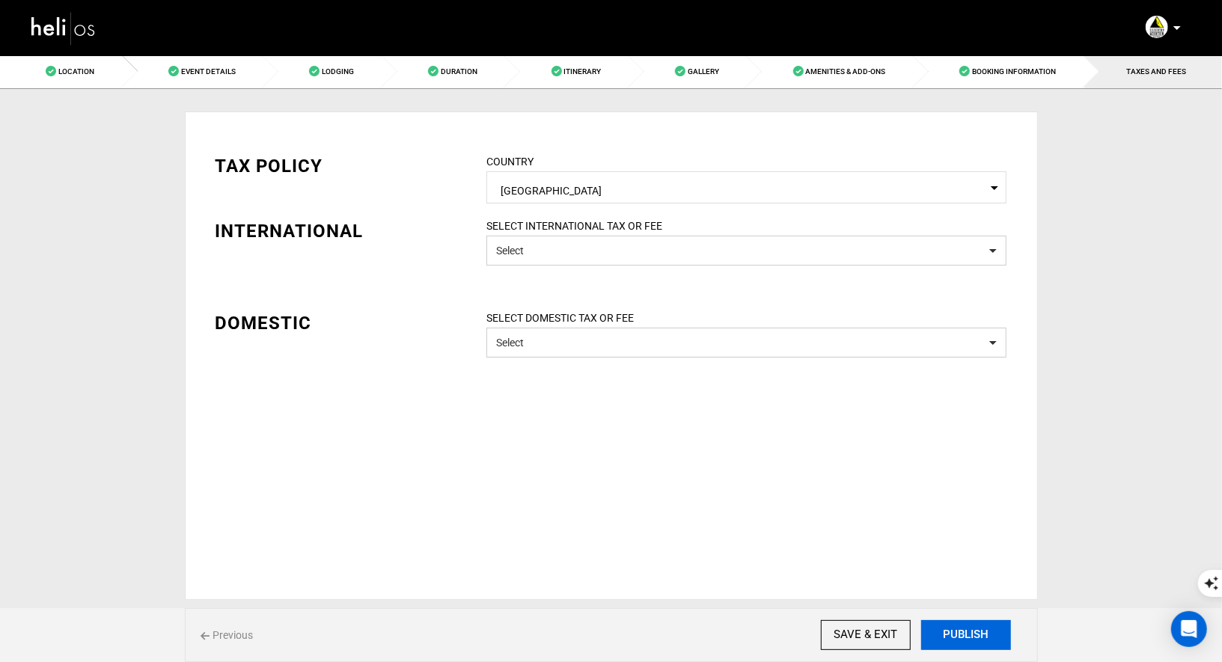
click at [933, 635] on button "PUBLISH" at bounding box center [966, 635] width 90 height 30
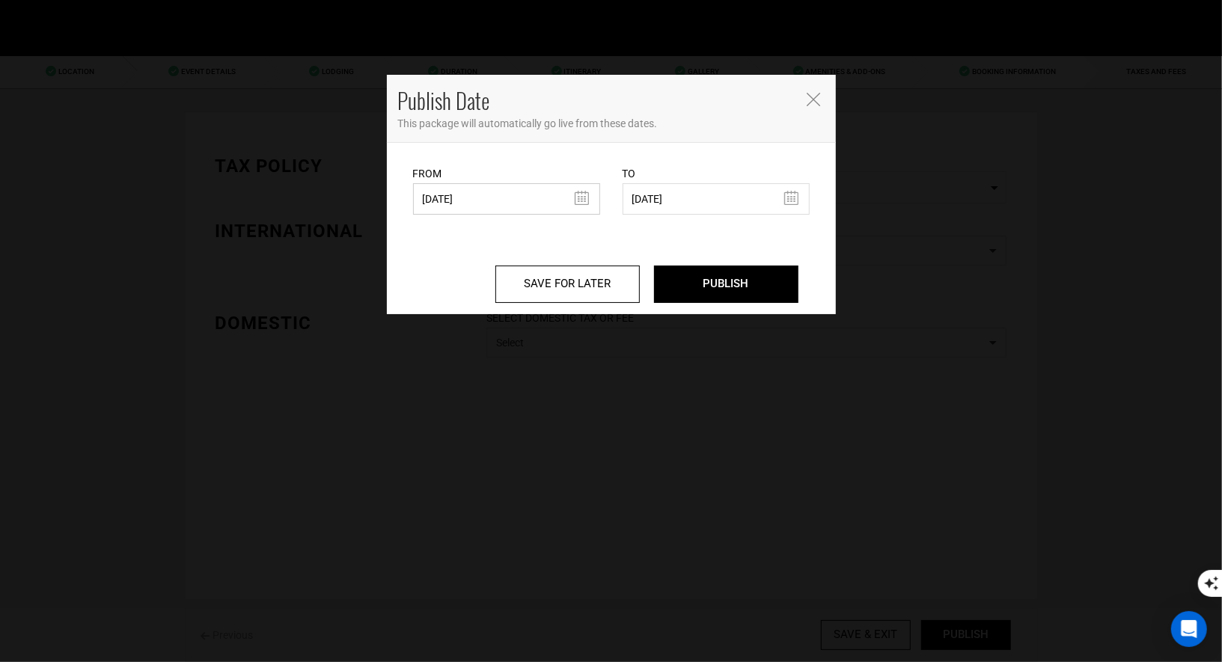
click at [546, 207] on input "08/29/2025" at bounding box center [506, 198] width 187 height 31
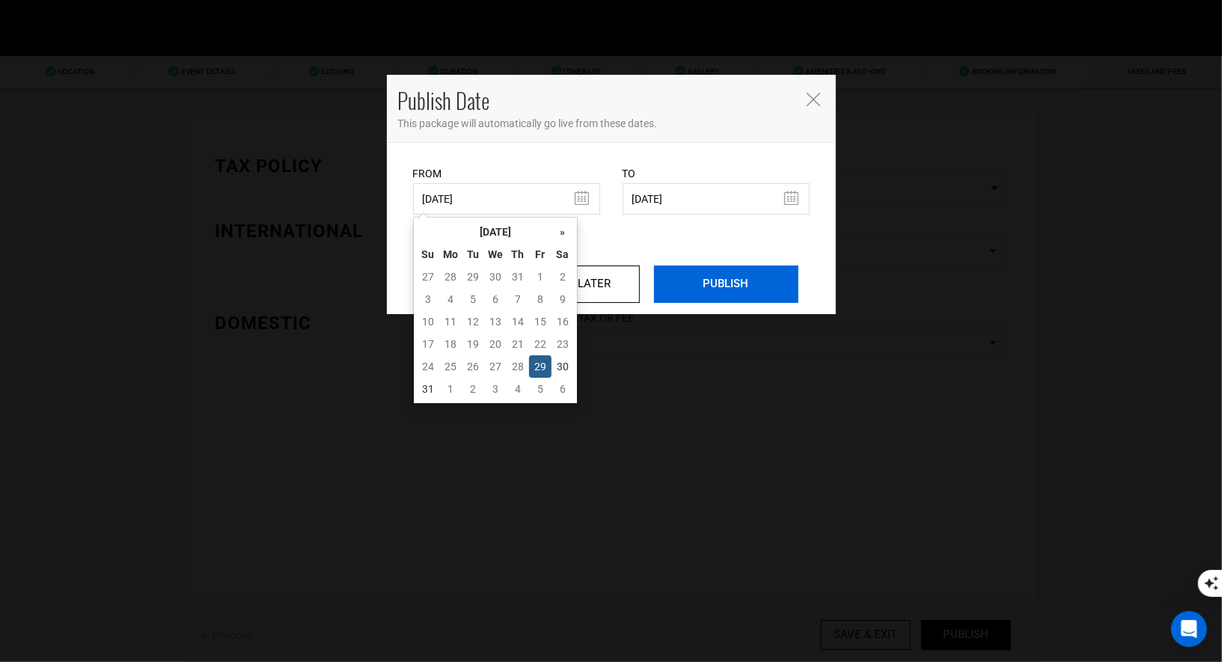
click at [698, 278] on input "PUBLISH" at bounding box center [726, 284] width 144 height 37
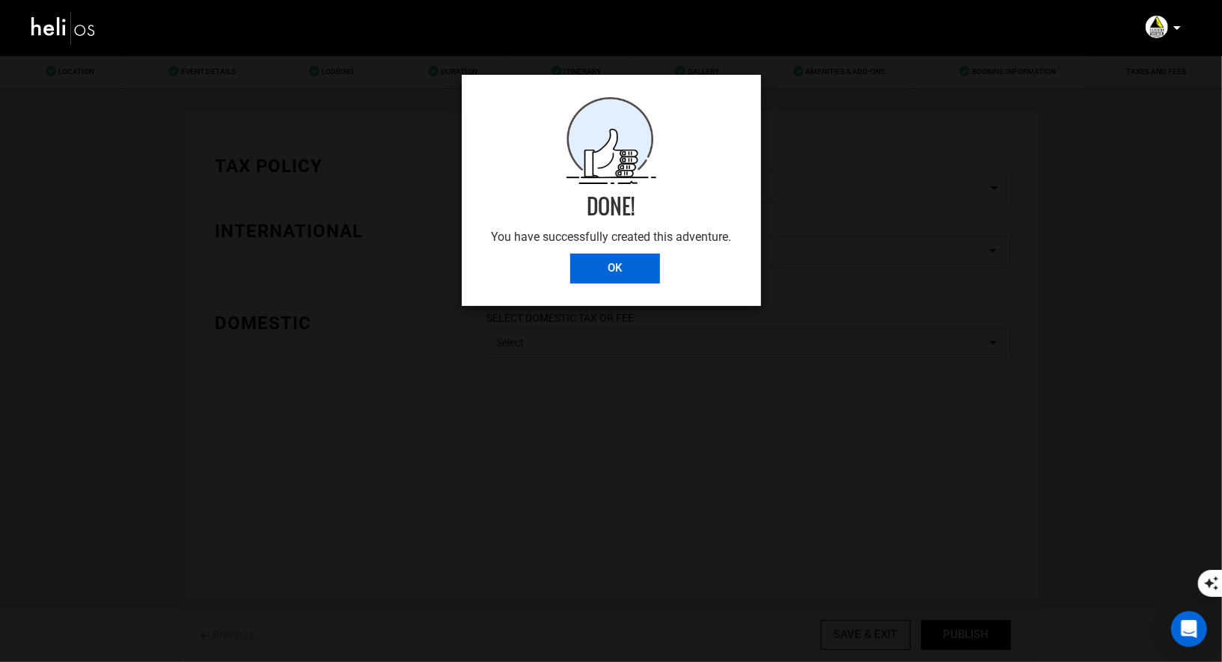
click at [620, 267] on input "OK" at bounding box center [615, 269] width 90 height 30
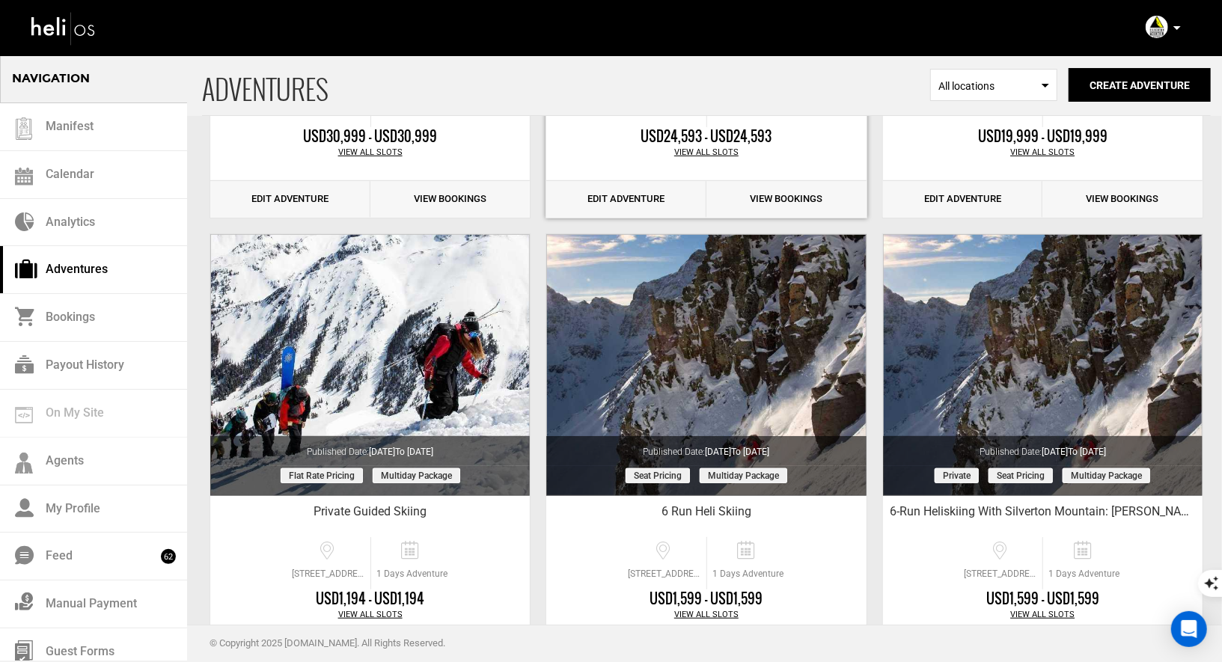
scroll to position [462, 0]
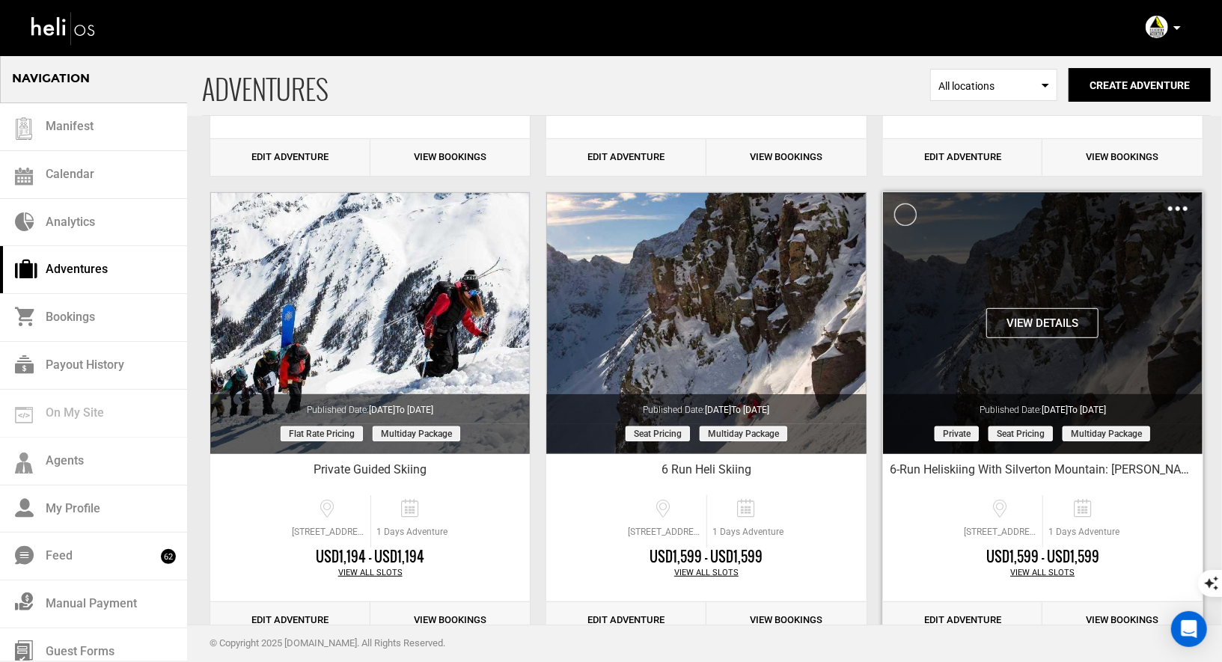
click at [1176, 208] on img at bounding box center [1177, 209] width 19 height 4
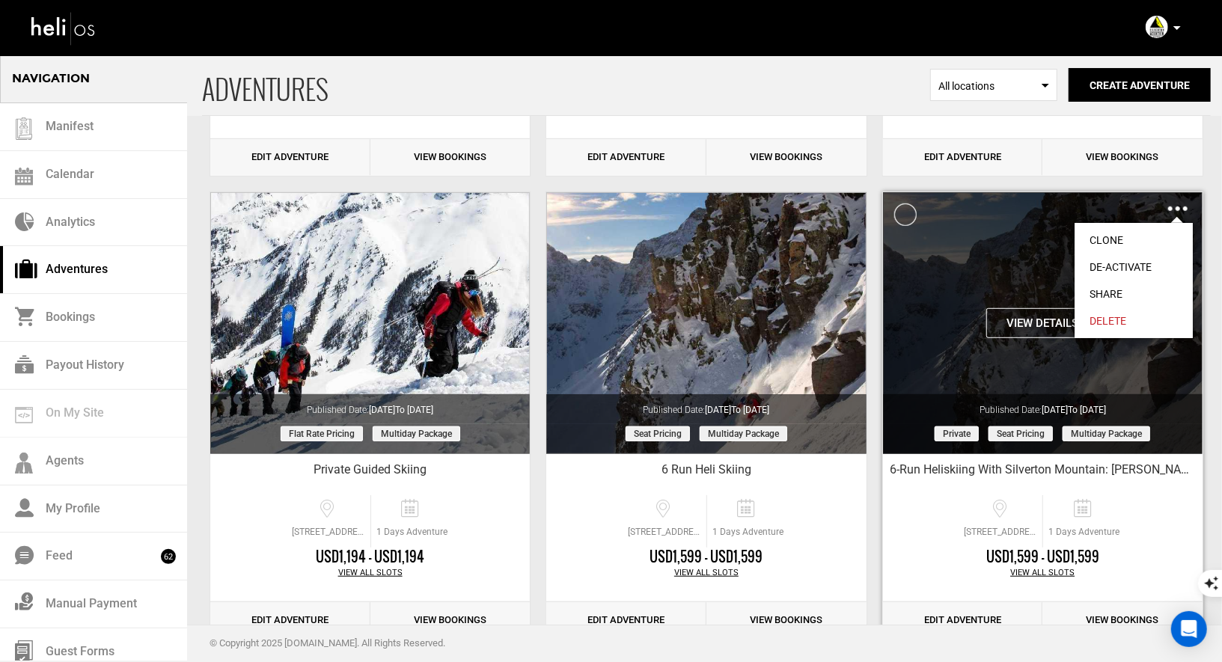
click at [1106, 294] on link "Share" at bounding box center [1134, 294] width 118 height 27
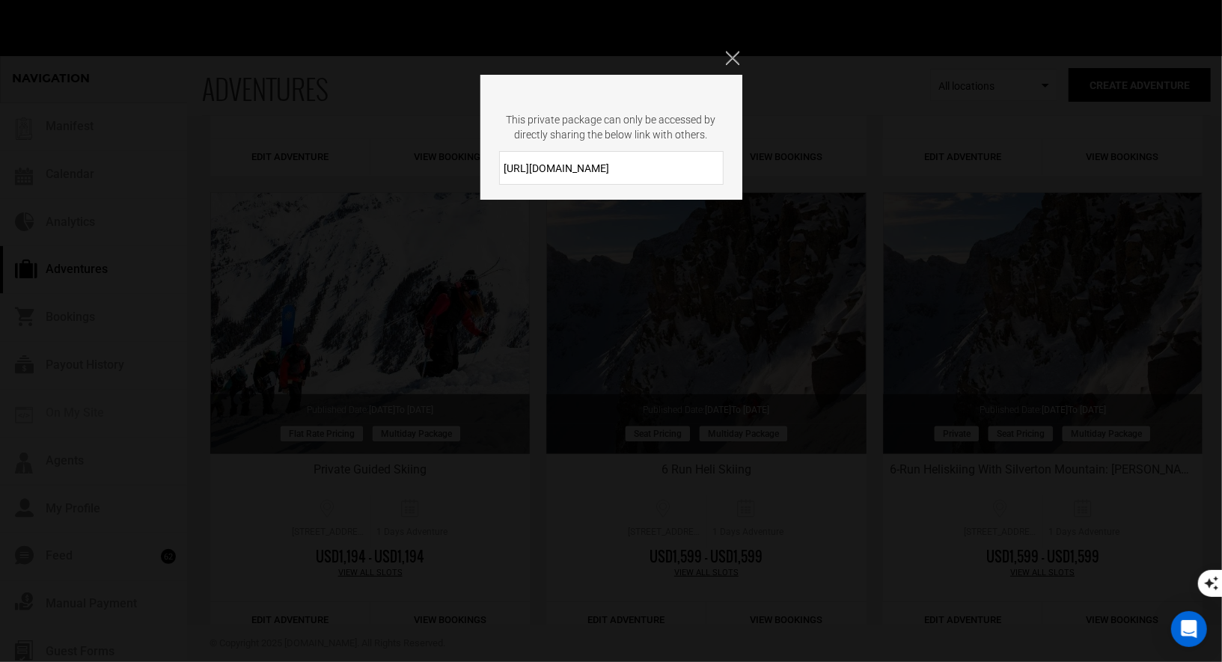
drag, startPoint x: 659, startPoint y: 168, endPoint x: 496, endPoint y: 159, distance: 162.6
click at [497, 159] on div "https://heli.life/poc9cQ" at bounding box center [611, 168] width 262 height 34
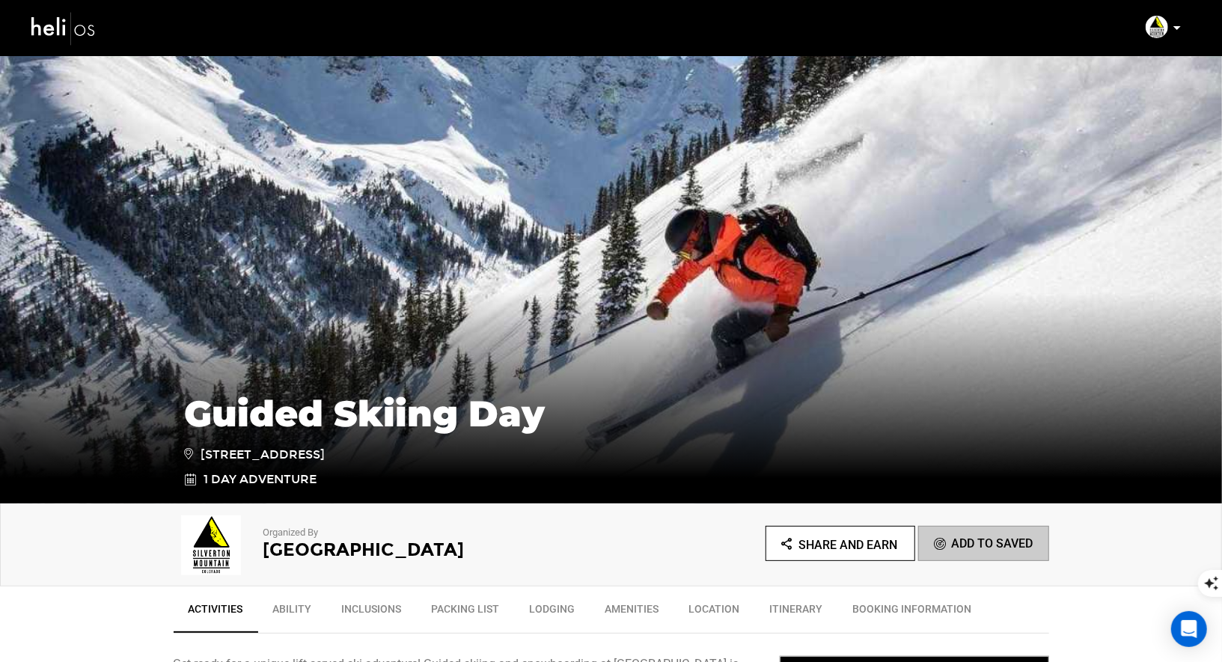
click at [54, 22] on img at bounding box center [63, 28] width 67 height 40
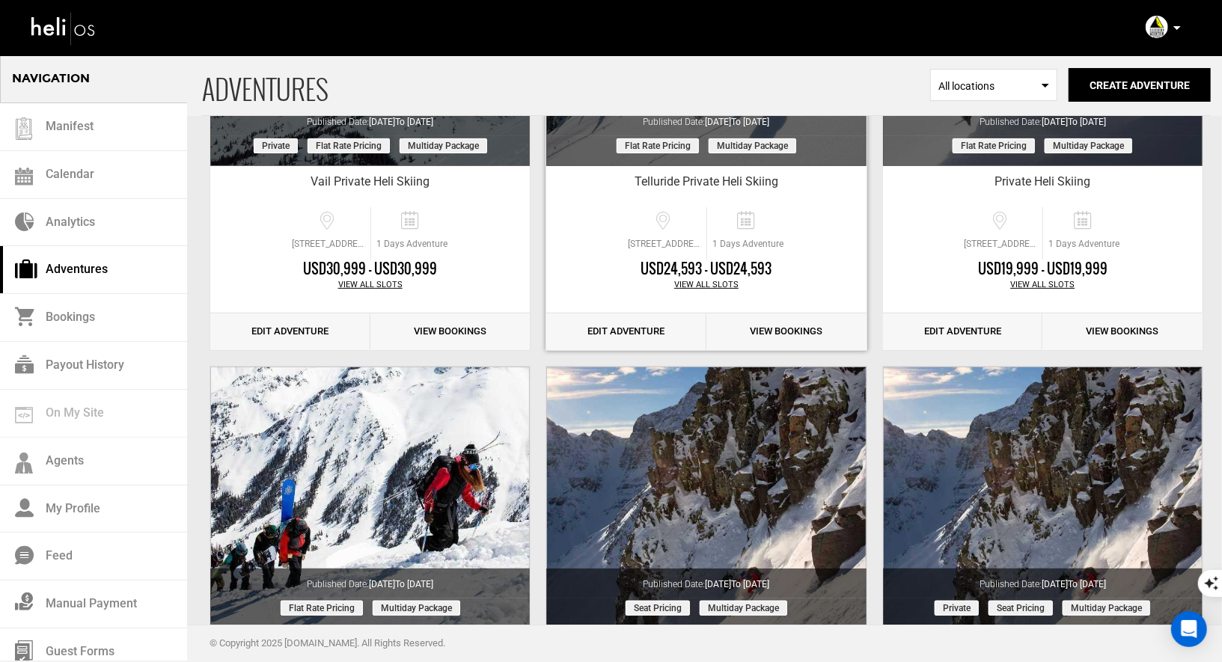
scroll to position [465, 0]
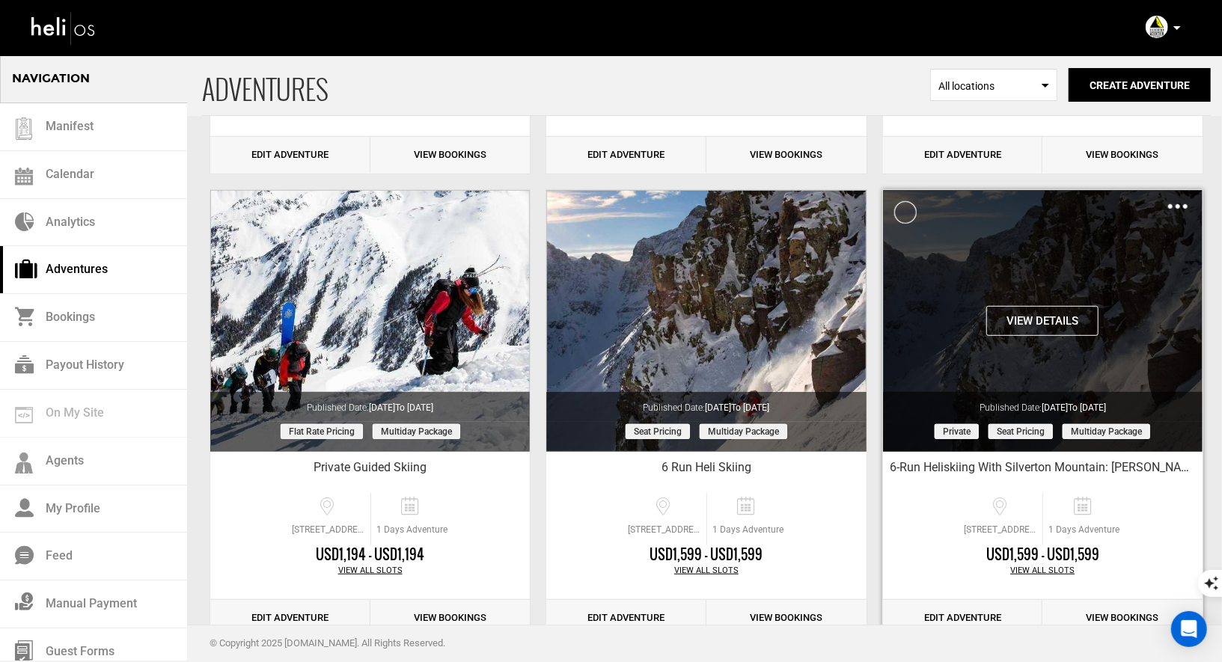
click at [1179, 201] on div "Clone De-Activate Share Delete" at bounding box center [1177, 206] width 19 height 17
click at [1182, 206] on img at bounding box center [1177, 206] width 19 height 4
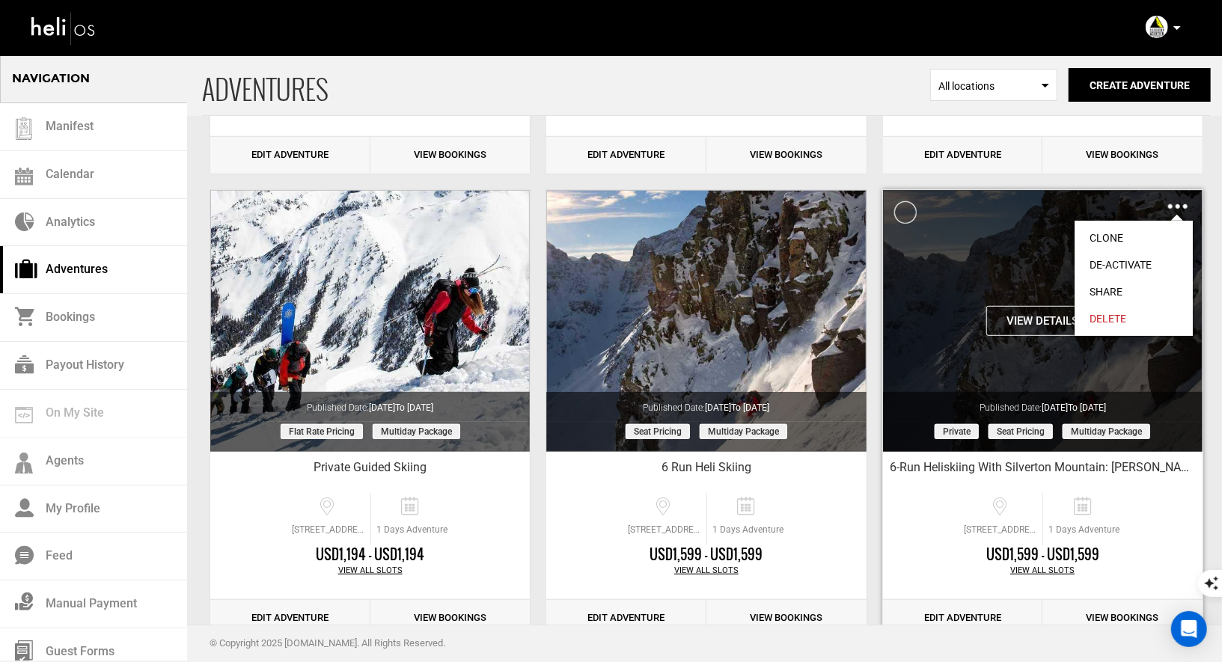
click at [1101, 285] on link "Share" at bounding box center [1134, 291] width 118 height 27
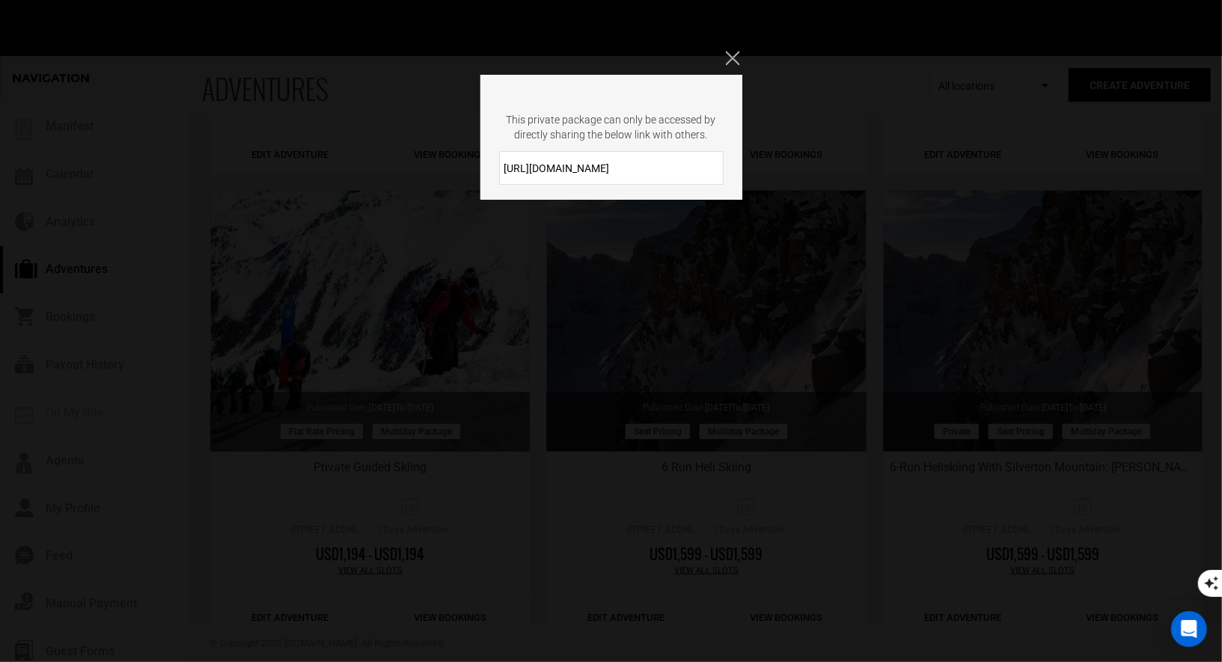
drag, startPoint x: 634, startPoint y: 171, endPoint x: 501, endPoint y: 156, distance: 133.4
click at [501, 156] on input "https://heli.life/poc9cQ" at bounding box center [611, 168] width 224 height 34
click at [730, 54] on icon "Close" at bounding box center [732, 57] width 13 height 13
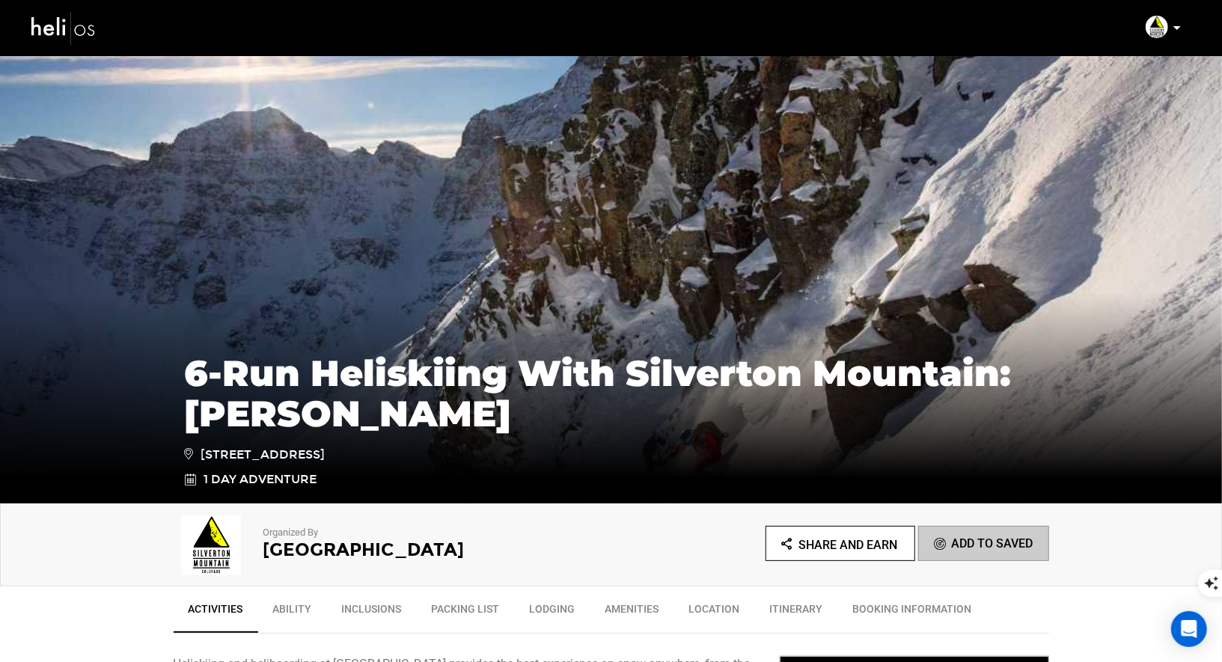
scroll to position [204, 0]
